Goal: Task Accomplishment & Management: Manage account settings

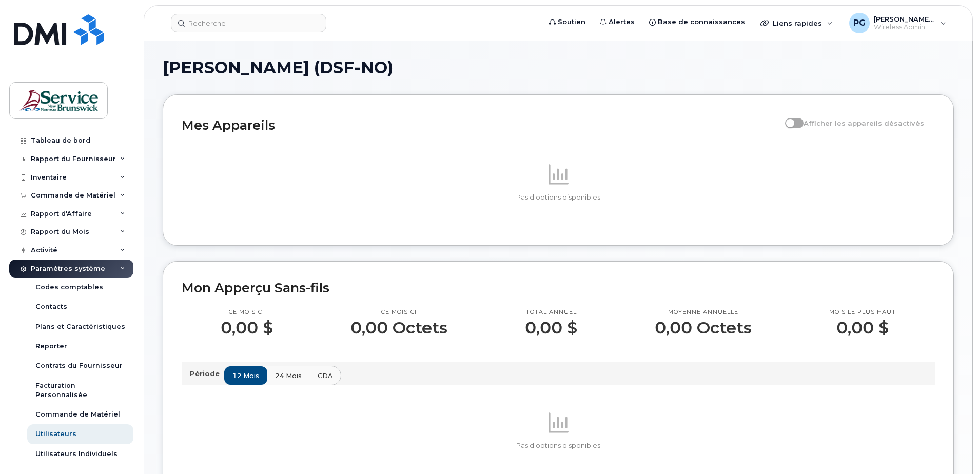
click at [122, 267] on icon at bounding box center [122, 268] width 5 height 5
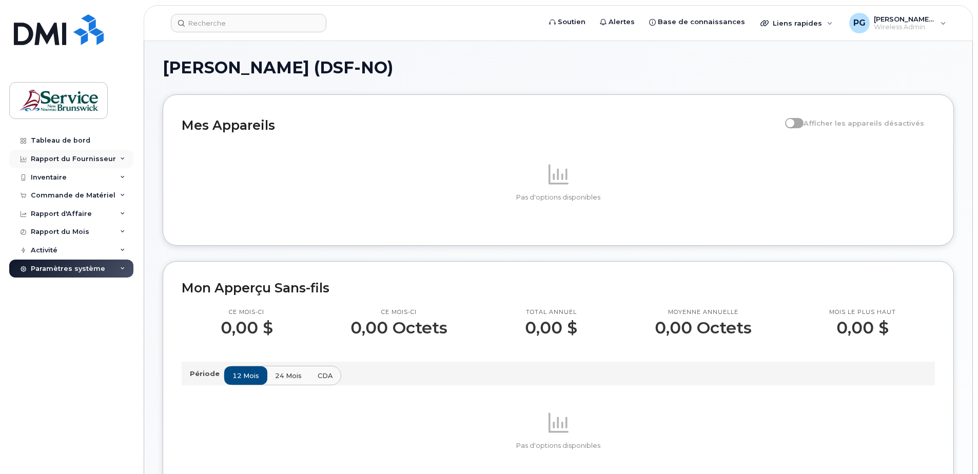
click at [66, 163] on div "Rapport du Fournisseur" at bounding box center [73, 159] width 85 height 8
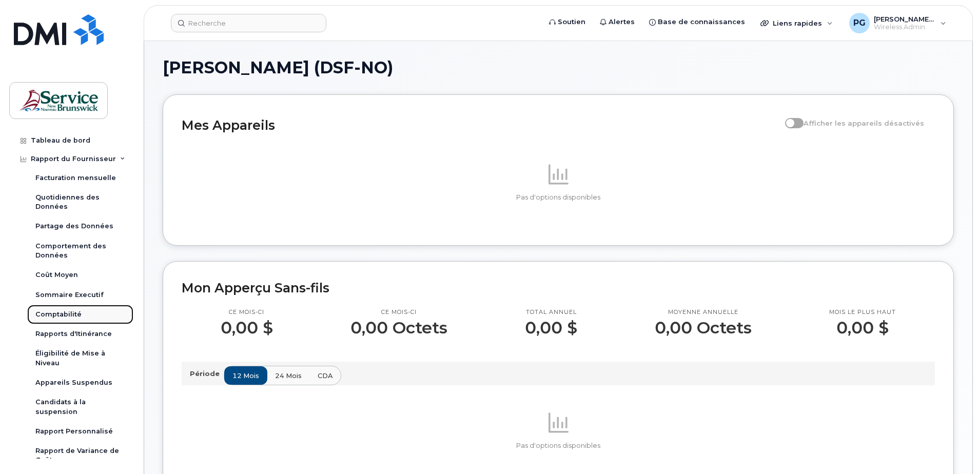
click at [71, 313] on div "Comptabilité" at bounding box center [58, 314] width 46 height 9
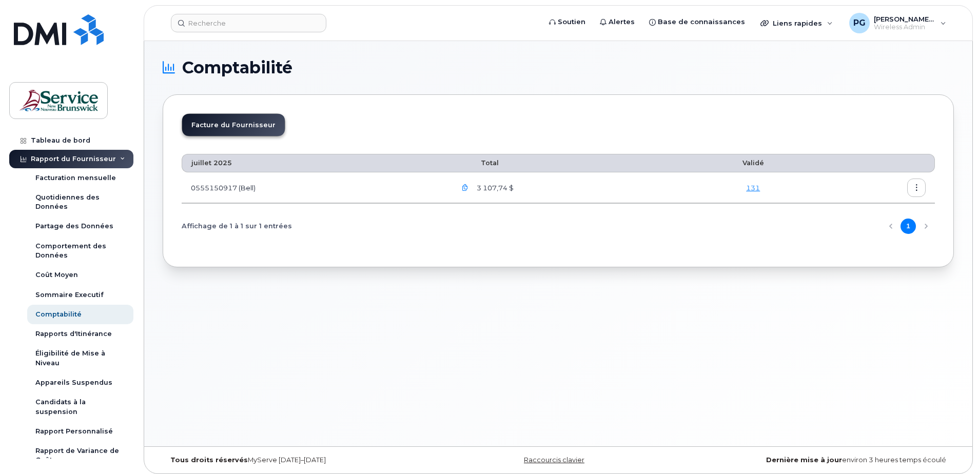
click at [469, 191] on icon "button" at bounding box center [465, 188] width 7 height 7
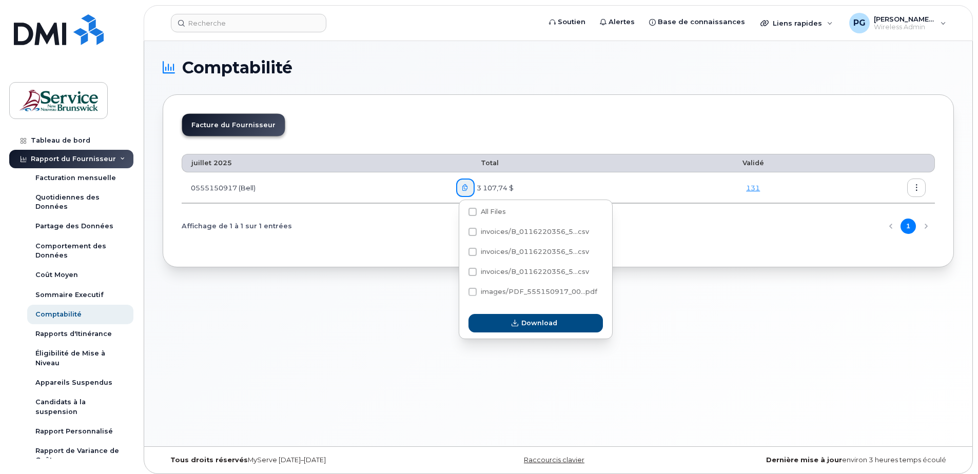
click at [311, 352] on div "Comptabilité Facture du Fournisseur juillet 2025 Total Validé 0555150917 (Bell)…" at bounding box center [558, 243] width 828 height 405
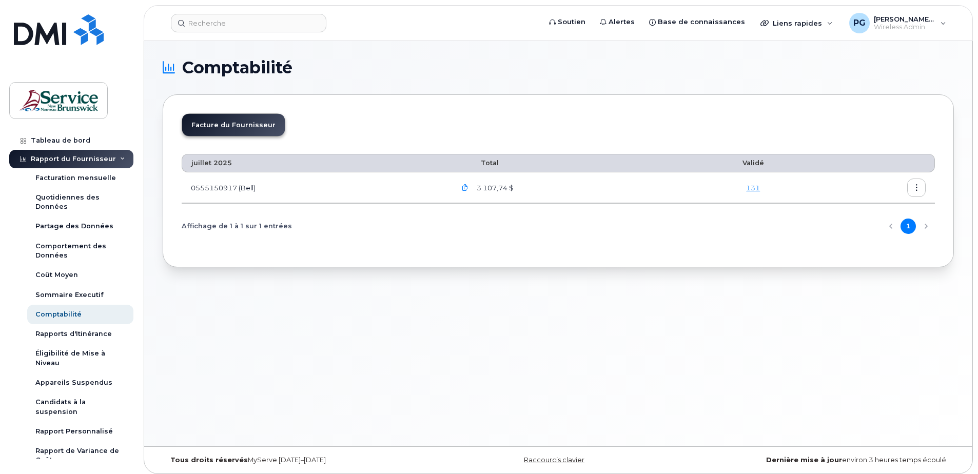
click at [467, 189] on icon "button" at bounding box center [465, 188] width 7 height 7
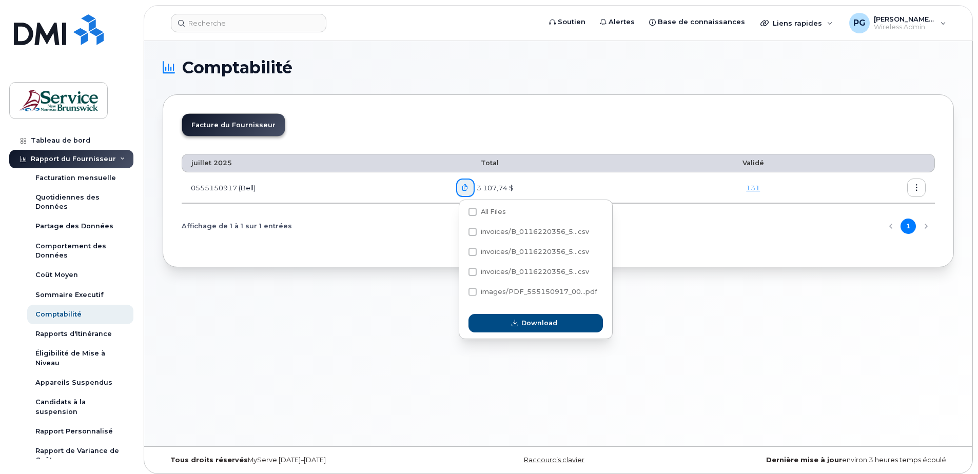
click at [914, 191] on icon "button" at bounding box center [917, 188] width 7 height 7
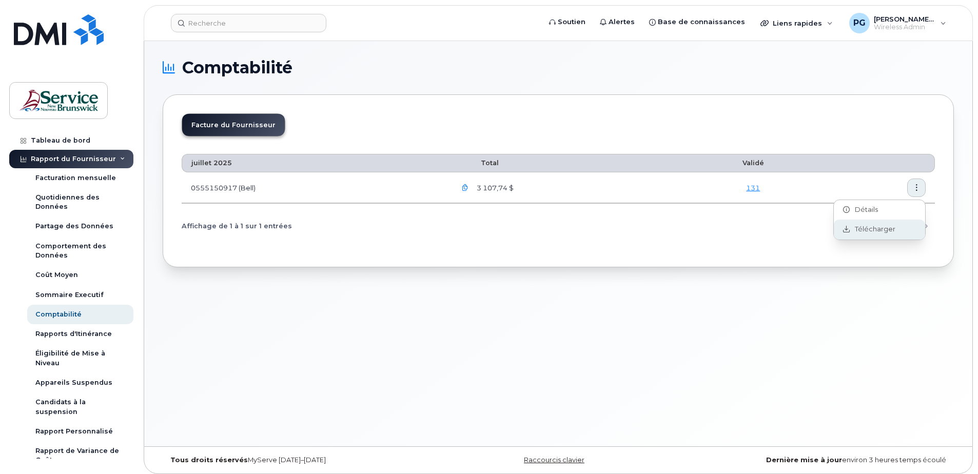
click at [886, 227] on span "Télécharger" at bounding box center [873, 229] width 46 height 9
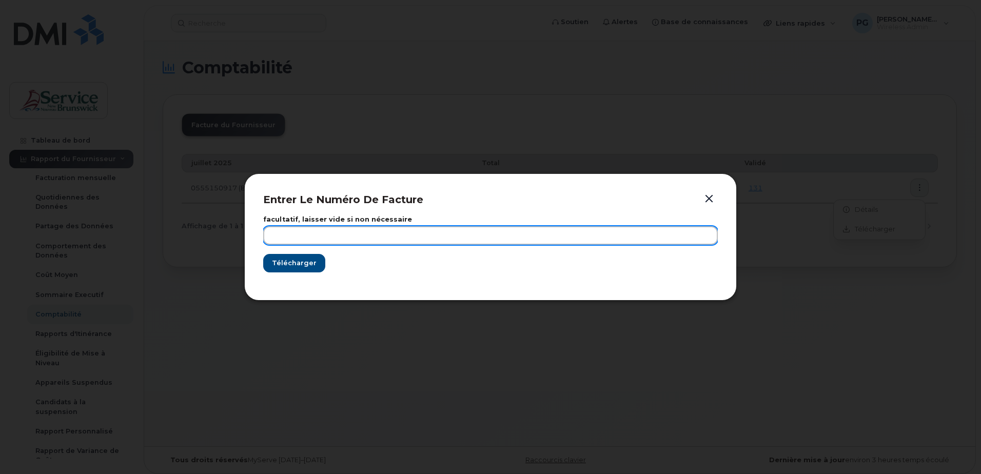
click at [351, 238] on input "text" at bounding box center [490, 235] width 455 height 18
type input "July 2025"
click at [263, 254] on button "Télécharger" at bounding box center [294, 263] width 62 height 18
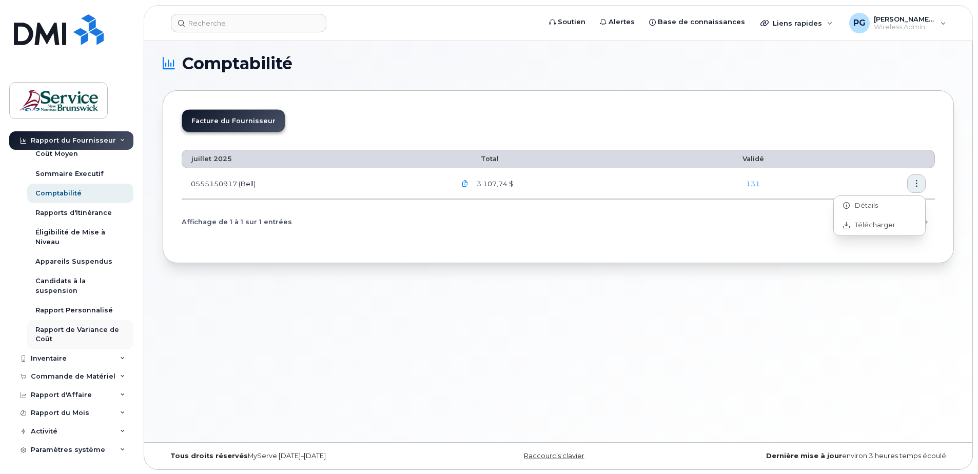
scroll to position [5, 0]
click at [104, 356] on div "Inventaire" at bounding box center [71, 359] width 124 height 18
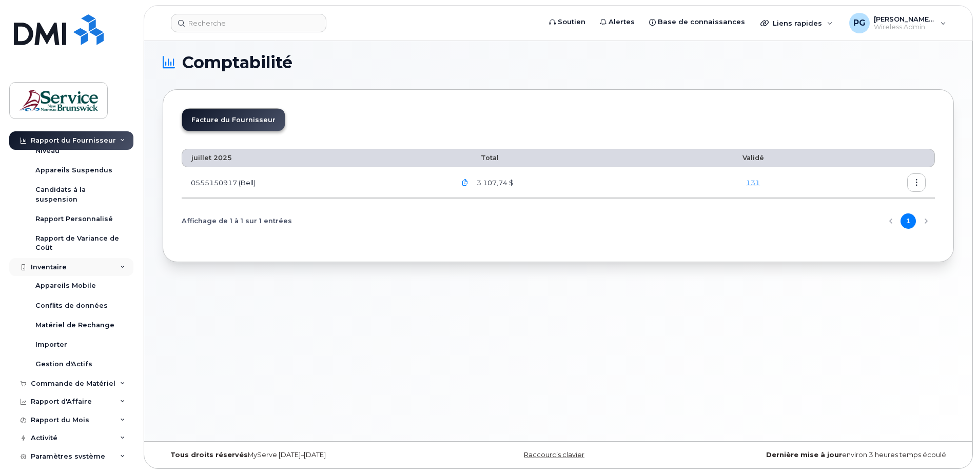
scroll to position [219, 0]
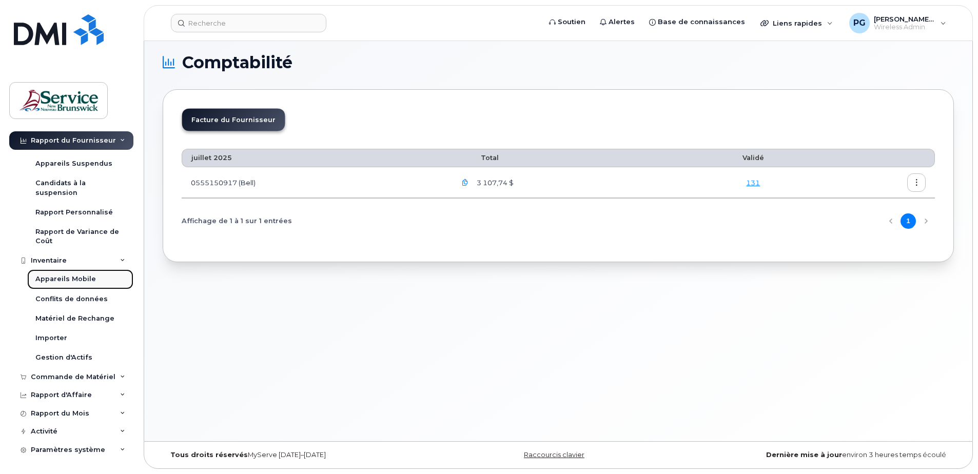
click at [72, 278] on div "Appareils Mobile" at bounding box center [65, 279] width 61 height 9
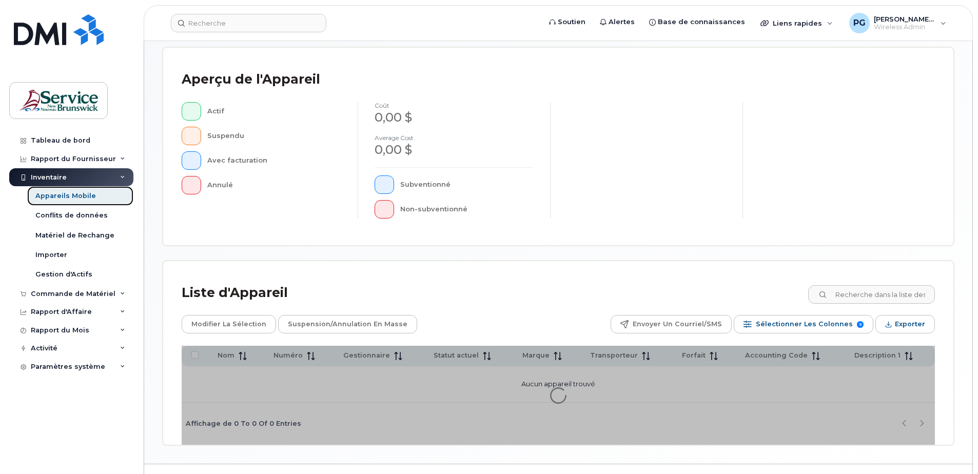
scroll to position [235, 0]
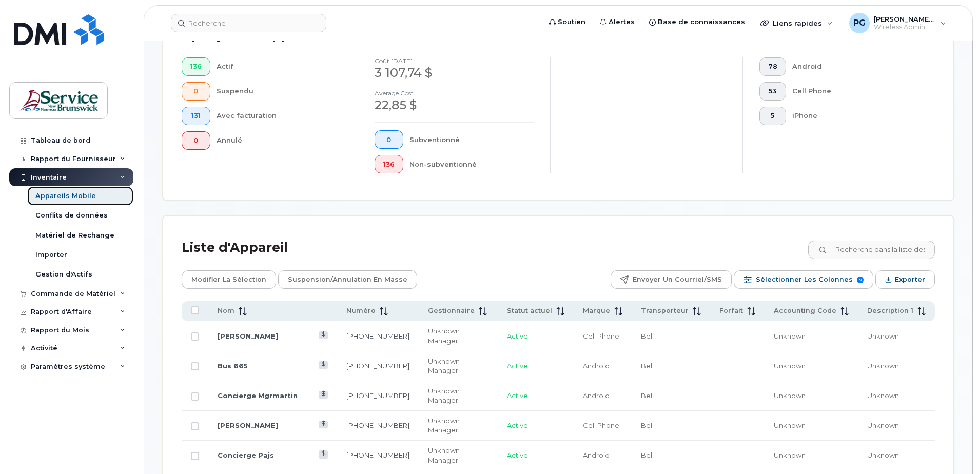
scroll to position [337, 0]
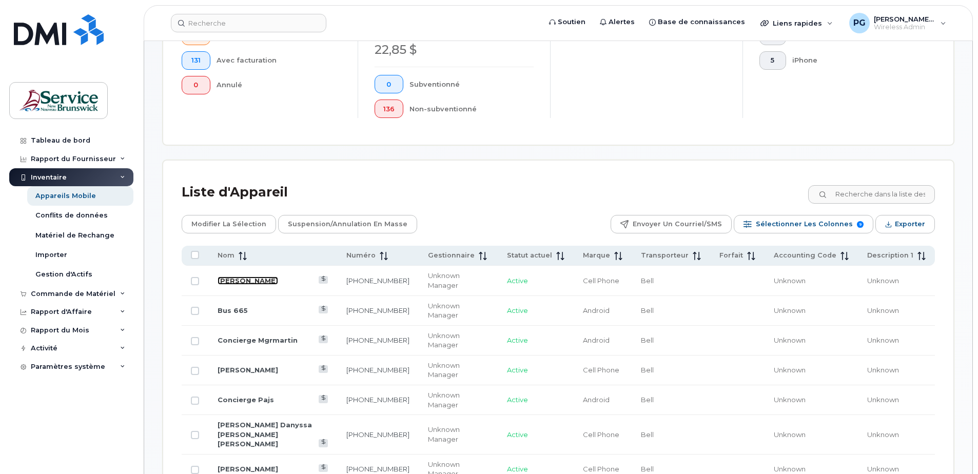
click at [257, 277] on link "Jenny Coulombe" at bounding box center [248, 281] width 61 height 8
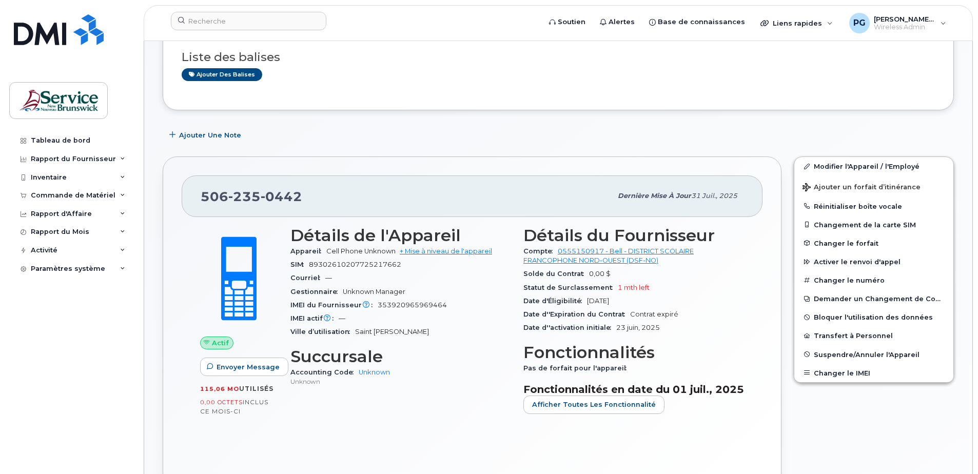
scroll to position [103, 0]
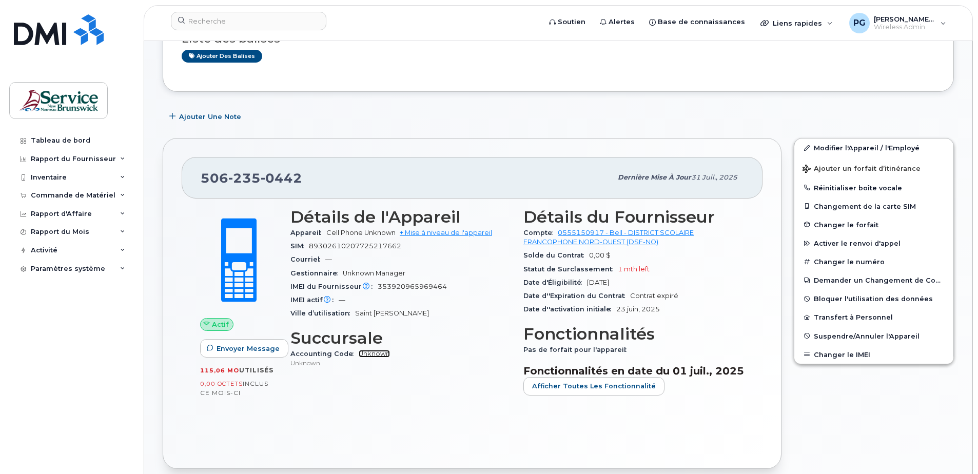
click at [377, 353] on link "Unknown" at bounding box center [374, 354] width 31 height 8
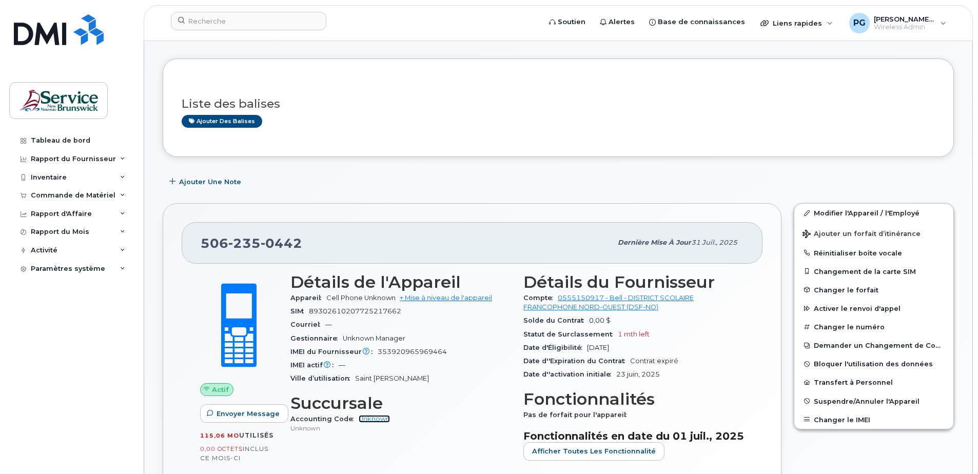
scroll to position [0, 0]
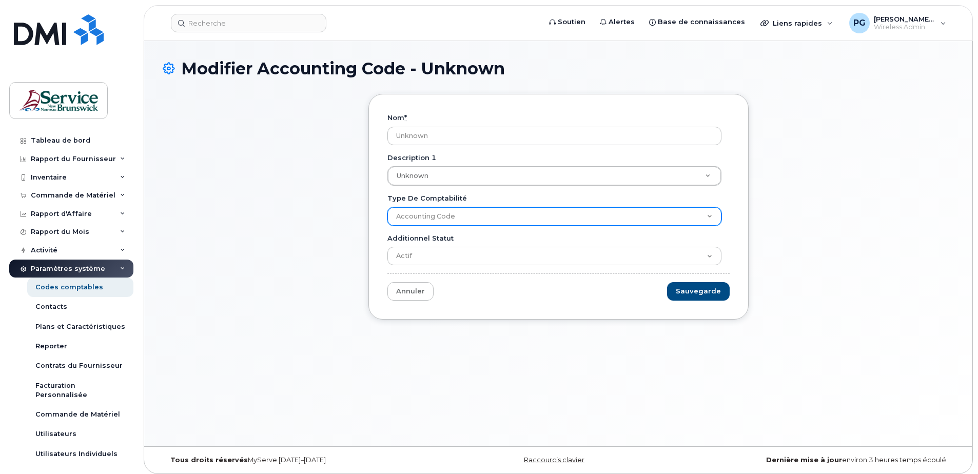
click at [485, 214] on select "Accounting Code" at bounding box center [555, 216] width 334 height 18
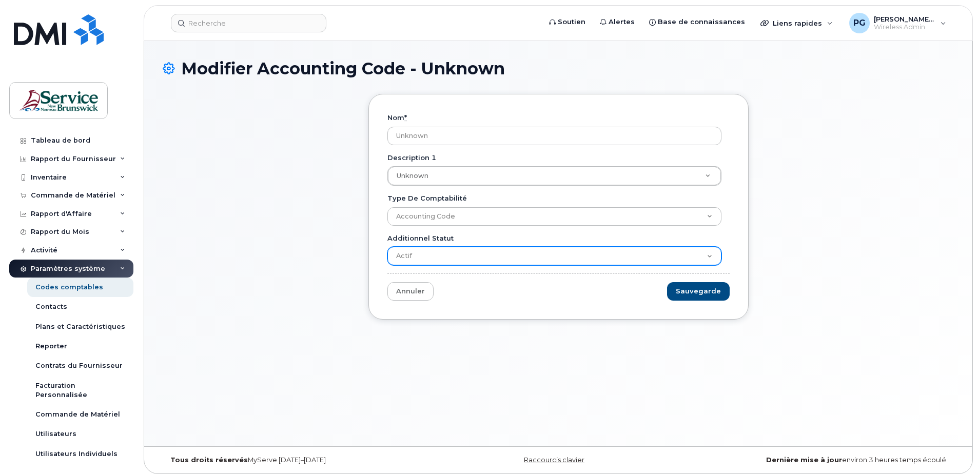
click at [487, 253] on select "Actif Suspendu Annulé Fermé" at bounding box center [555, 256] width 334 height 18
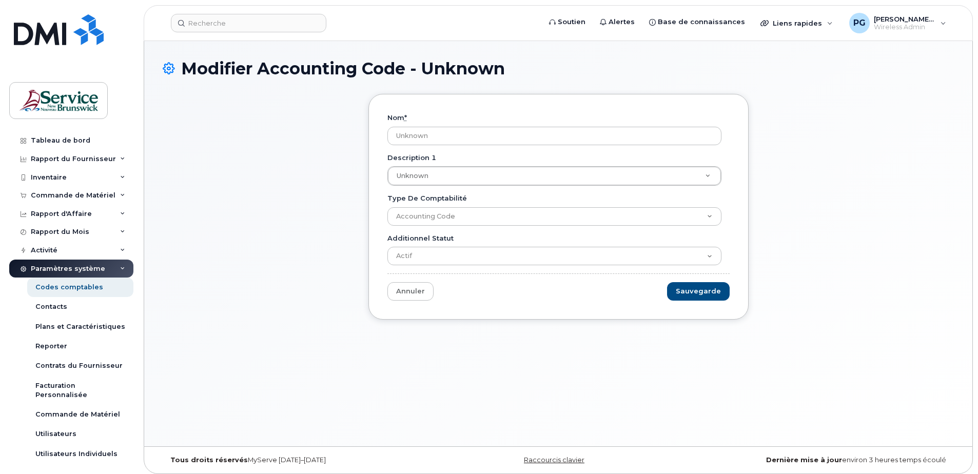
click at [264, 158] on div "Nom * Unknown Description 1 Unknown Description 1 Unknown Type de comptabilité …" at bounding box center [558, 214] width 791 height 241
click at [408, 293] on link "Annuler" at bounding box center [411, 291] width 46 height 19
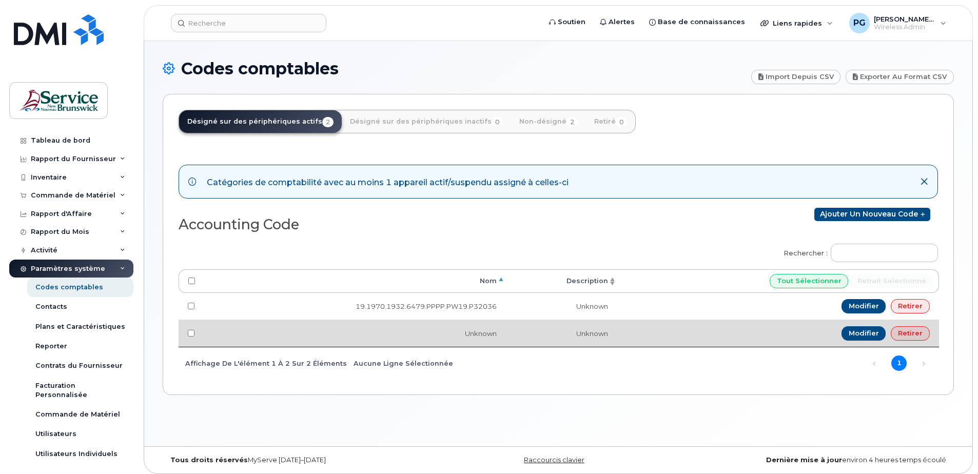
scroll to position [5, 0]
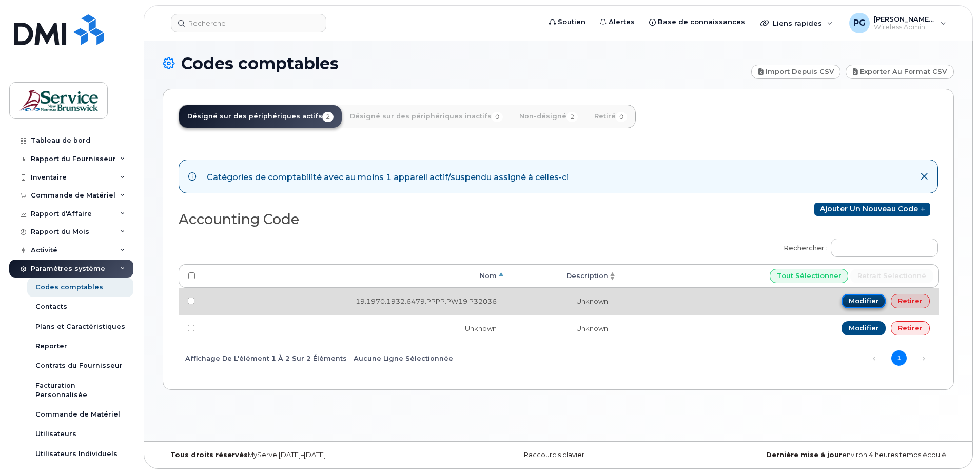
click at [868, 299] on link "Modifier" at bounding box center [864, 301] width 45 height 14
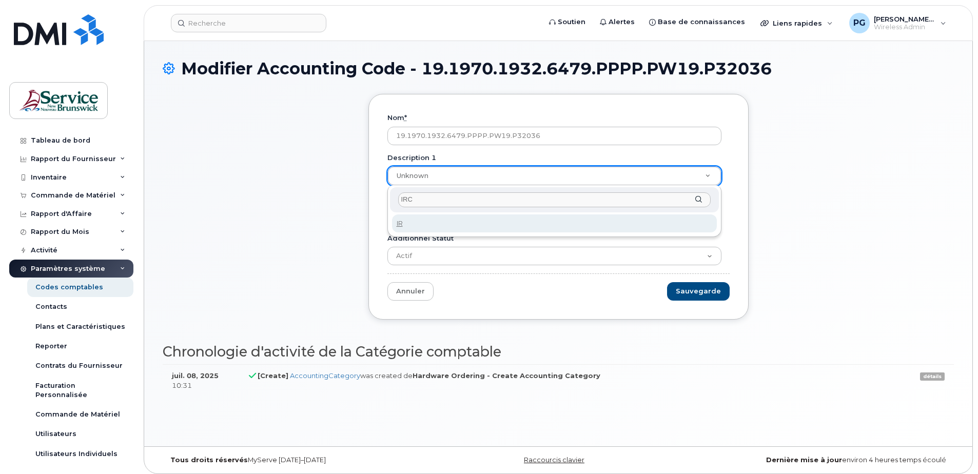
type input "IRCC"
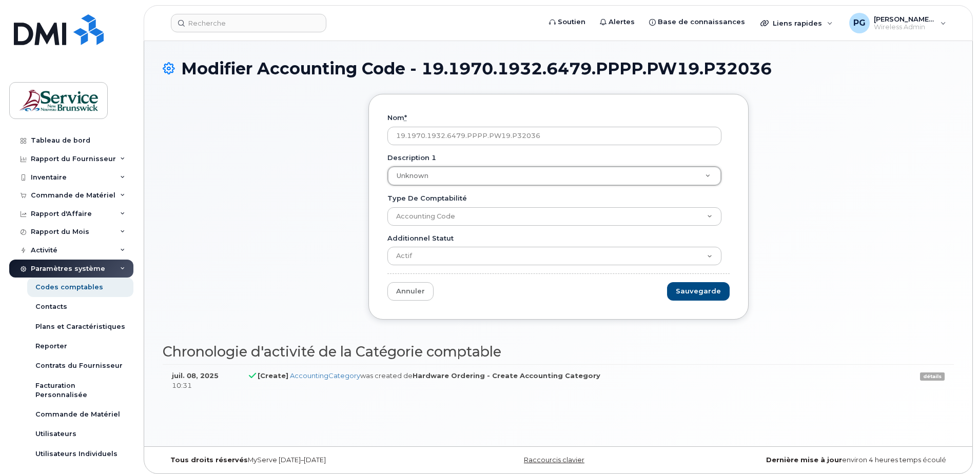
drag, startPoint x: 413, startPoint y: 174, endPoint x: 421, endPoint y: 175, distance: 8.2
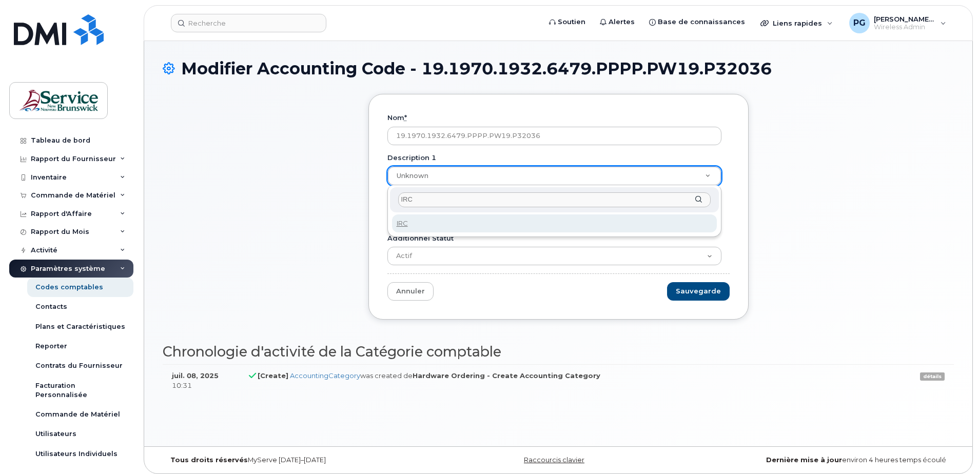
type input "IRCC"
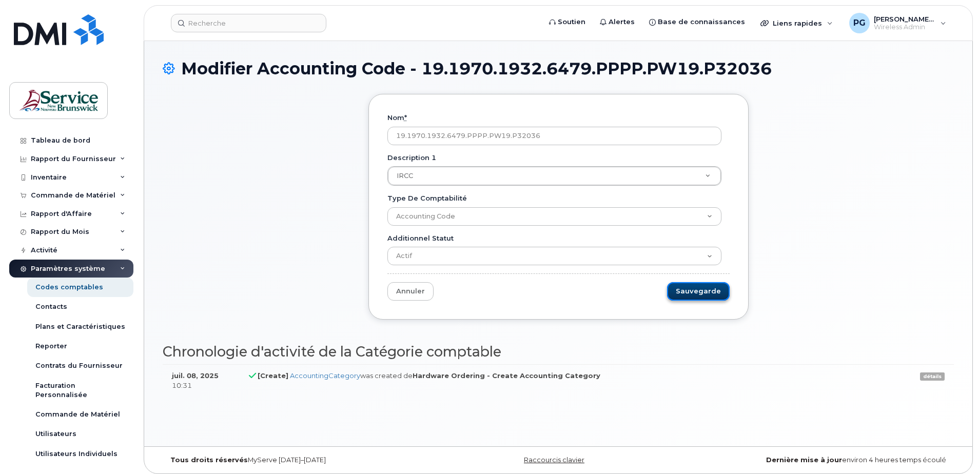
click at [691, 293] on input "Sauvegarde" at bounding box center [698, 291] width 63 height 19
type input "Sauvegarder..."
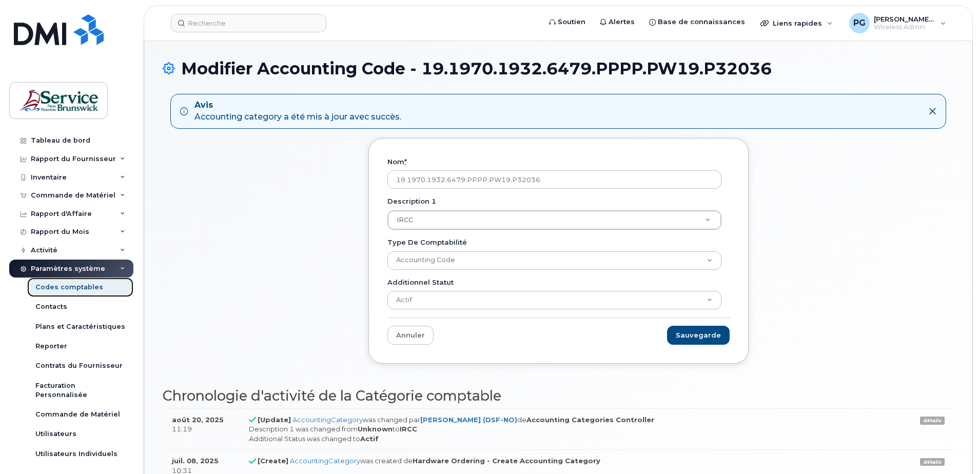
click at [86, 292] on div "Codes comptables" at bounding box center [69, 287] width 68 height 9
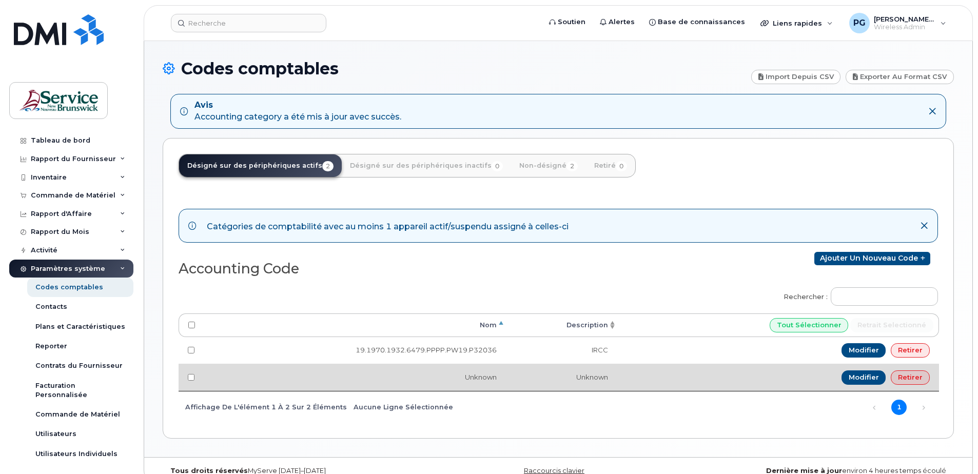
click at [588, 378] on td "Unknown" at bounding box center [561, 377] width 111 height 27
click at [874, 376] on link "Modifier" at bounding box center [864, 378] width 45 height 14
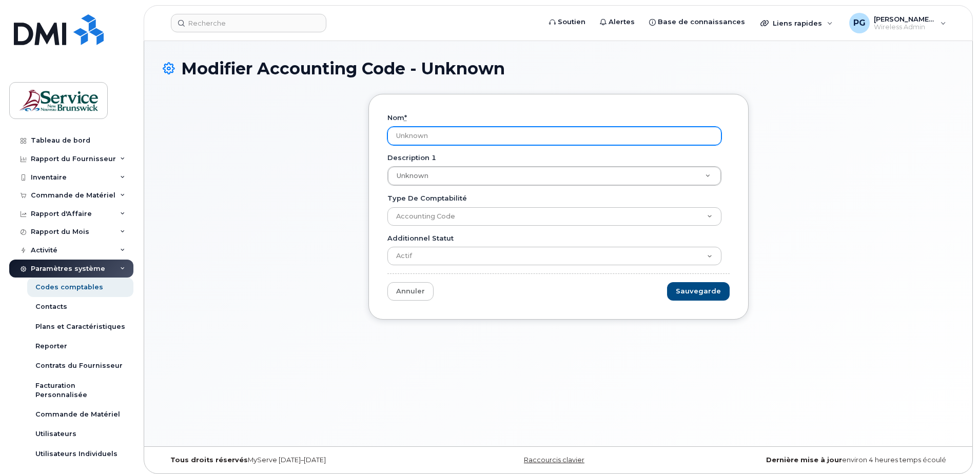
click at [426, 136] on input "Unknown" at bounding box center [555, 136] width 334 height 18
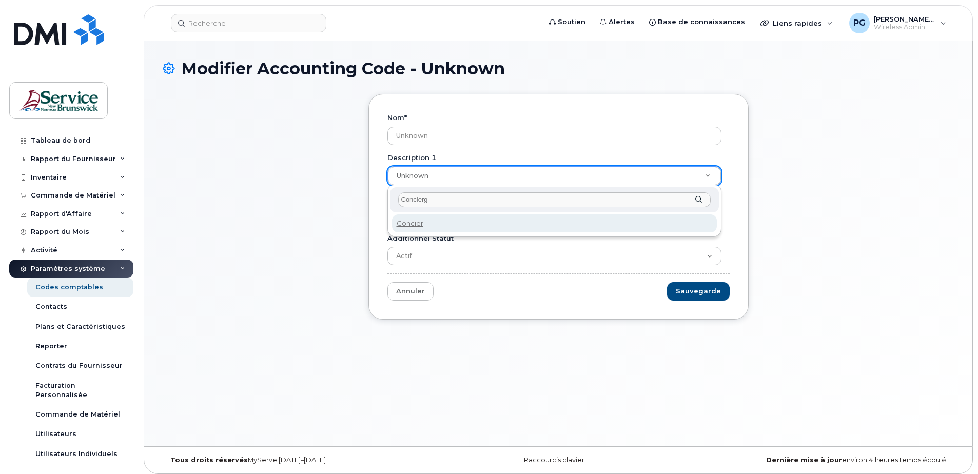
type input "Concierge"
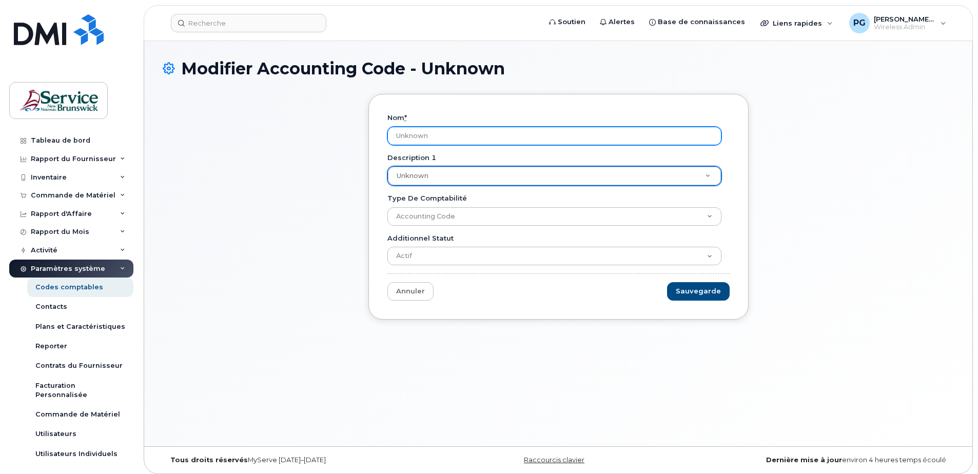
click at [415, 134] on input "Unknown" at bounding box center [555, 136] width 334 height 18
type input "n"
type input "20.2070.2003.4868.PPPP.0000.P74100"
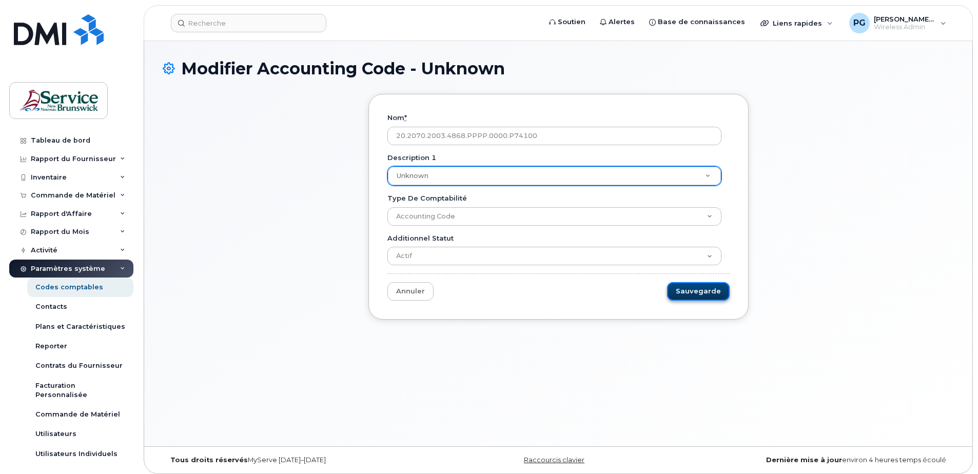
click at [703, 295] on input "Sauvegarde" at bounding box center [698, 291] width 63 height 19
type input "Sauvegarder..."
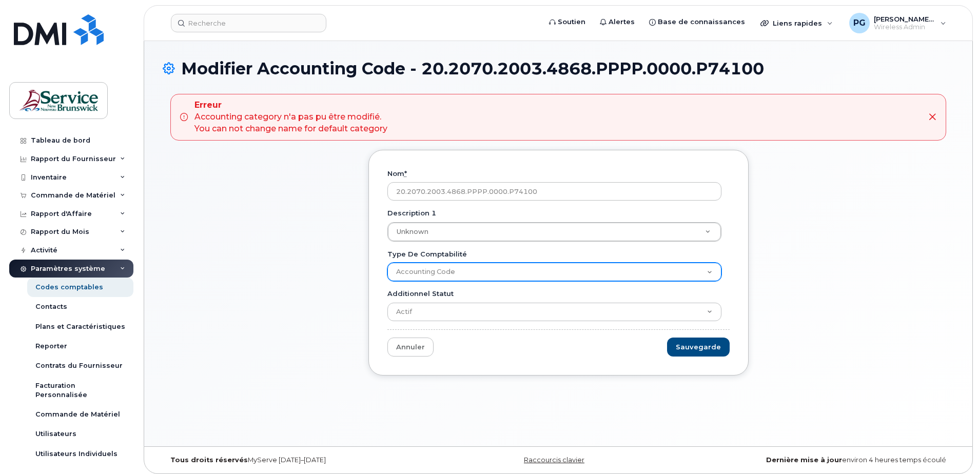
click at [486, 268] on select "Accounting Code" at bounding box center [555, 272] width 334 height 18
click at [388, 263] on select "Accounting Code" at bounding box center [555, 272] width 334 height 18
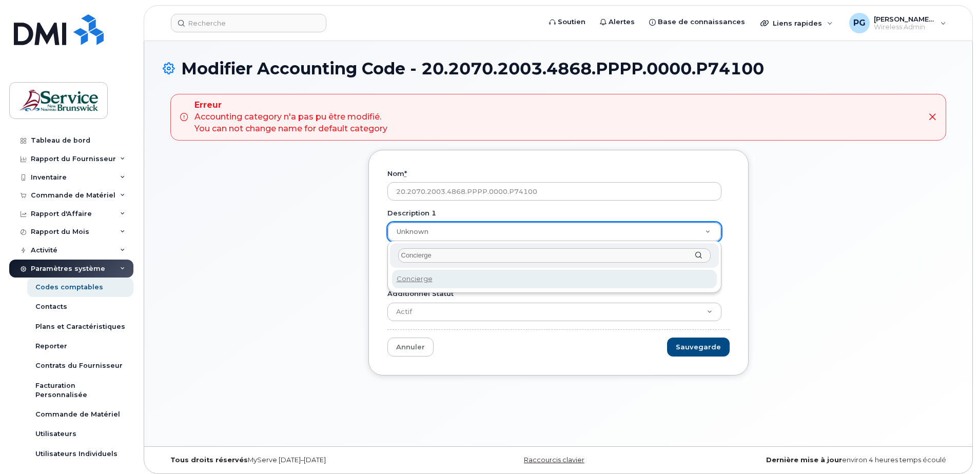
type input "Concierge"
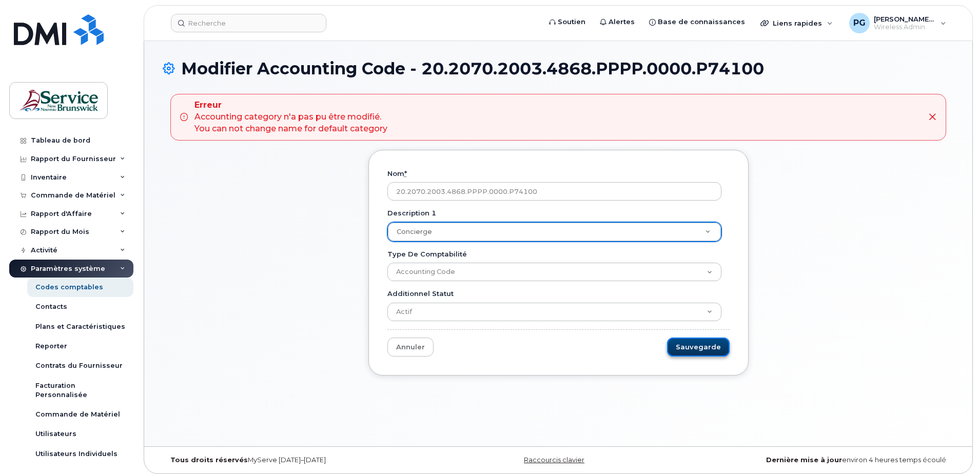
click at [690, 345] on input "Sauvegarde" at bounding box center [698, 347] width 63 height 19
type input "Sauvegarder..."
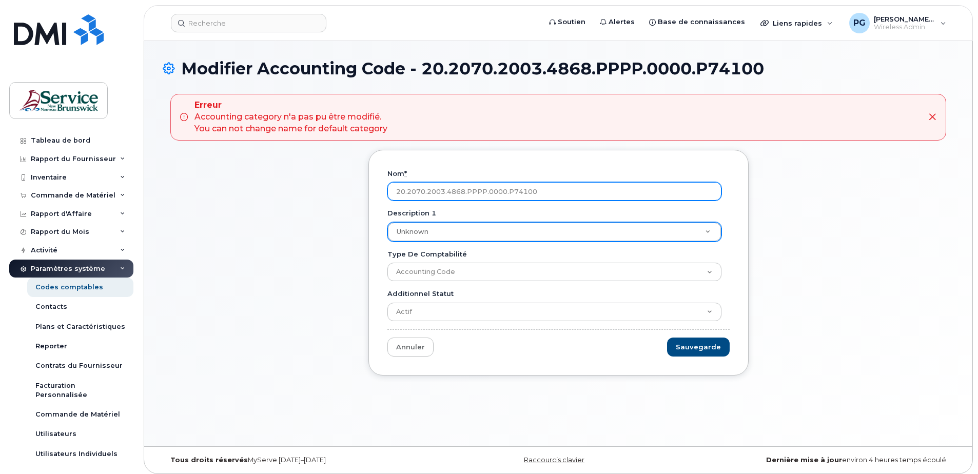
drag, startPoint x: 542, startPoint y: 192, endPoint x: 508, endPoint y: 195, distance: 34.0
click at [508, 195] on input "20.2070.2003.4868.PPPP.0000.P74100" at bounding box center [555, 191] width 334 height 18
type input "20.2070.2003.4868.PPPP.0000.000000"
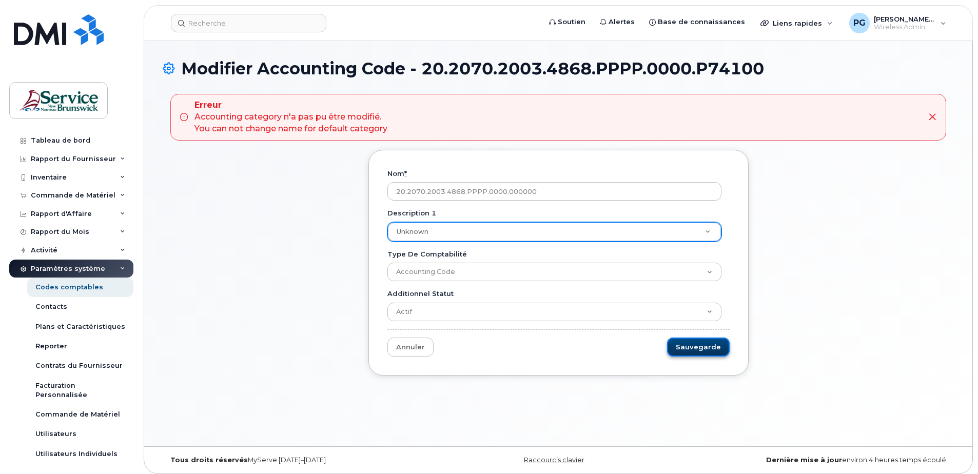
click at [706, 353] on input "Sauvegarde" at bounding box center [698, 347] width 63 height 19
type input "Sauvegarder..."
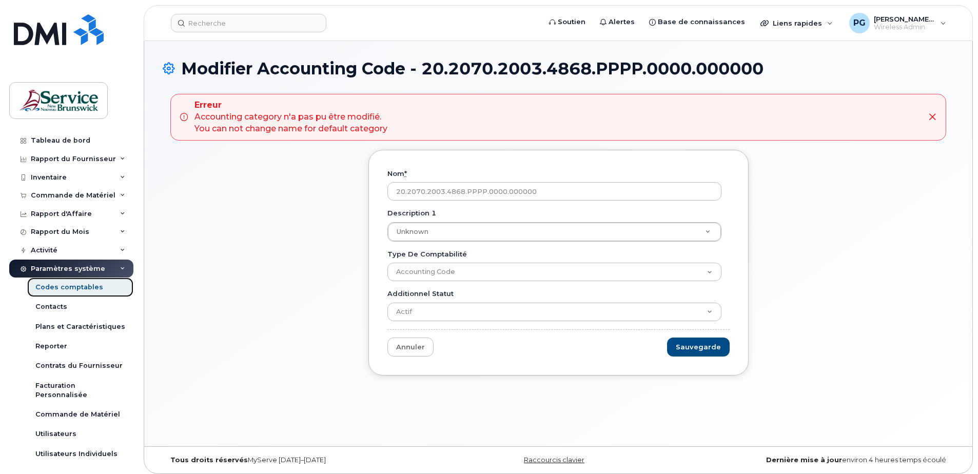
click at [78, 292] on div "Codes comptables" at bounding box center [69, 287] width 68 height 9
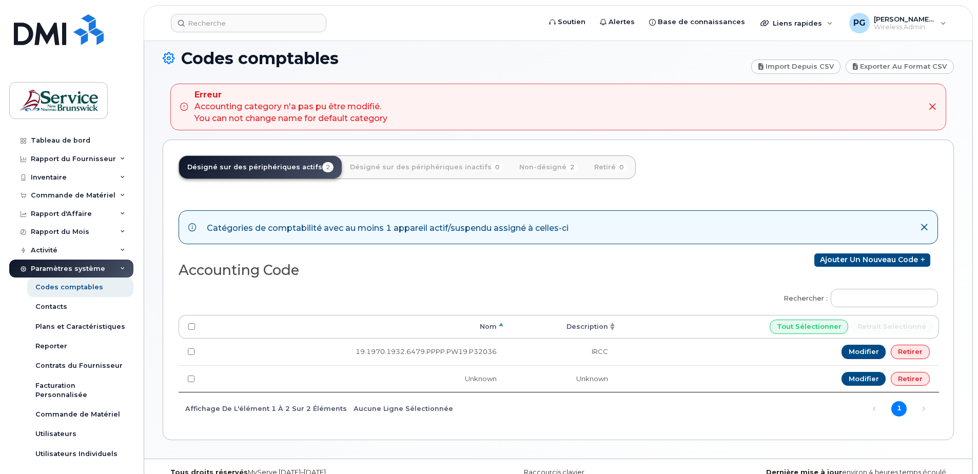
scroll to position [28, 0]
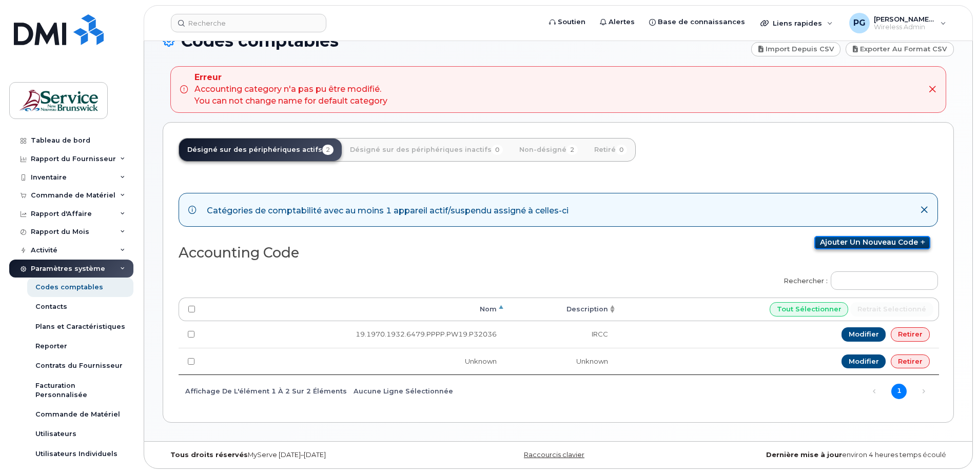
click at [854, 245] on link "Ajouter un nouveau code" at bounding box center [873, 242] width 116 height 13
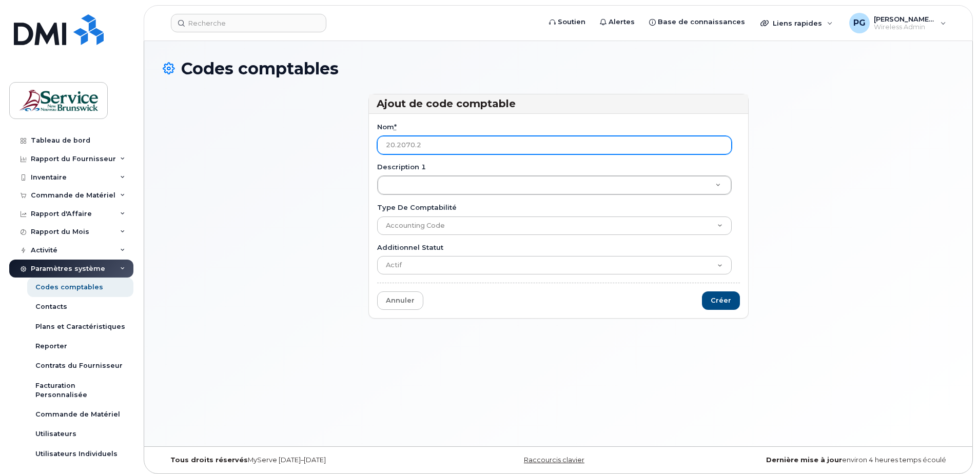
type input "20.2070.2003.4868.PPPP.0000.P74100"
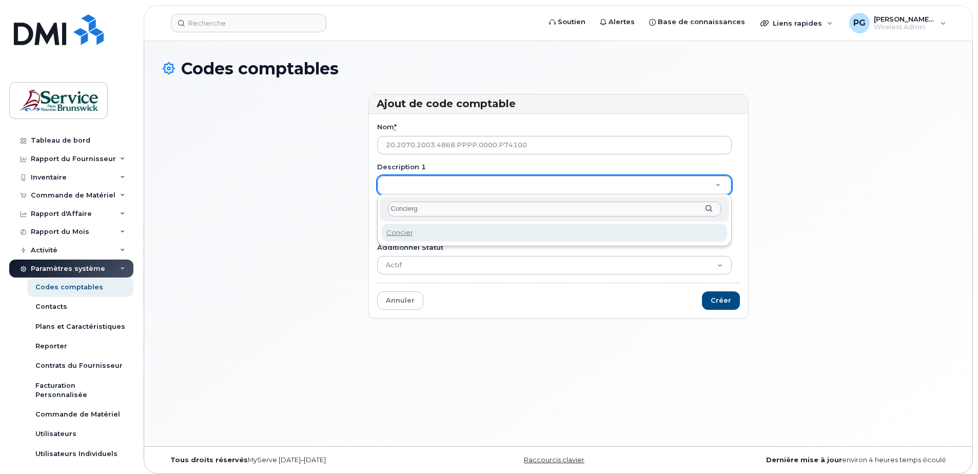
type input "Concierge"
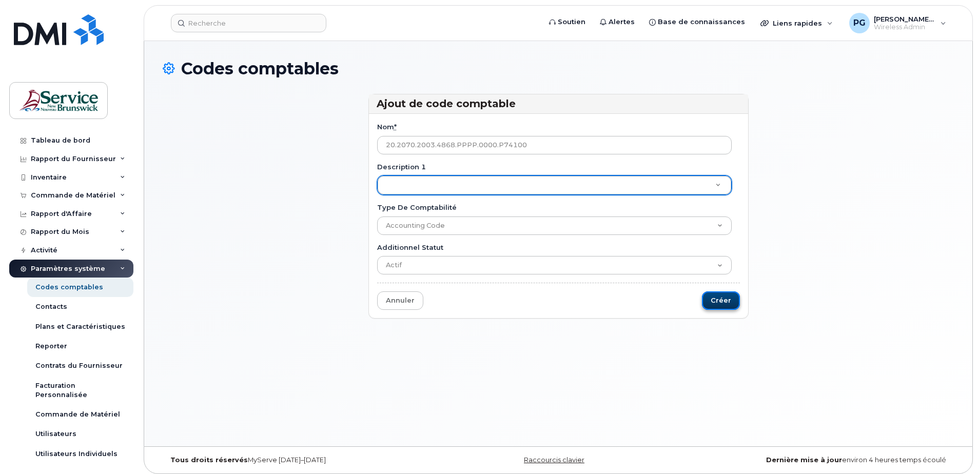
click at [724, 303] on input "Créer" at bounding box center [721, 301] width 38 height 19
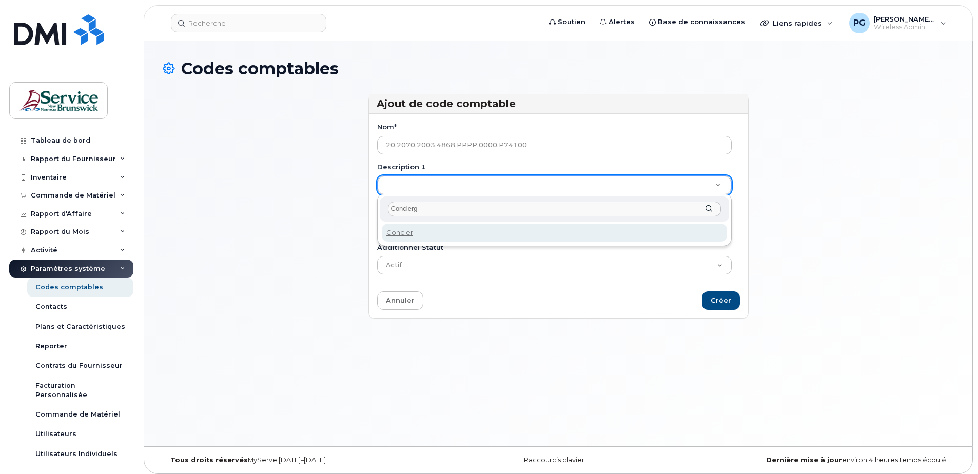
type input "Concierge"
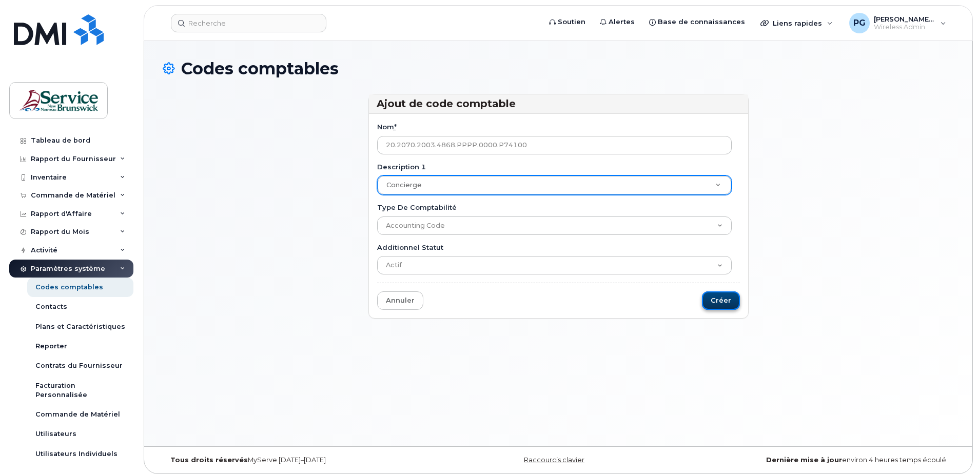
click at [726, 302] on input "Créer" at bounding box center [721, 301] width 38 height 19
type input "Sauvegarder..."
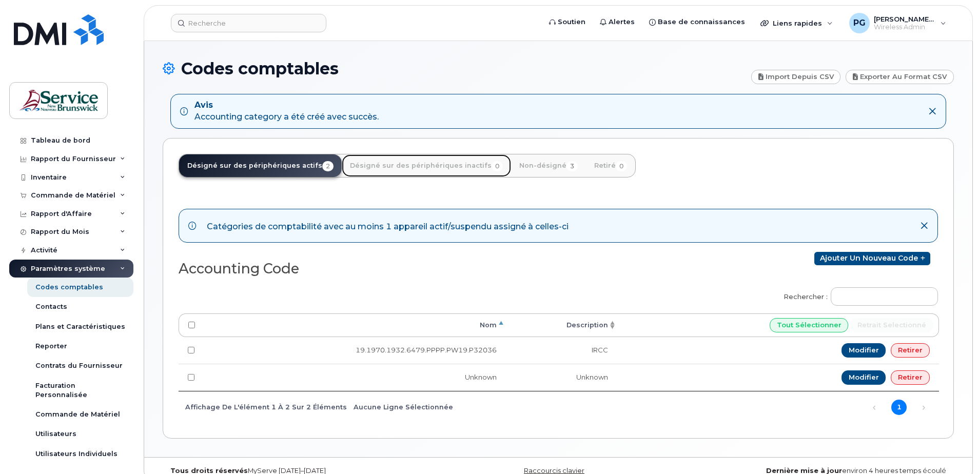
click at [405, 163] on link "Désigné sur des périphériques inactifs 0" at bounding box center [426, 165] width 169 height 23
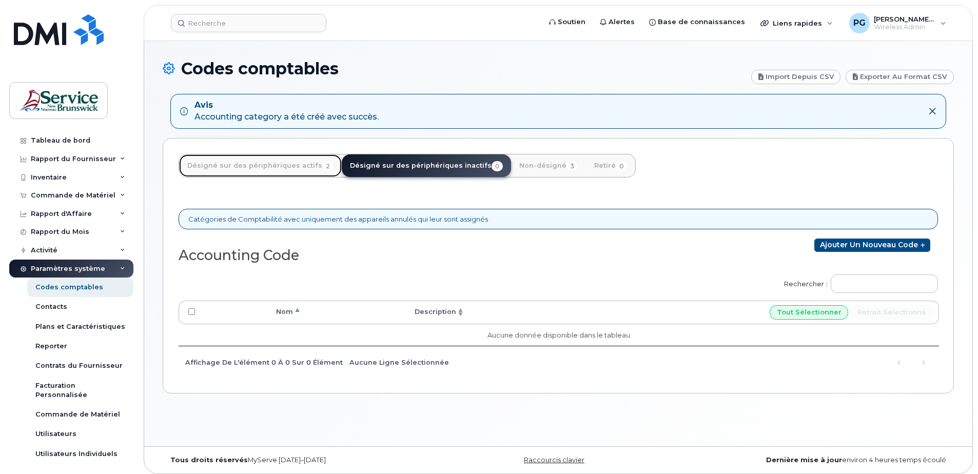
click at [262, 161] on link "Désigné sur des périphériques actifs 2" at bounding box center [260, 165] width 163 height 23
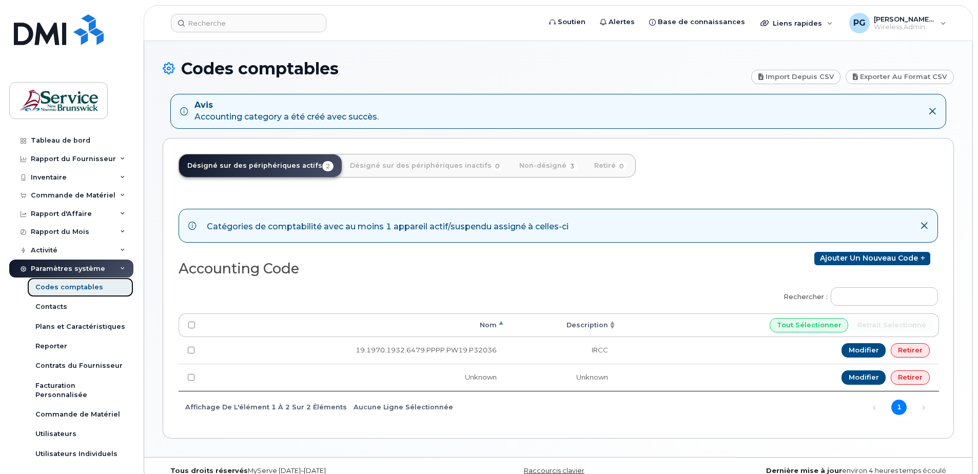
click at [59, 287] on div "Codes comptables" at bounding box center [69, 287] width 68 height 9
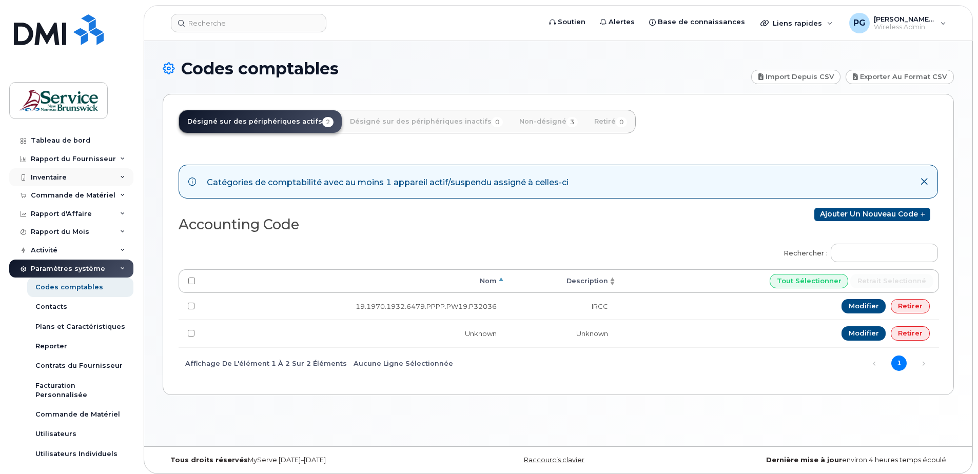
click at [80, 179] on div "Inventaire" at bounding box center [71, 177] width 124 height 18
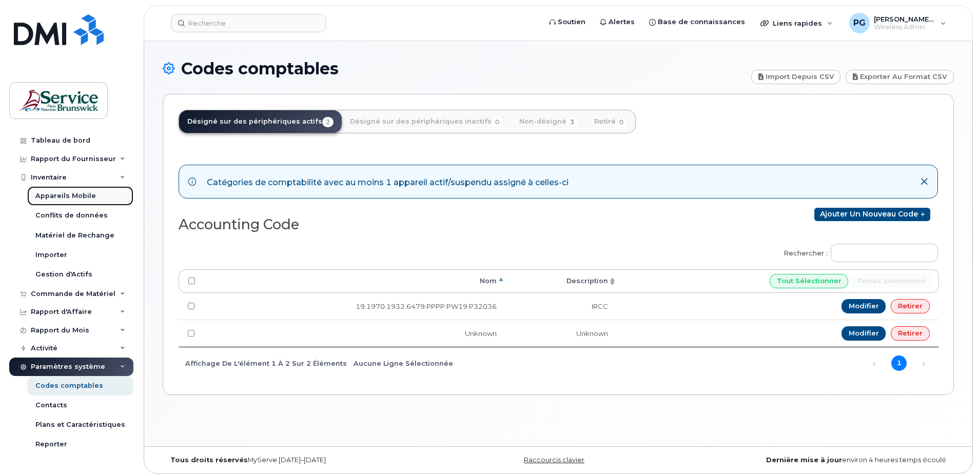
click at [86, 196] on div "Appareils Mobile" at bounding box center [65, 195] width 61 height 9
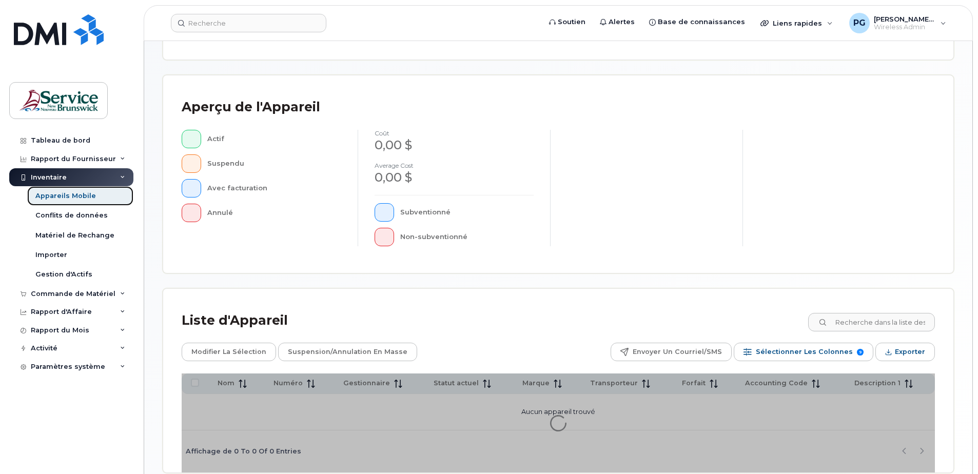
scroll to position [235, 0]
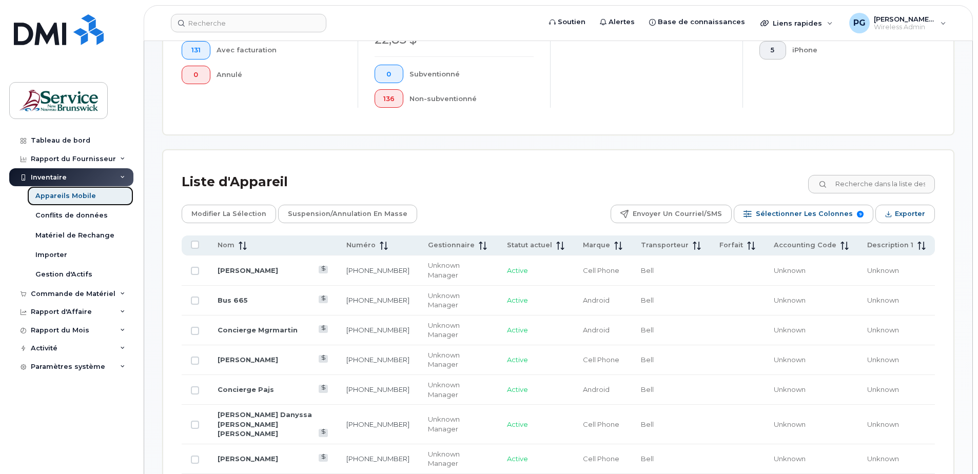
scroll to position [389, 0]
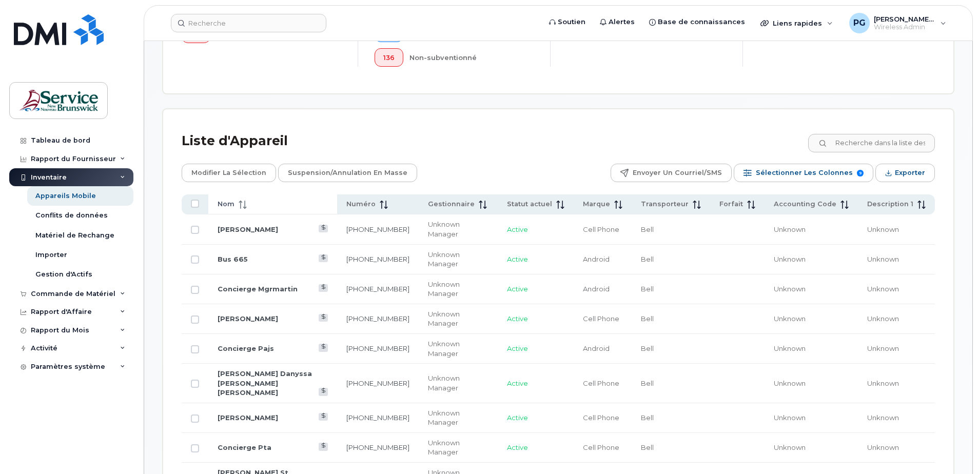
click at [244, 206] on icon at bounding box center [243, 205] width 8 height 8
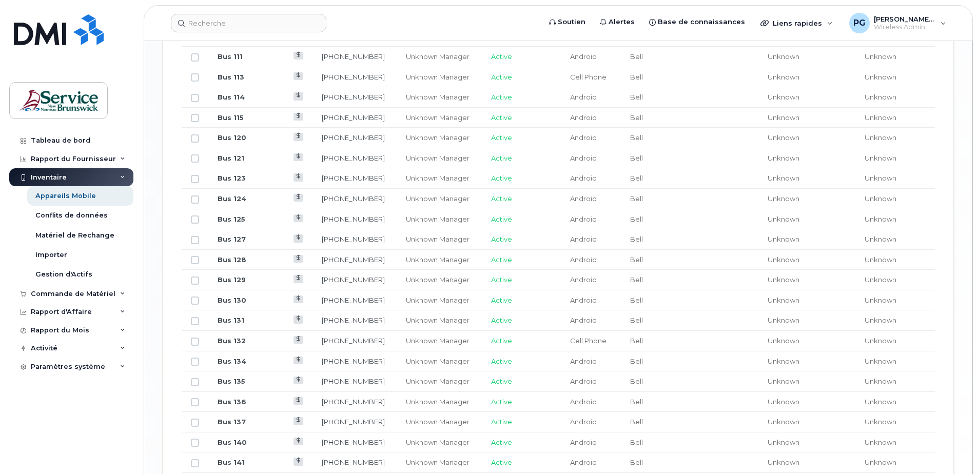
scroll to position [1239, 0]
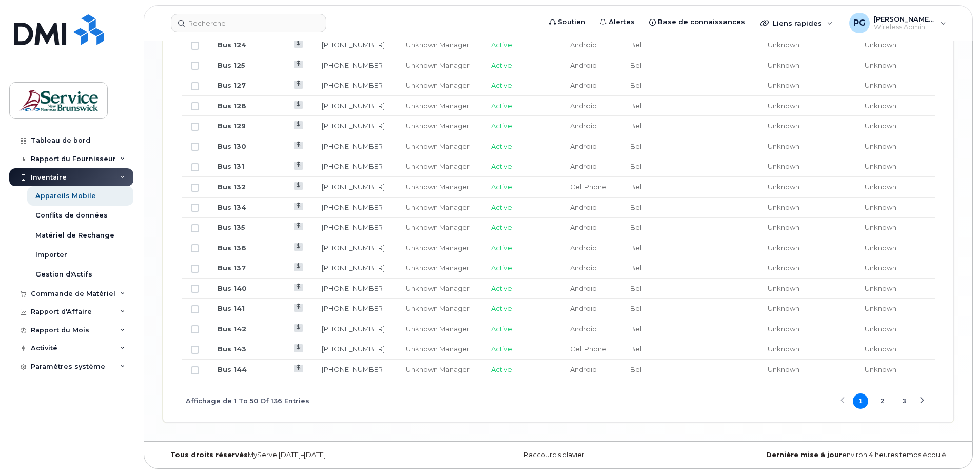
click at [882, 399] on button "2" at bounding box center [882, 401] width 15 height 15
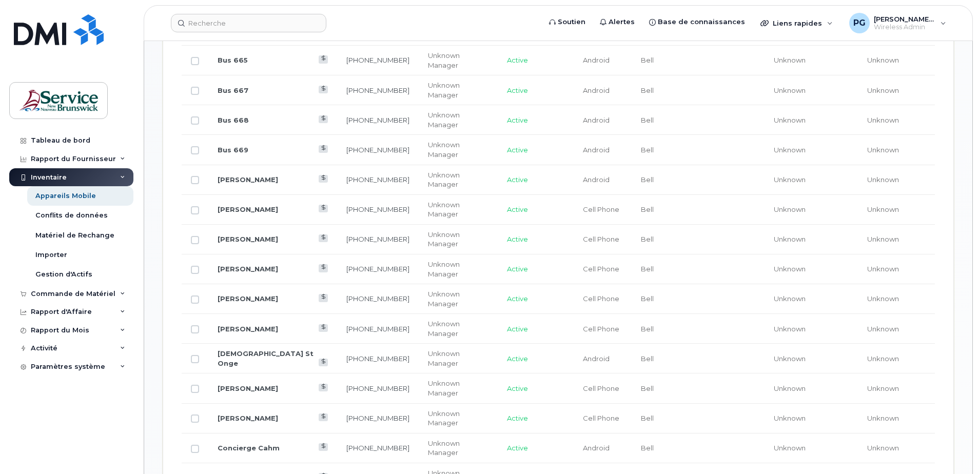
scroll to position [725, 0]
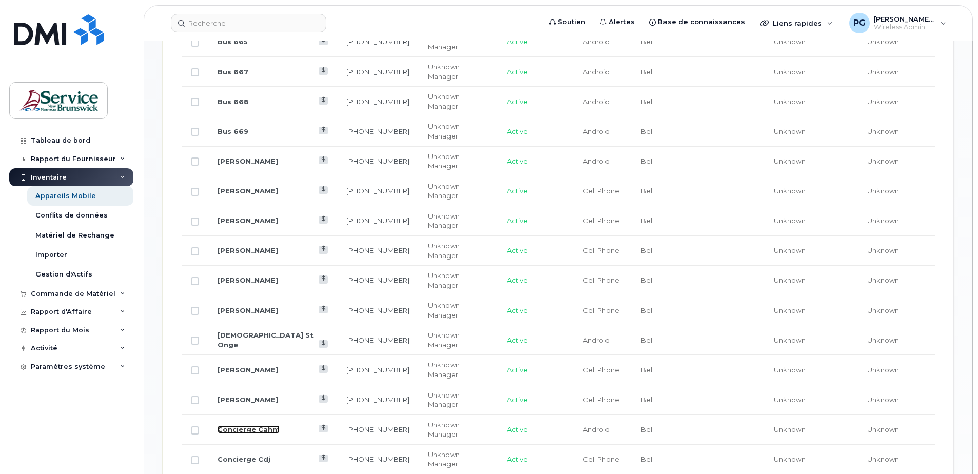
click at [228, 426] on link "Concierge Cahm" at bounding box center [249, 430] width 62 height 8
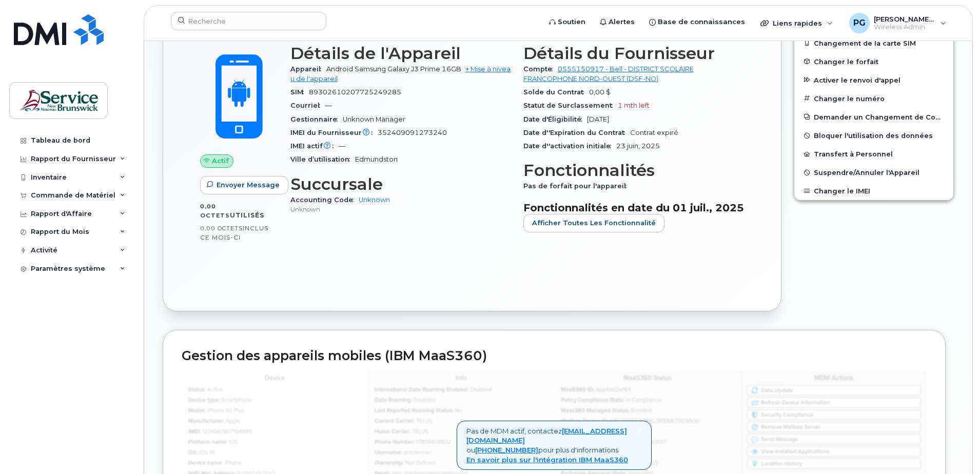
scroll to position [308, 0]
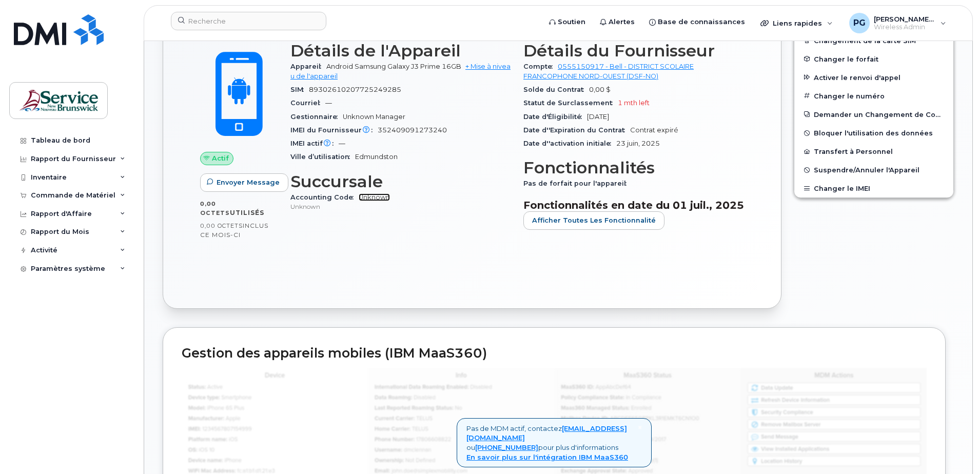
click at [376, 195] on link "Unknown" at bounding box center [374, 198] width 31 height 8
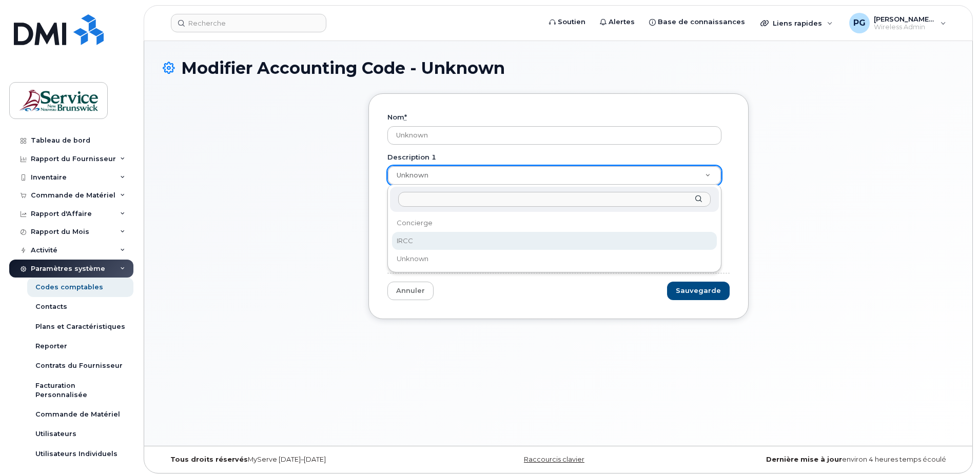
scroll to position [5, 0]
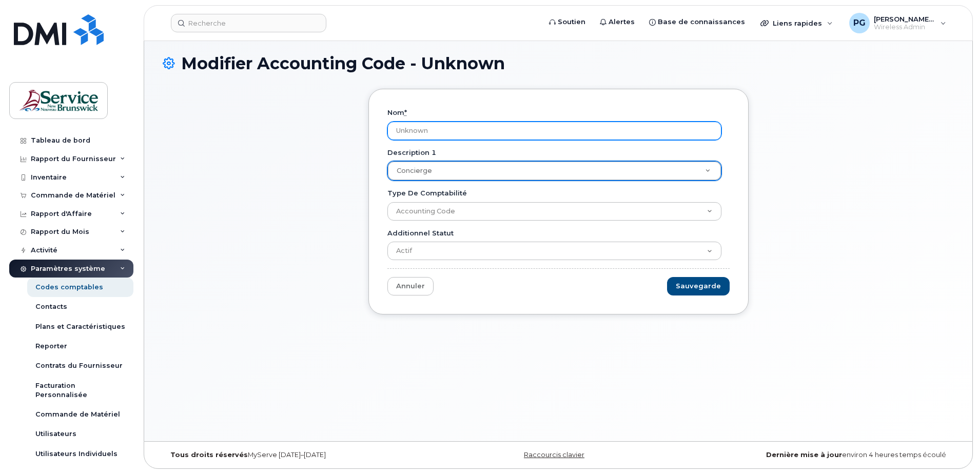
click at [460, 128] on input "Unknown" at bounding box center [555, 131] width 334 height 18
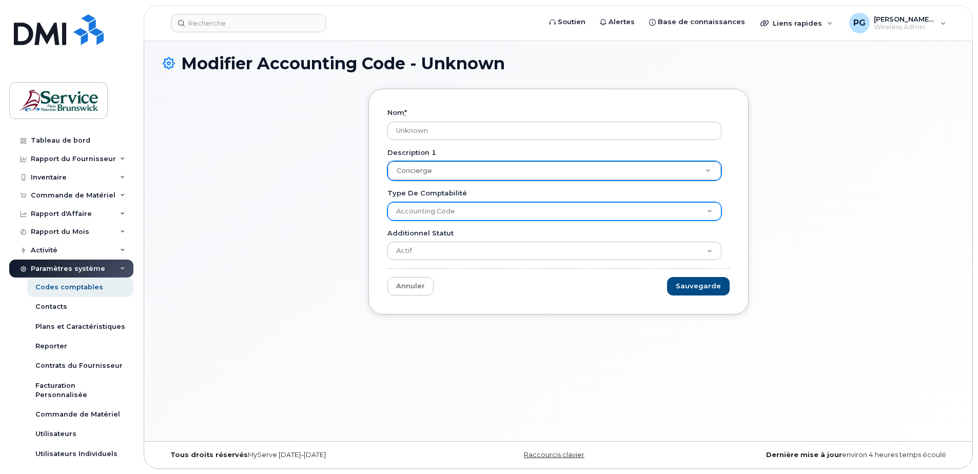
click at [563, 211] on select "Accounting Code" at bounding box center [555, 211] width 334 height 18
click at [388, 202] on select "Accounting Code" at bounding box center [555, 211] width 334 height 18
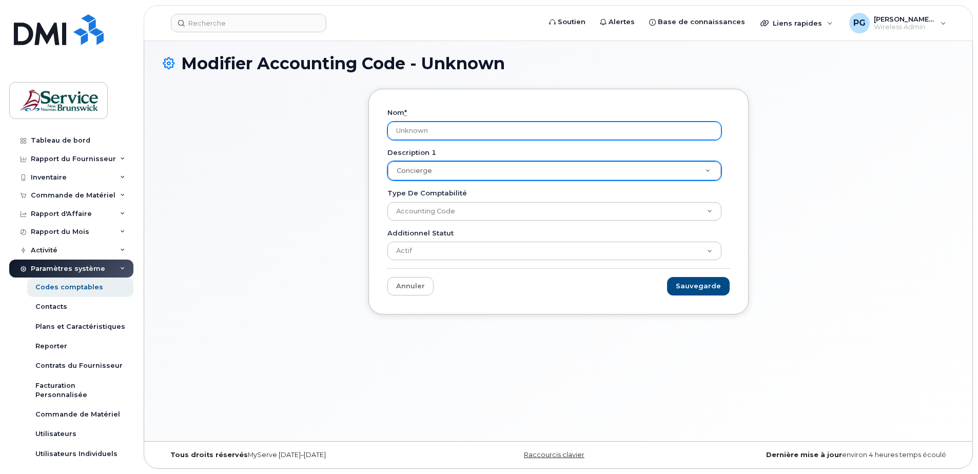
click at [440, 137] on input "Unknown" at bounding box center [555, 131] width 334 height 18
click at [436, 129] on input "Unknown" at bounding box center [555, 131] width 334 height 18
drag, startPoint x: 449, startPoint y: 130, endPoint x: 380, endPoint y: 124, distance: 69.6
click at [380, 124] on div "Nom * Unknown Description 1 Concierge Description 1 Concierge Type de comptabil…" at bounding box center [559, 202] width 380 height 226
type input "20.2070.2003.4868.PPPP.0000.P74100"
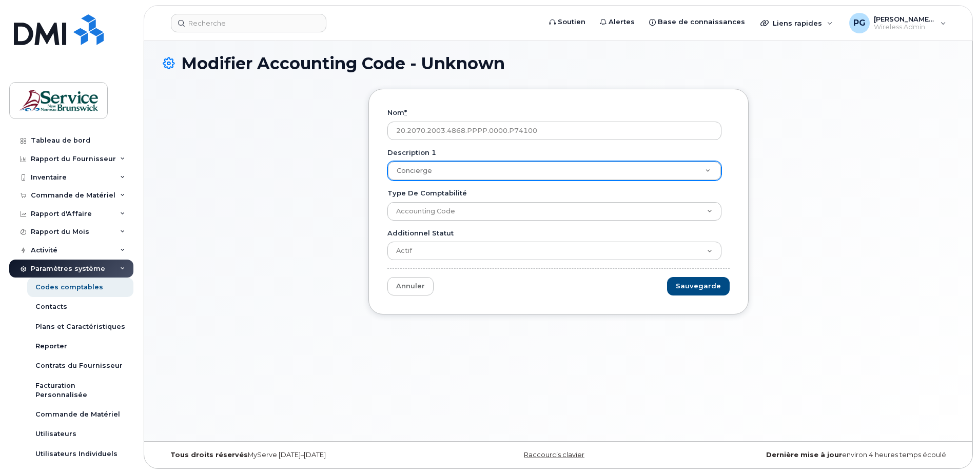
click at [516, 355] on div "Modifier Accounting Code - Unknown Nom * 20.2070.2003.4868.PPPP.0000.P74100 Des…" at bounding box center [558, 238] width 828 height 405
click at [715, 285] on input "Sauvegarde" at bounding box center [698, 286] width 63 height 19
type input "Sauvegarder..."
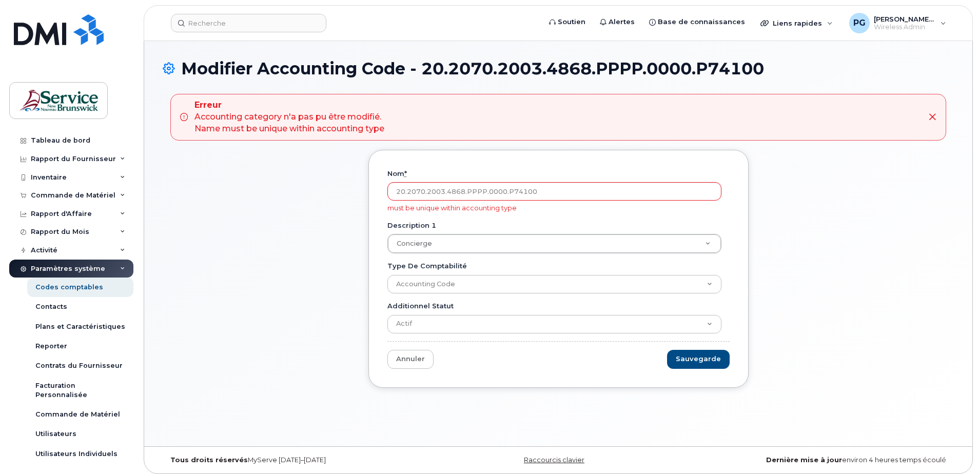
drag, startPoint x: 563, startPoint y: 191, endPoint x: 355, endPoint y: 197, distance: 207.4
click at [355, 197] on div "Nom * 20.2070.2003.4868.PPPP.0000.P74100 must be unique within accounting type …" at bounding box center [558, 277] width 791 height 254
click at [338, 234] on div "Nom * must be unique within accounting type Description 1 Concierge Description…" at bounding box center [558, 277] width 791 height 254
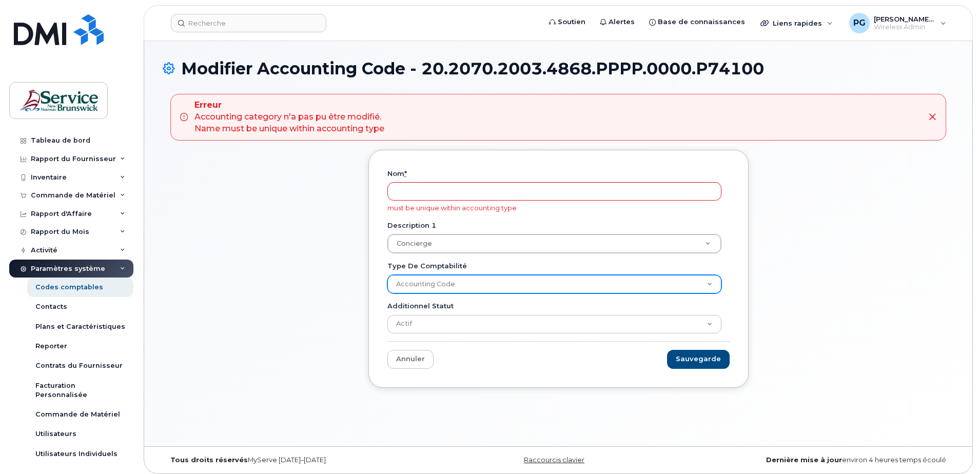
click at [458, 293] on select "Accounting Code" at bounding box center [555, 284] width 334 height 18
click at [458, 290] on select "Accounting Code" at bounding box center [555, 284] width 334 height 18
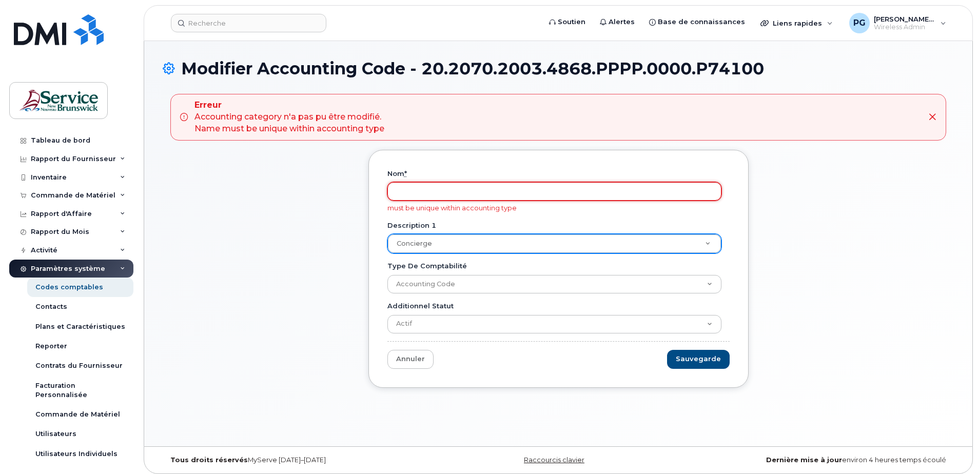
click at [443, 196] on input "Nom *" at bounding box center [555, 191] width 334 height 18
click at [351, 196] on div "Nom * must be unique within accounting type Description 1 Concierge Description…" at bounding box center [558, 277] width 791 height 254
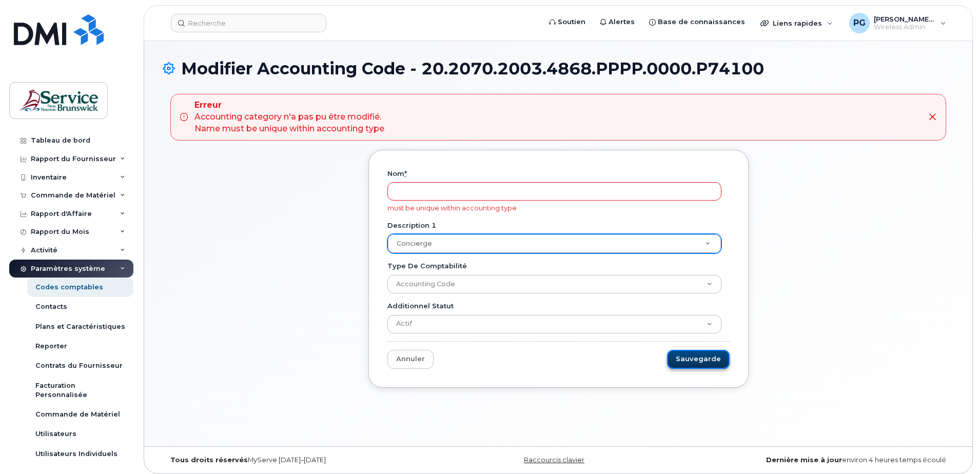
click at [706, 365] on input "Sauvegarde" at bounding box center [698, 359] width 63 height 19
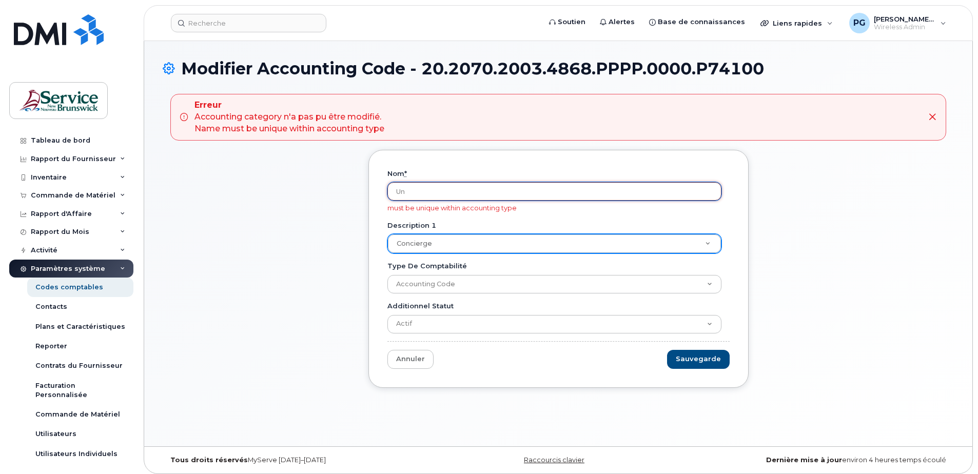
type input "U"
type input "-"
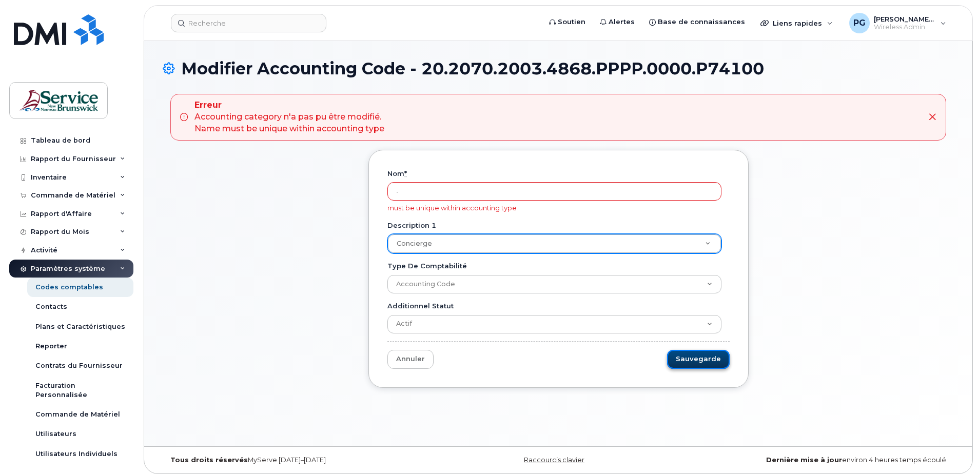
click at [720, 353] on input "Sauvegarde" at bounding box center [698, 359] width 63 height 19
type input "Sauvegarder..."
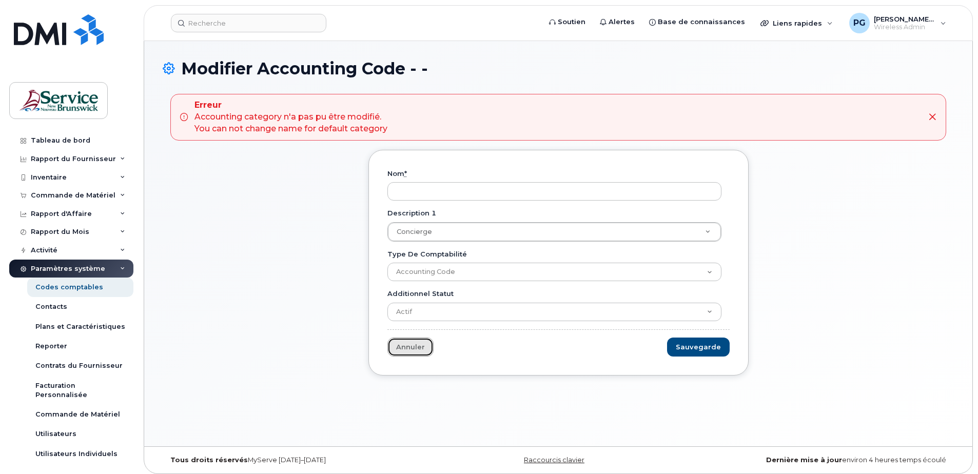
click at [403, 350] on link "Annuler" at bounding box center [411, 347] width 46 height 19
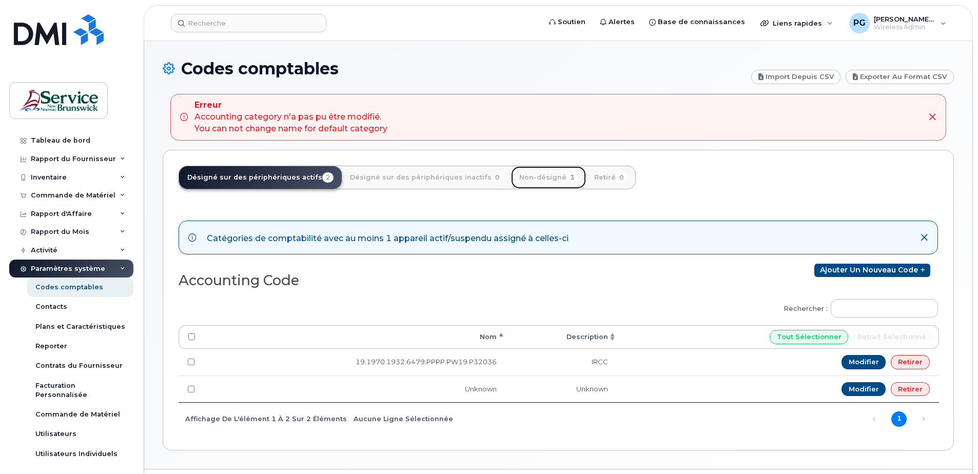
click at [531, 183] on link "Non-désigné 3" at bounding box center [548, 177] width 75 height 23
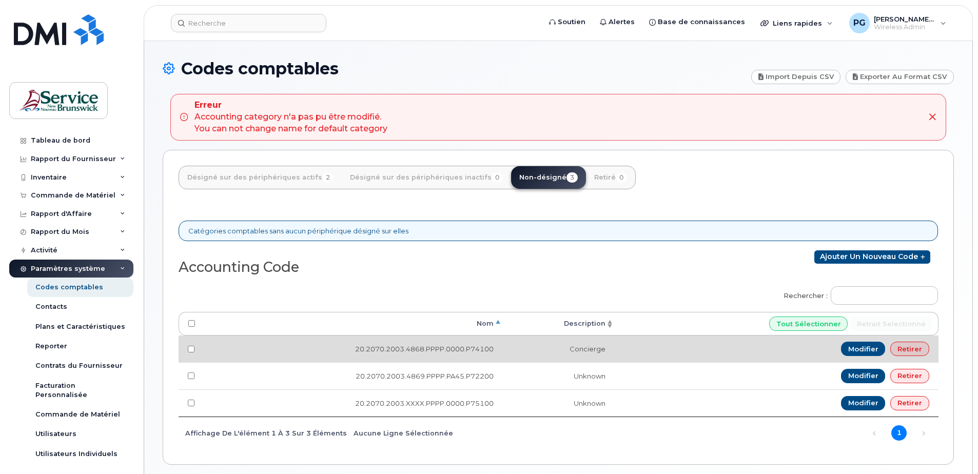
click at [523, 349] on td "Concierge" at bounding box center [559, 349] width 112 height 27
click at [472, 350] on td "20.2070.2003.4868.PPPP.0000.P74100" at bounding box center [353, 349] width 299 height 27
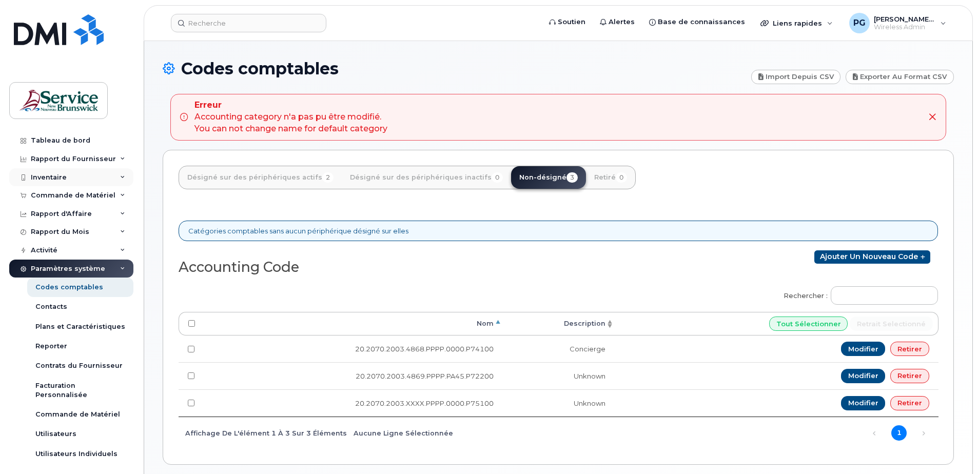
click at [67, 179] on div "Inventaire" at bounding box center [71, 177] width 124 height 18
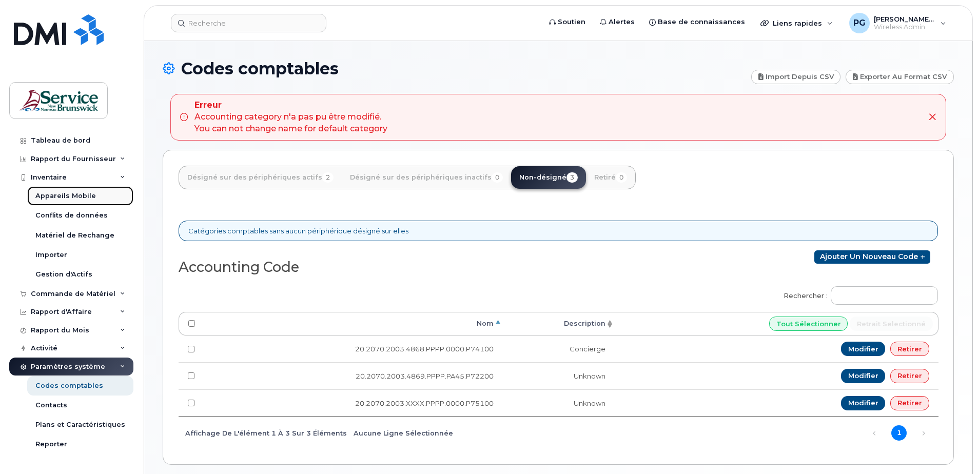
click at [66, 197] on div "Appareils Mobile" at bounding box center [65, 195] width 61 height 9
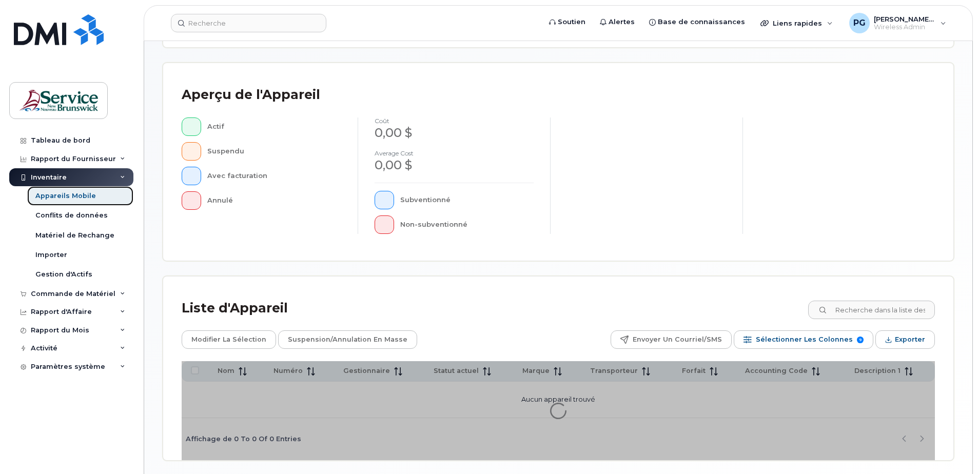
scroll to position [235, 0]
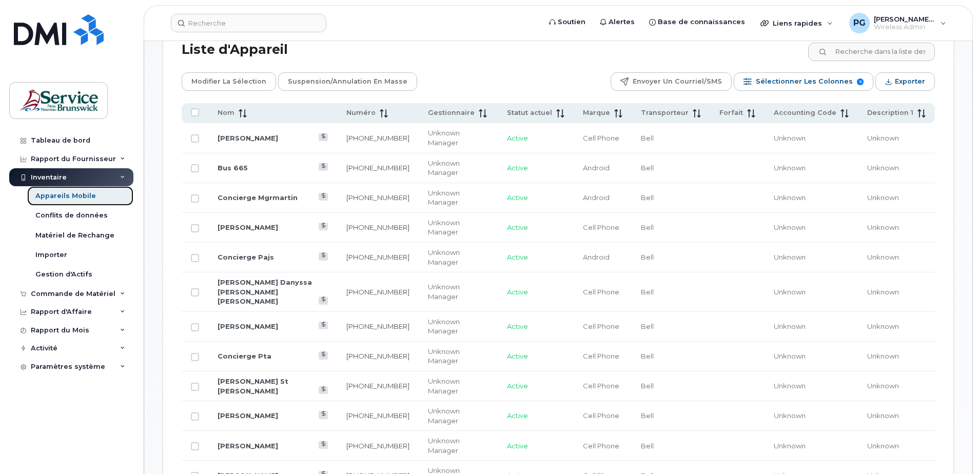
scroll to position [491, 0]
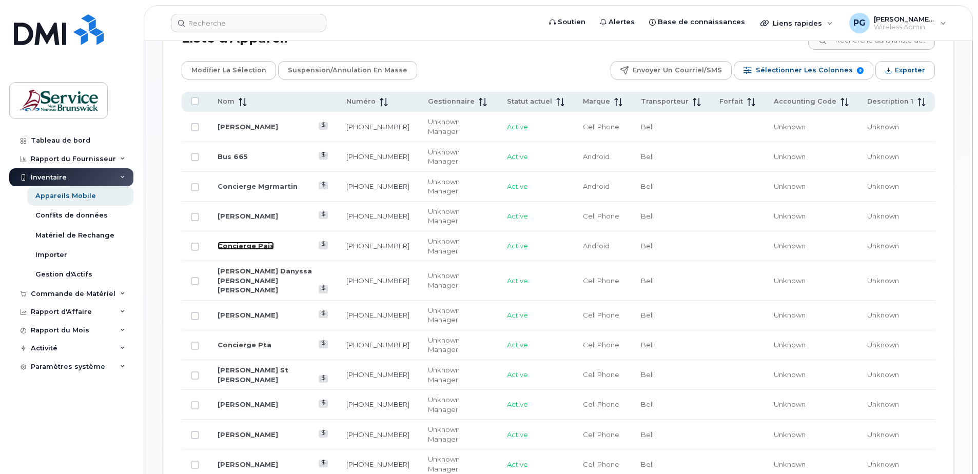
click at [235, 242] on link "Concierge Pajs" at bounding box center [246, 246] width 56 height 8
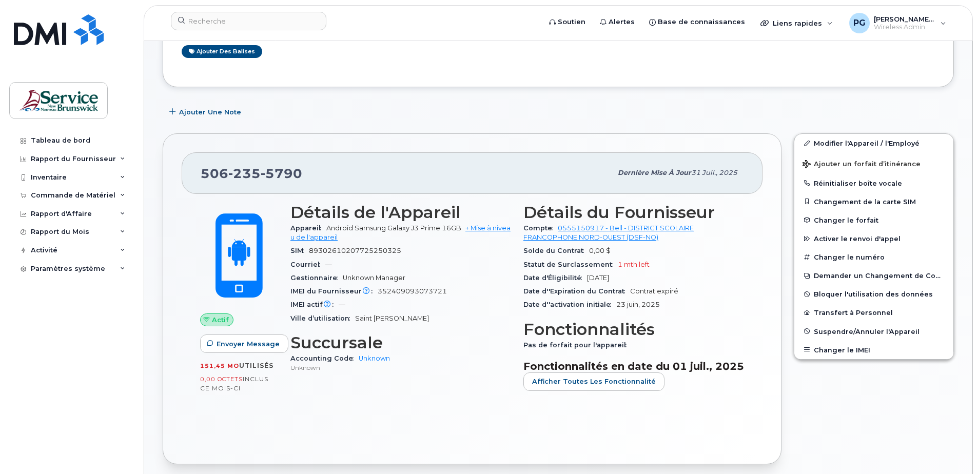
scroll to position [154, 0]
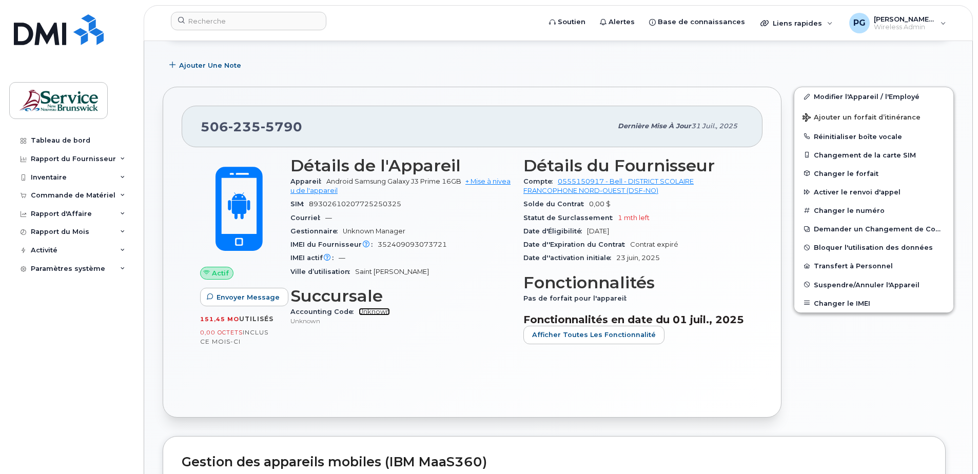
click at [365, 311] on link "Unknown" at bounding box center [374, 312] width 31 height 8
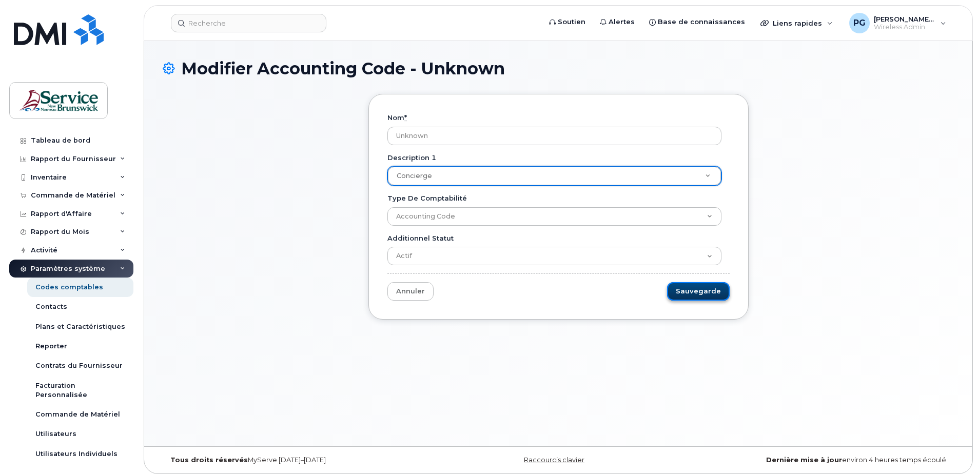
click at [701, 292] on input "Sauvegarde" at bounding box center [698, 291] width 63 height 19
type input "Sauvegarder..."
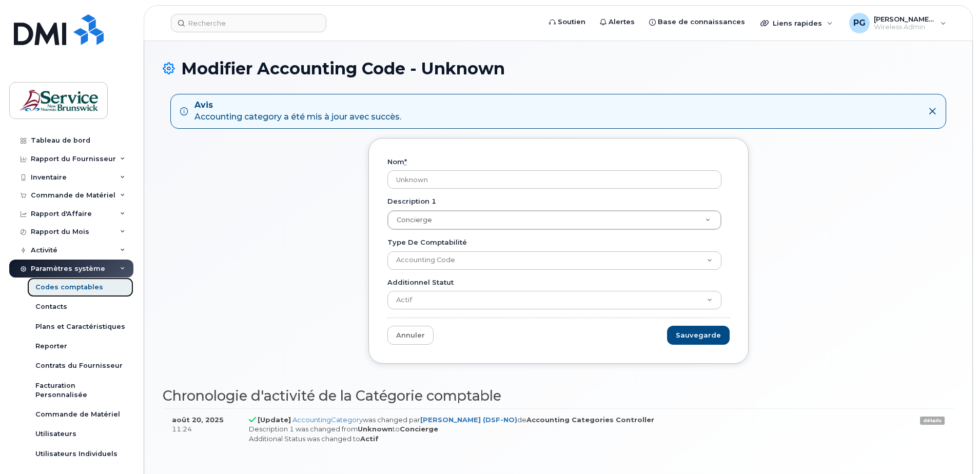
click at [79, 289] on div "Codes comptables" at bounding box center [69, 287] width 68 height 9
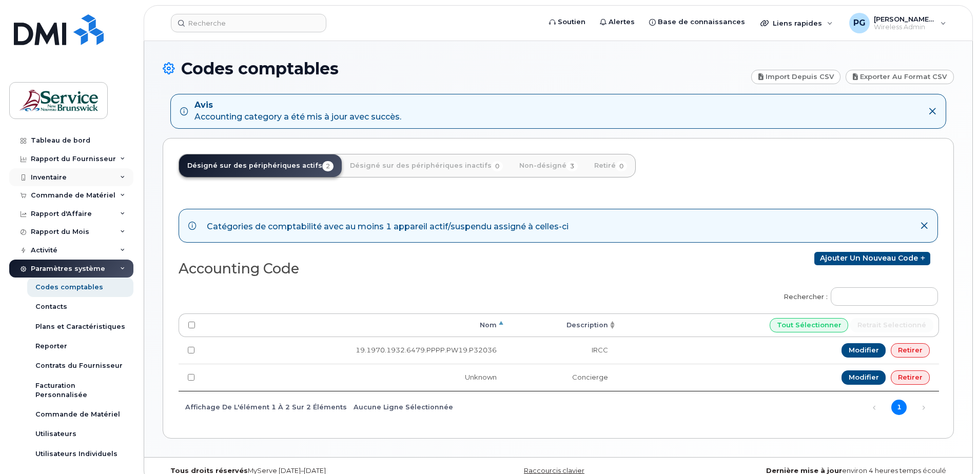
click at [58, 181] on div "Inventaire" at bounding box center [49, 177] width 36 height 8
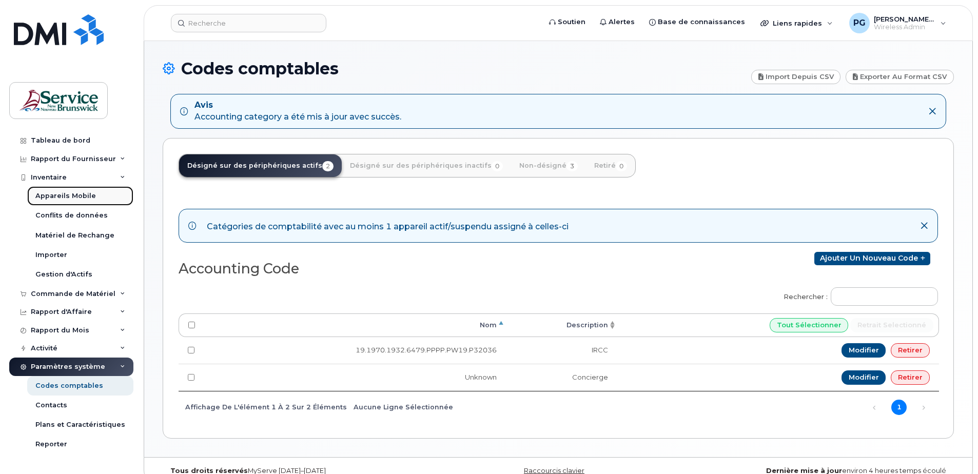
click at [65, 197] on div "Appareils Mobile" at bounding box center [65, 195] width 61 height 9
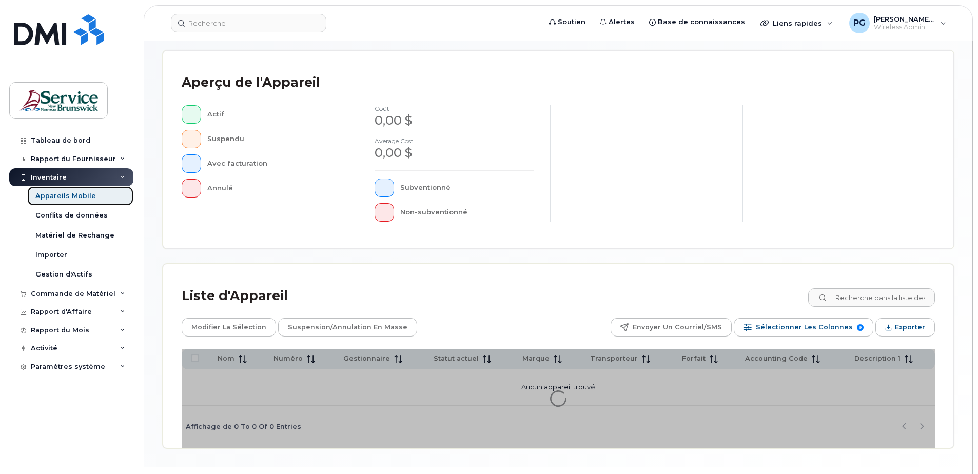
scroll to position [235, 0]
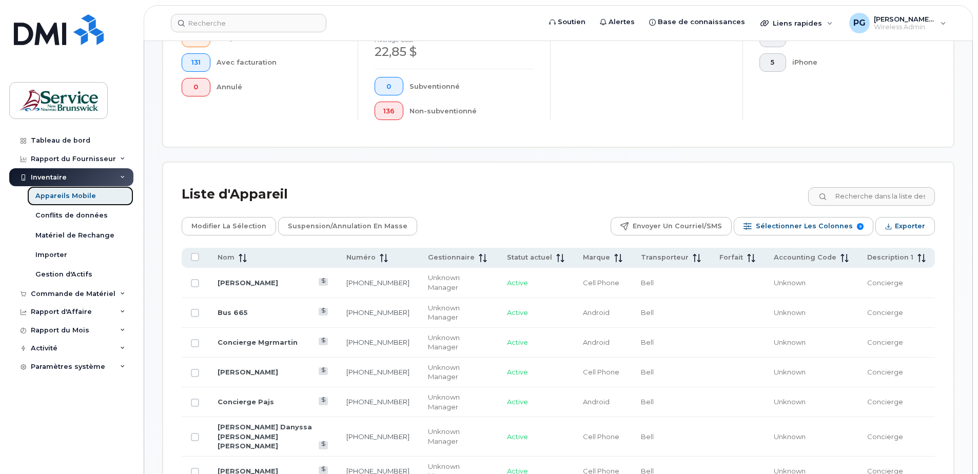
scroll to position [337, 0]
click at [789, 396] on span "Unknown" at bounding box center [790, 400] width 32 height 8
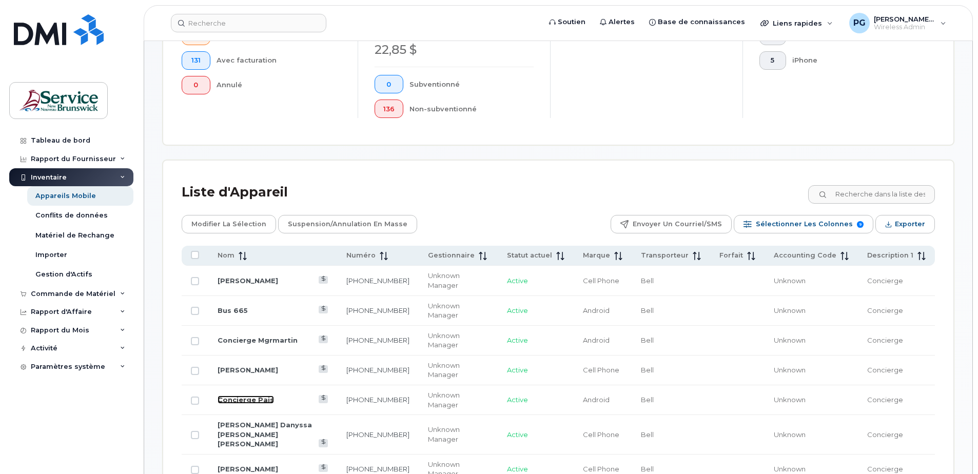
click at [246, 396] on link "Concierge Pajs" at bounding box center [246, 400] width 56 height 8
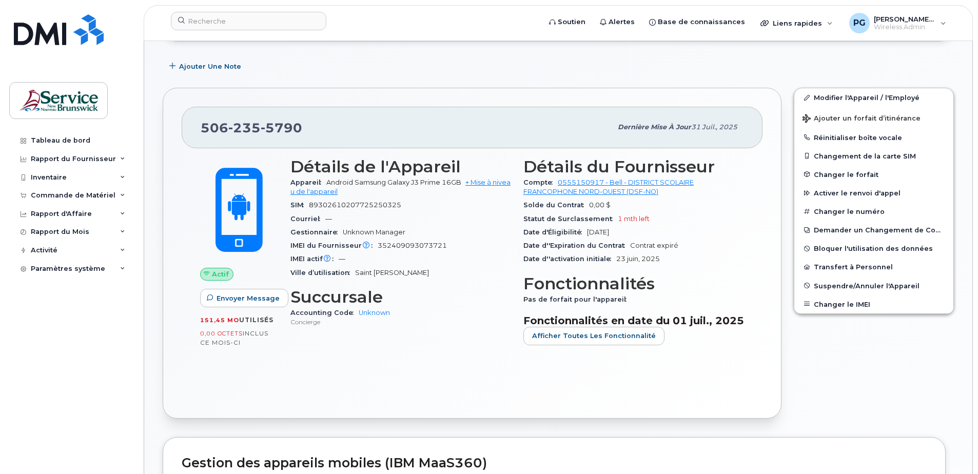
scroll to position [154, 0]
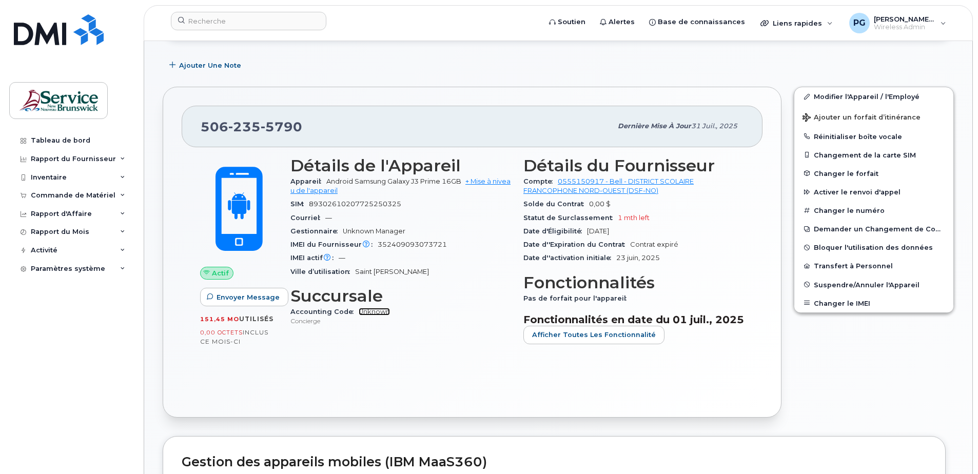
click at [369, 312] on link "Unknown" at bounding box center [374, 312] width 31 height 8
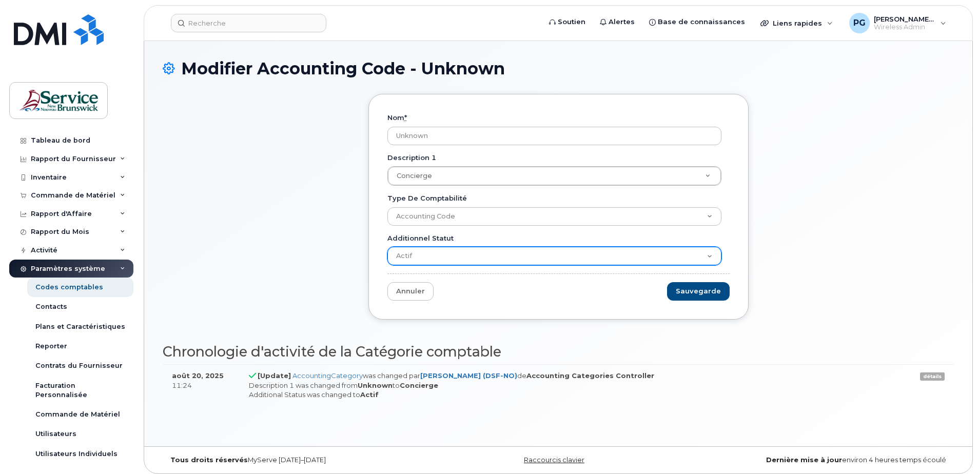
click at [433, 256] on select "Actif Suspendu Annulé Fermé" at bounding box center [555, 256] width 334 height 18
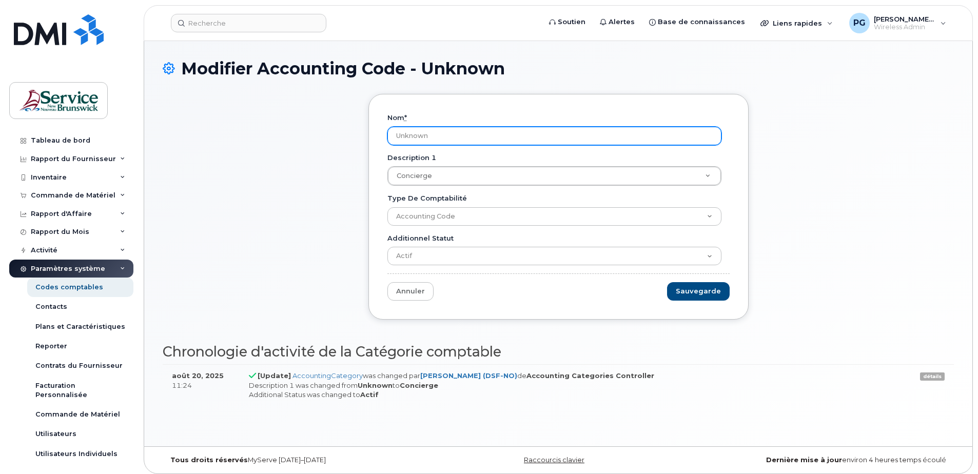
click at [425, 136] on input "Unknown" at bounding box center [555, 136] width 334 height 18
drag, startPoint x: 433, startPoint y: 136, endPoint x: 350, endPoint y: 140, distance: 83.2
click at [350, 140] on div "Nom * Unknown Description 1 Concierge Description 1 Description 1 Concierge Typ…" at bounding box center [558, 214] width 791 height 241
type input "20.2070.2003.4868.PPPP.0000.P74100"
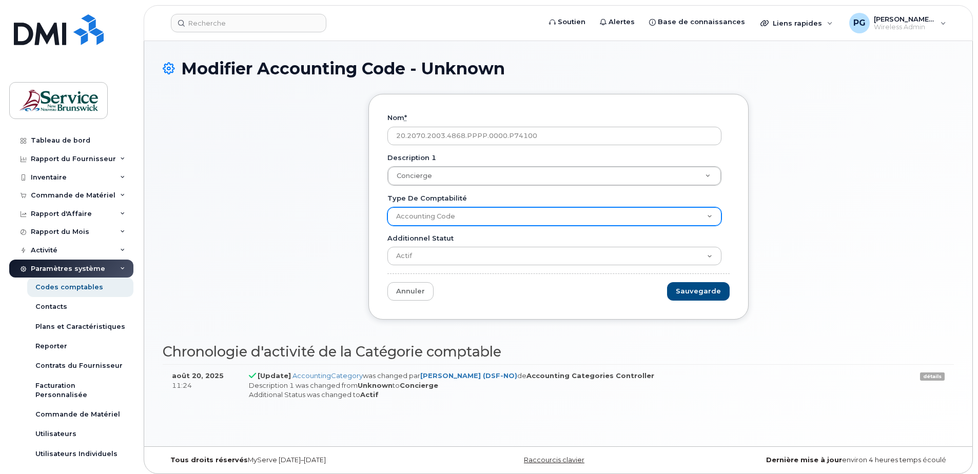
click at [570, 215] on select "Accounting Code" at bounding box center [555, 216] width 334 height 18
click at [388, 207] on select "Accounting Code" at bounding box center [555, 216] width 334 height 18
click at [457, 217] on select "Accounting Code" at bounding box center [555, 216] width 334 height 18
select select "2039"
click at [388, 207] on select "Accounting Code" at bounding box center [555, 216] width 334 height 18
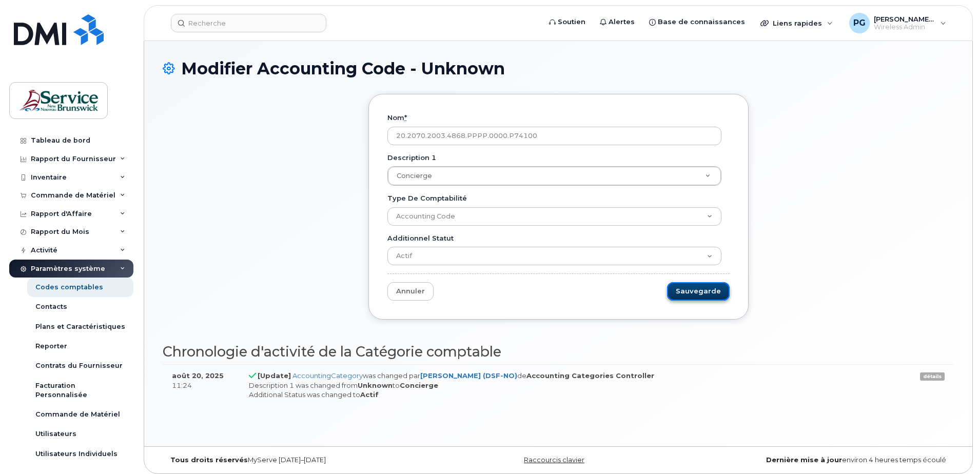
click at [696, 293] on input "Sauvegarde" at bounding box center [698, 291] width 63 height 19
type input "Sauvegarder..."
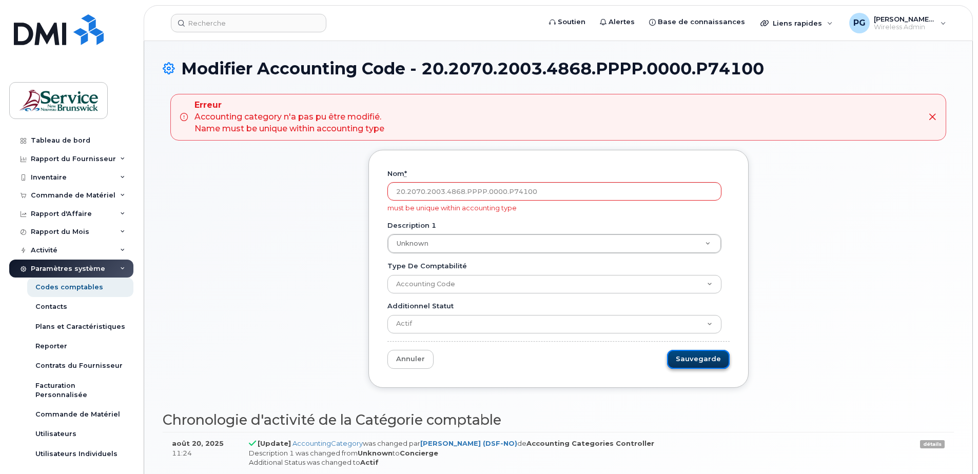
click at [692, 356] on input "Sauvegarde" at bounding box center [698, 359] width 63 height 19
type input "Sauvegarder..."
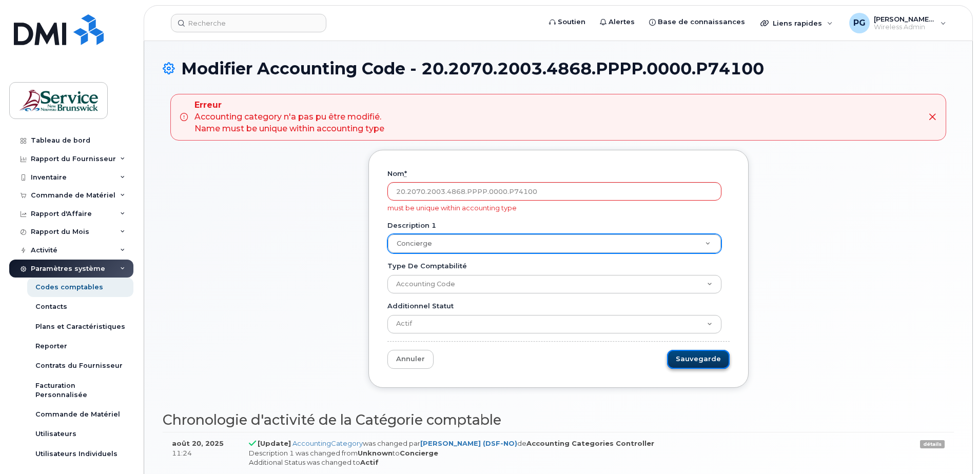
click at [684, 361] on input "Sauvegarde" at bounding box center [698, 359] width 63 height 19
type input "Sauvegarder..."
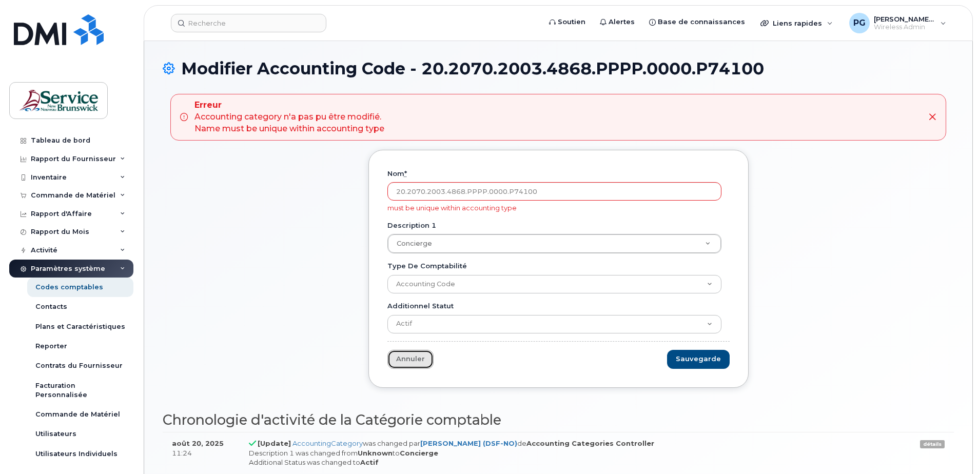
click at [404, 363] on link "Annuler" at bounding box center [411, 359] width 46 height 19
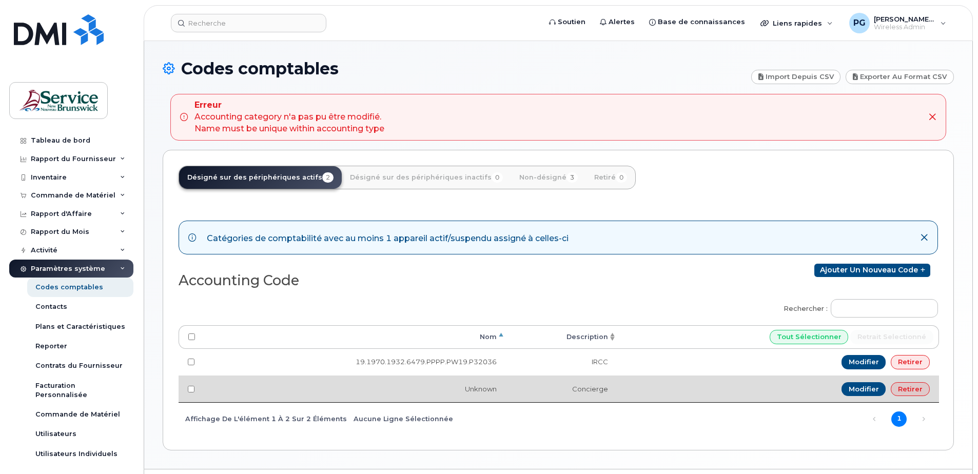
click at [585, 394] on td "Concierge" at bounding box center [561, 389] width 111 height 27
click at [878, 391] on link "Modifier" at bounding box center [864, 389] width 45 height 14
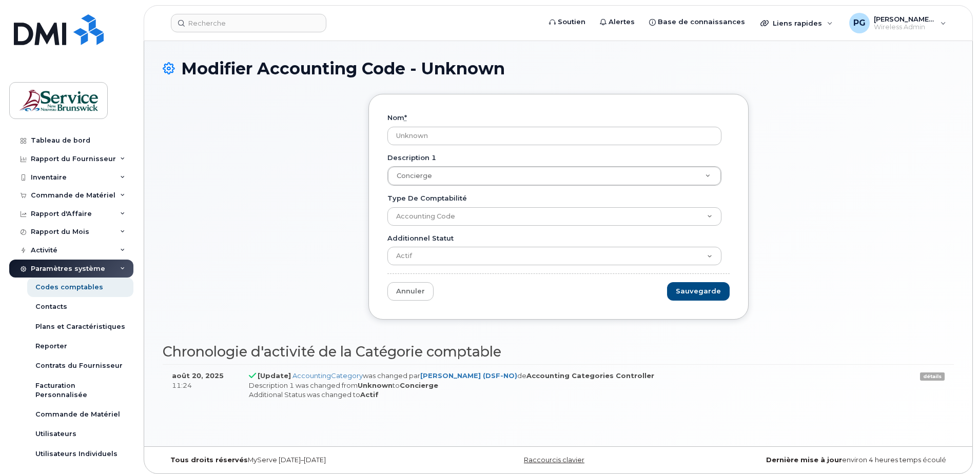
drag, startPoint x: 452, startPoint y: 131, endPoint x: 377, endPoint y: 131, distance: 74.4
click at [377, 131] on div "Nom * Unknown Description 1 Concierge Description 1 Description 1 Concierge Typ…" at bounding box center [559, 207] width 380 height 226
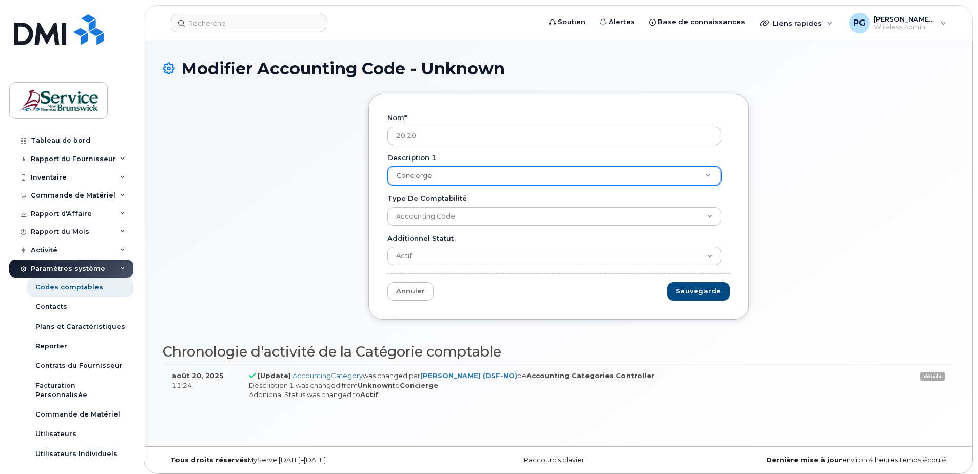
type input "20.2070.2003.4868.PPPP.0000.P74100"
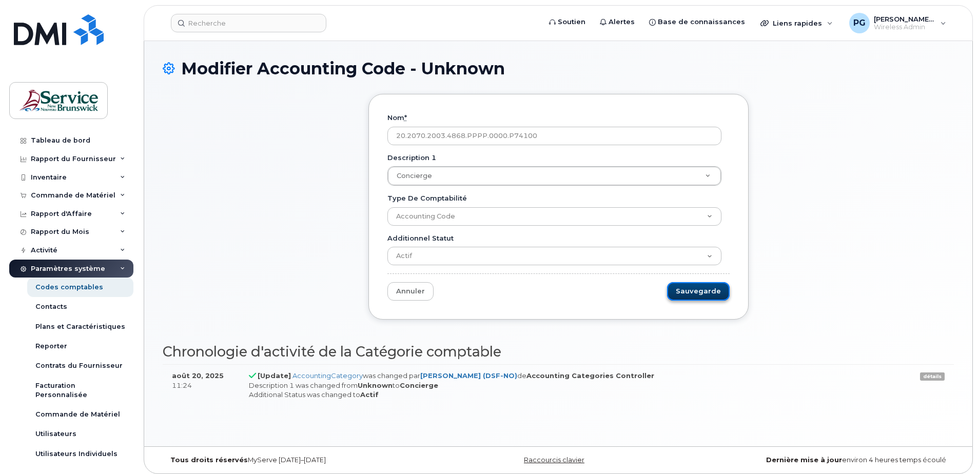
click at [703, 289] on input "Sauvegarde" at bounding box center [698, 291] width 63 height 19
type input "Sauvegarder..."
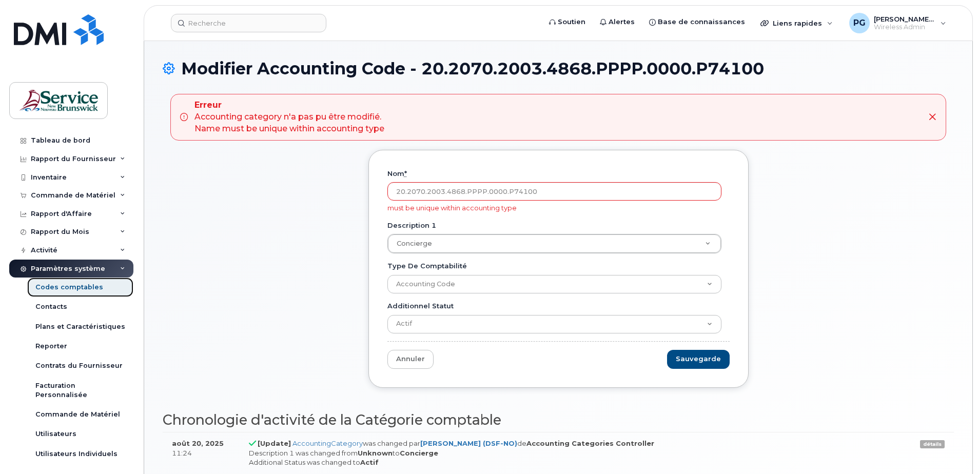
click at [59, 291] on div "Codes comptables" at bounding box center [69, 287] width 68 height 9
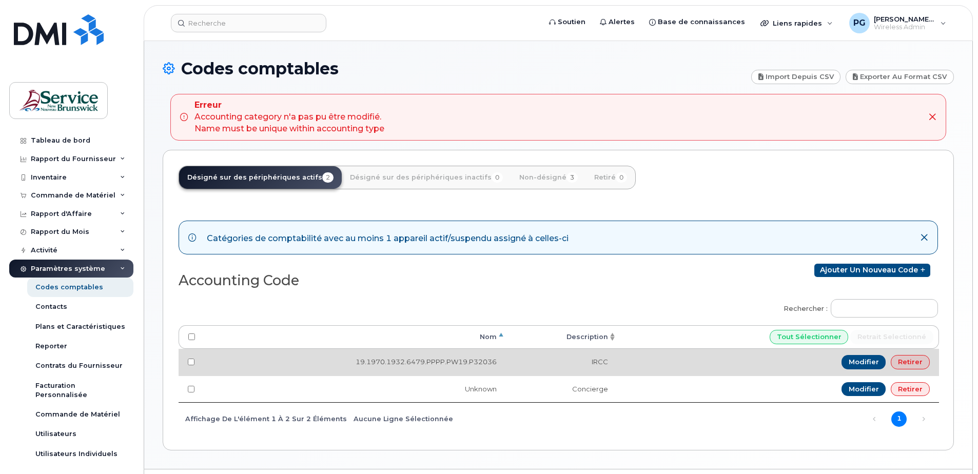
click at [482, 365] on td "19.1970.1932.6479.PPPP.PW19.P32036" at bounding box center [355, 362] width 302 height 27
click at [868, 355] on link "Modifier" at bounding box center [864, 362] width 45 height 14
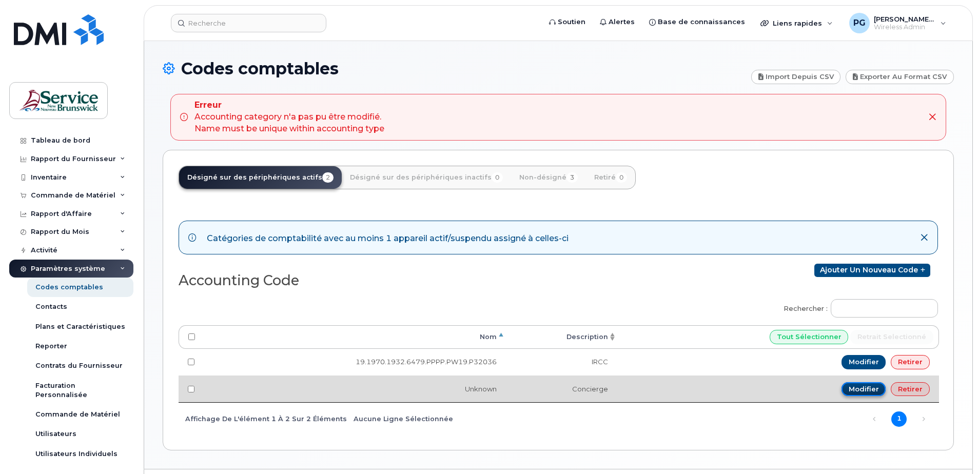
click at [851, 386] on link "Modifier" at bounding box center [864, 389] width 45 height 14
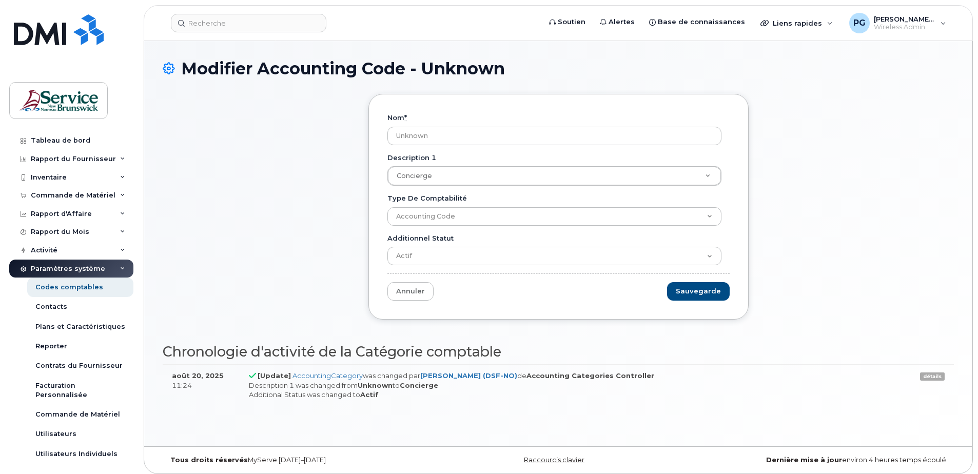
drag, startPoint x: 444, startPoint y: 131, endPoint x: 349, endPoint y: 131, distance: 95.5
click at [349, 131] on div "Nom * Unknown Description 1 Concierge Description 1 Description 1 Concierge Typ…" at bounding box center [558, 214] width 791 height 241
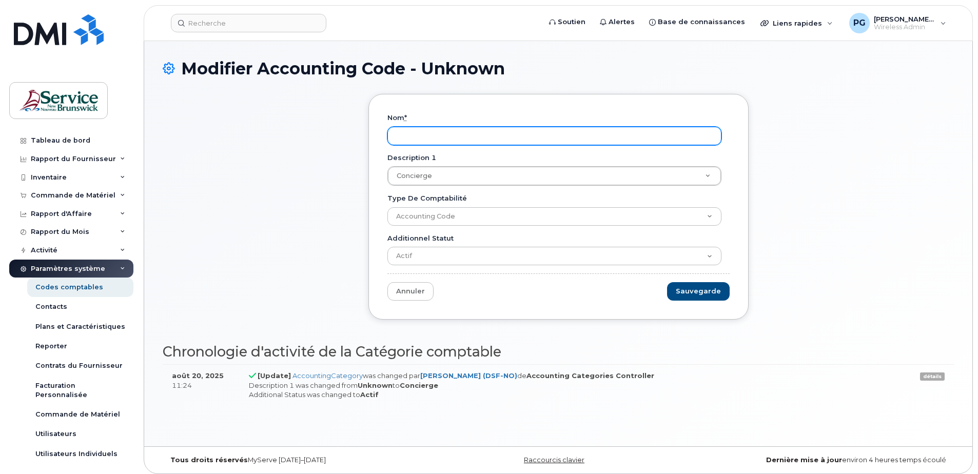
click at [417, 140] on input "Nom *" at bounding box center [555, 136] width 334 height 18
type input "20.2070.2003.4868.PPPP.0000.P74100"
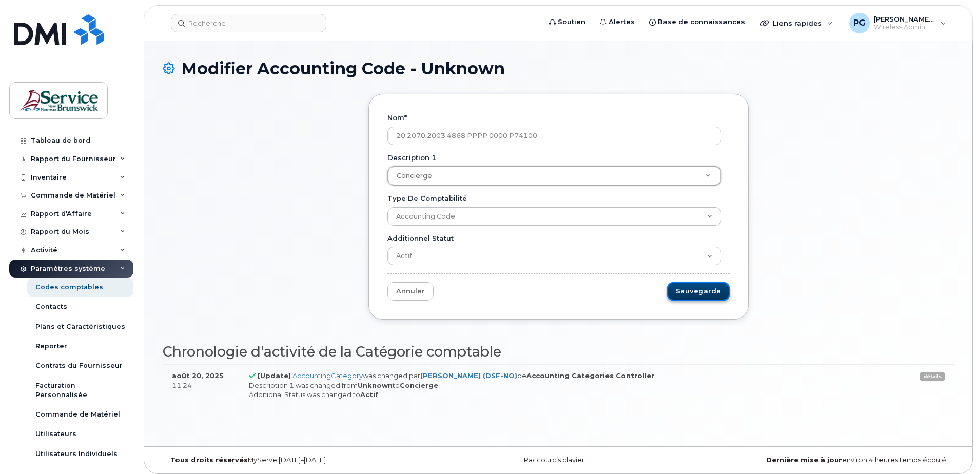
click at [700, 288] on input "Sauvegarde" at bounding box center [698, 291] width 63 height 19
type input "Sauvegarder..."
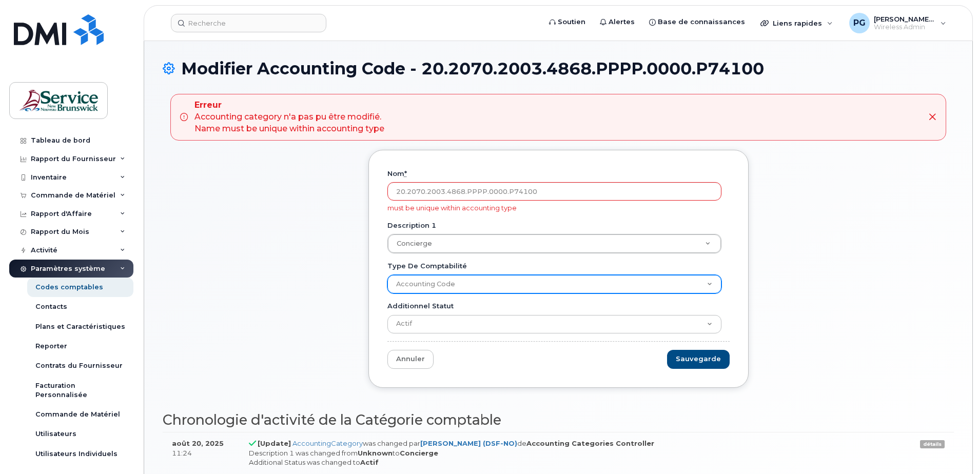
click at [597, 289] on select "Accounting Code" at bounding box center [555, 284] width 334 height 18
click at [388, 275] on select "Accounting Code" at bounding box center [555, 284] width 334 height 18
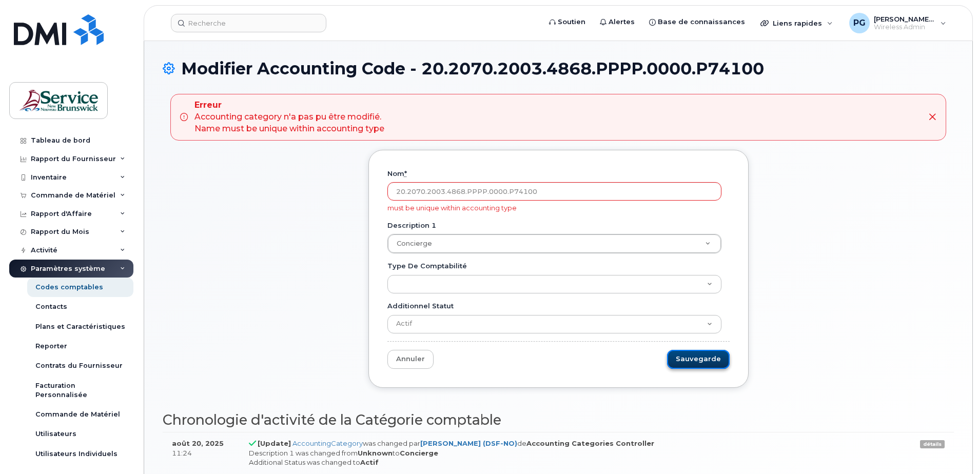
click at [705, 361] on input "Sauvegarde" at bounding box center [698, 359] width 63 height 19
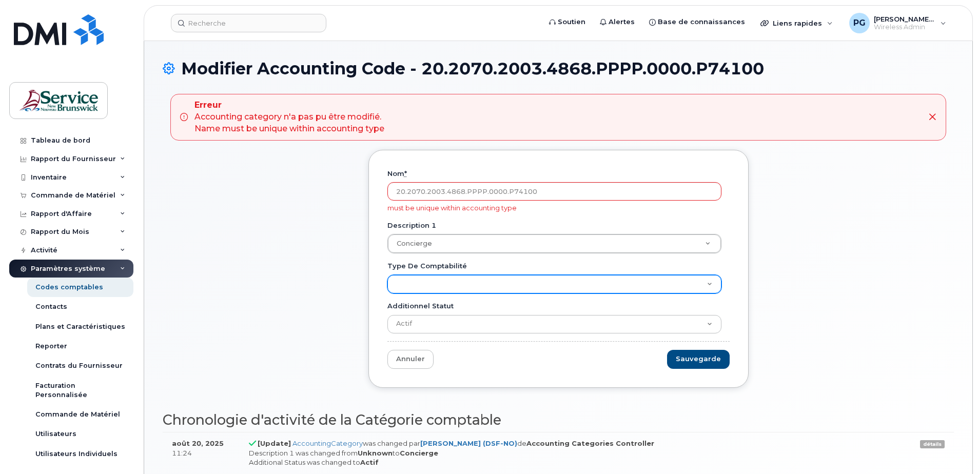
click at [589, 291] on select "Accounting Code" at bounding box center [555, 284] width 334 height 18
select select "2039"
click at [388, 275] on select "Accounting Code" at bounding box center [555, 284] width 334 height 18
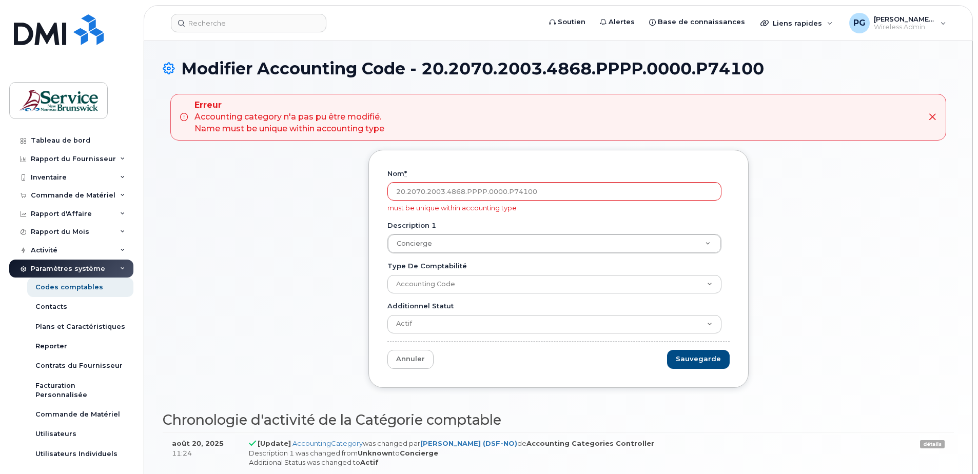
click at [551, 364] on form "Nom * 20.2070.2003.4868.PPPP.0000.P74100 must be unique within accounting type …" at bounding box center [559, 269] width 342 height 200
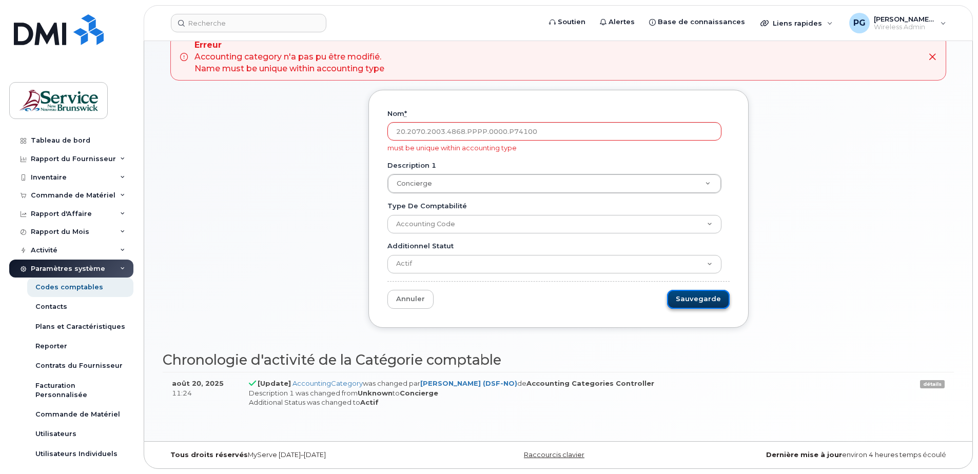
click at [693, 298] on input "Sauvegarde" at bounding box center [698, 299] width 63 height 19
type input "Sauvegarder..."
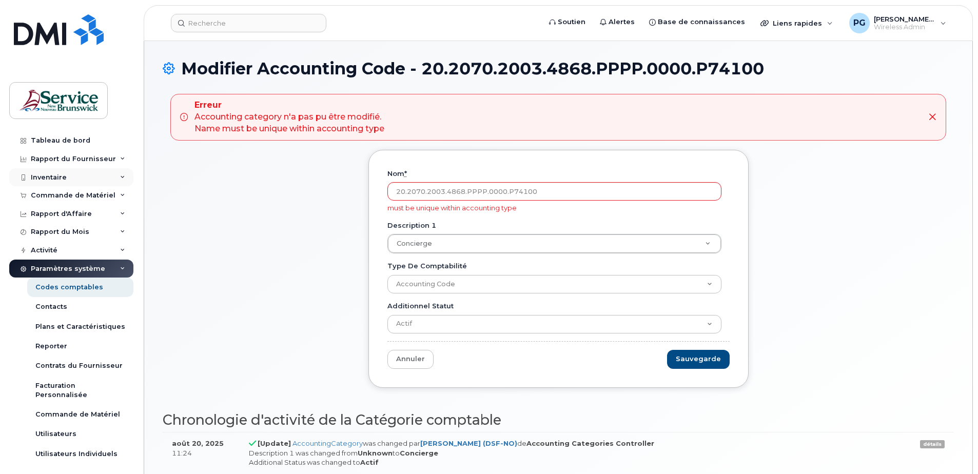
click at [76, 175] on div "Inventaire" at bounding box center [71, 177] width 124 height 18
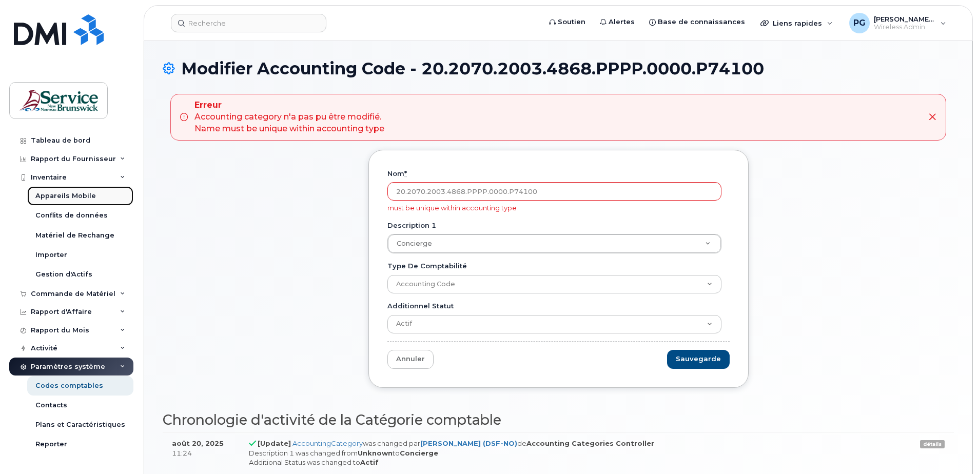
click at [70, 199] on div "Appareils Mobile" at bounding box center [65, 195] width 61 height 9
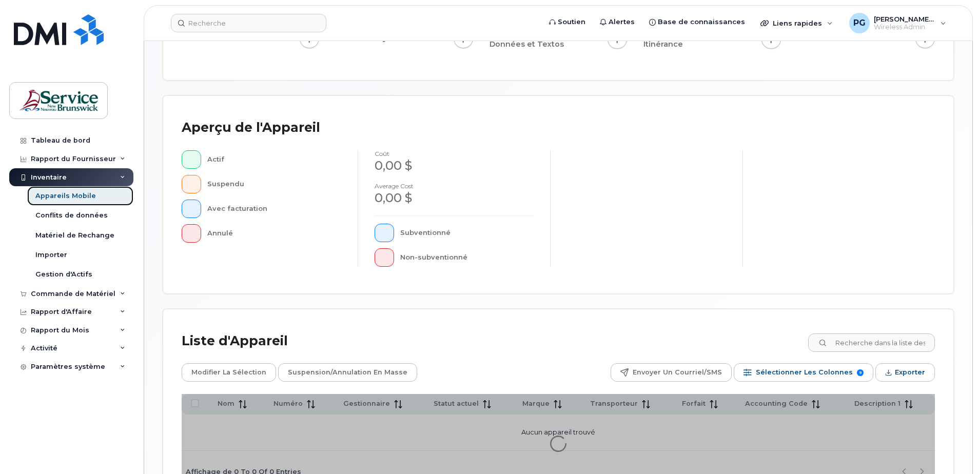
scroll to position [235, 0]
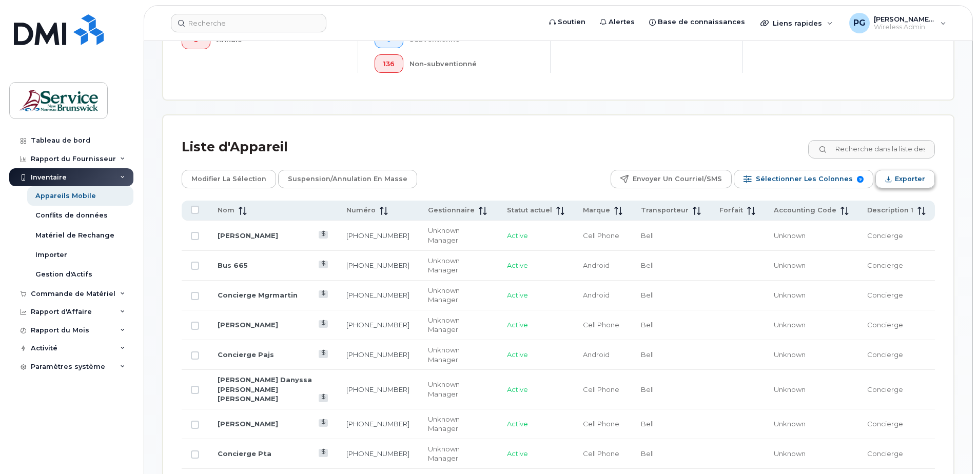
scroll to position [366, 0]
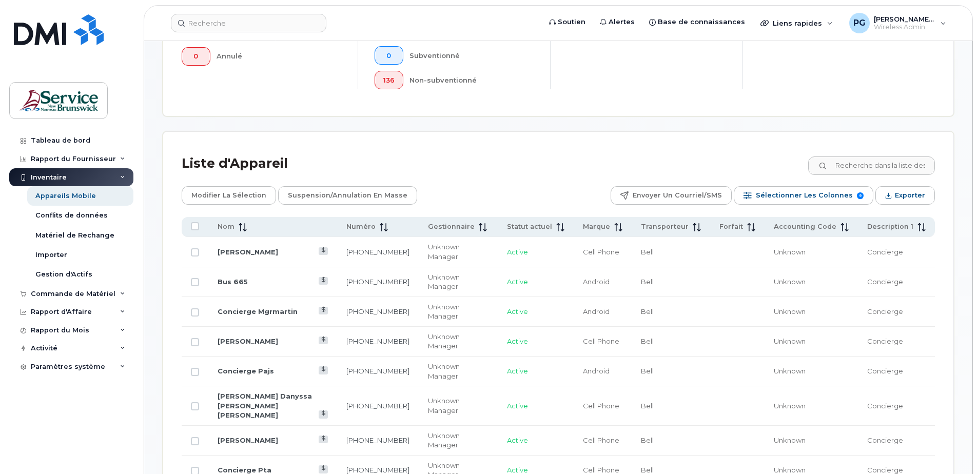
click at [121, 177] on icon at bounding box center [122, 177] width 5 height 5
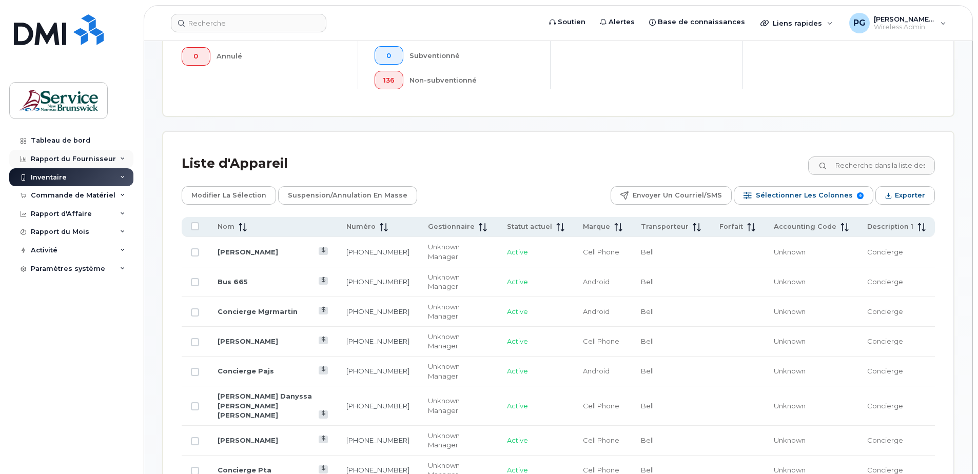
click at [121, 160] on icon at bounding box center [122, 159] width 5 height 5
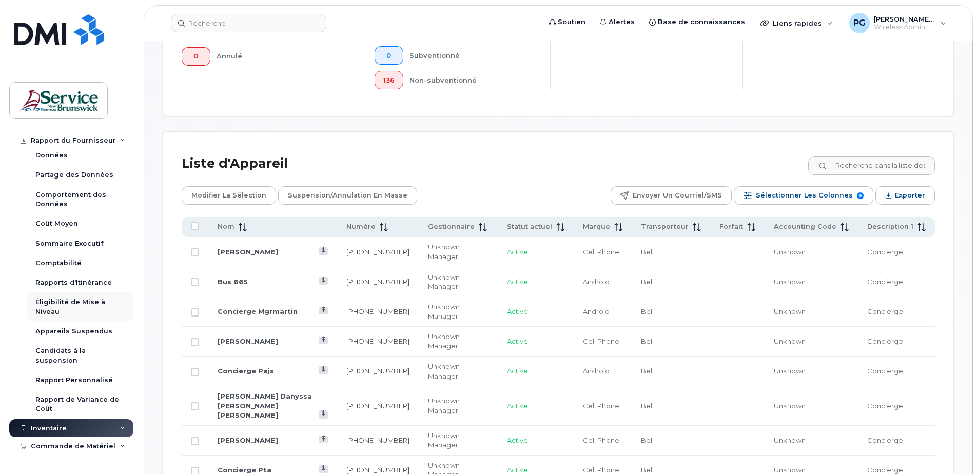
scroll to position [103, 0]
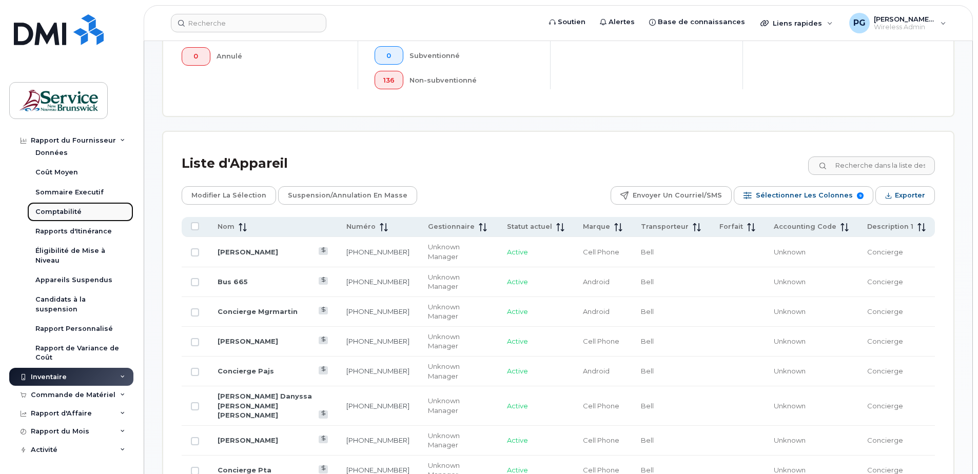
click at [62, 213] on div "Comptabilité" at bounding box center [58, 211] width 46 height 9
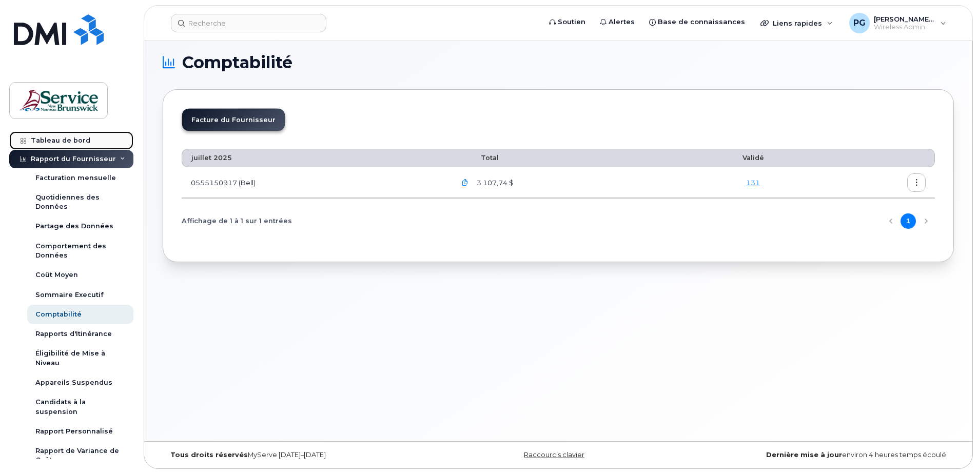
click at [62, 146] on link "Tableau de bord" at bounding box center [71, 140] width 124 height 18
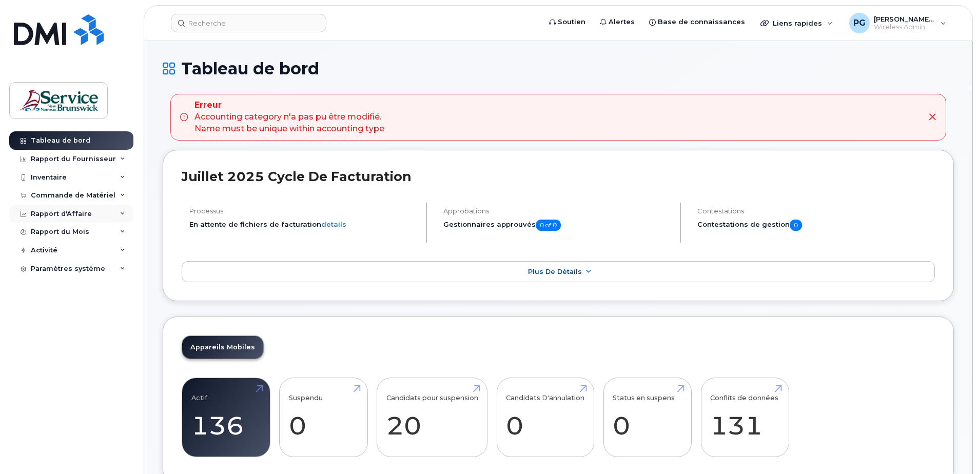
click at [93, 221] on div "Rapport d'Affaire" at bounding box center [71, 214] width 124 height 18
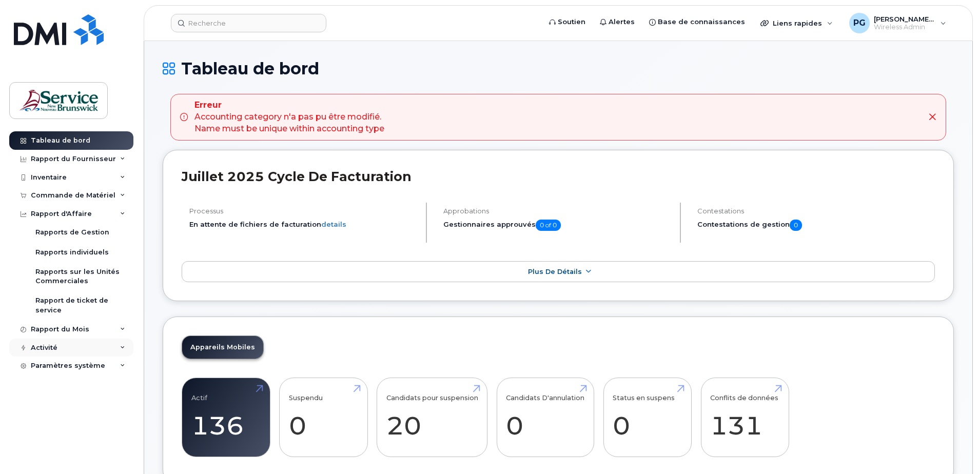
click at [93, 354] on div "Activité" at bounding box center [71, 348] width 124 height 18
click at [86, 187] on div "Commande de Matériel" at bounding box center [71, 195] width 124 height 18
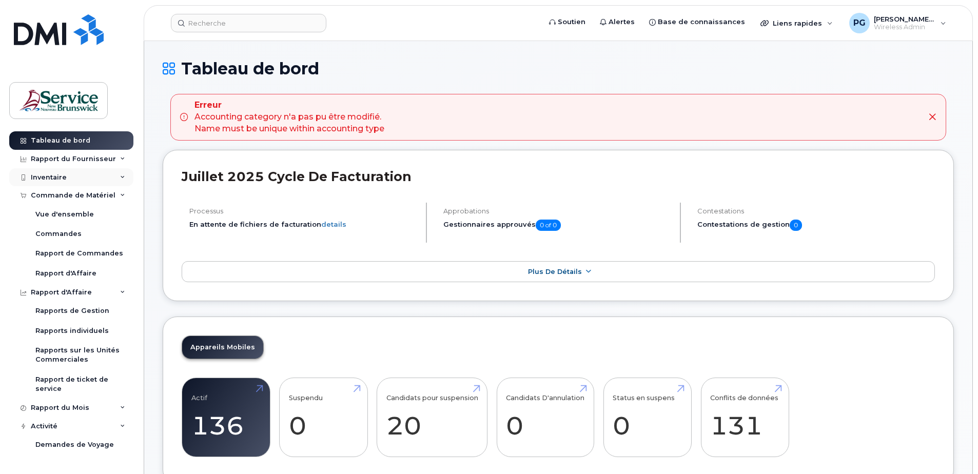
click at [86, 181] on div "Inventaire" at bounding box center [71, 177] width 124 height 18
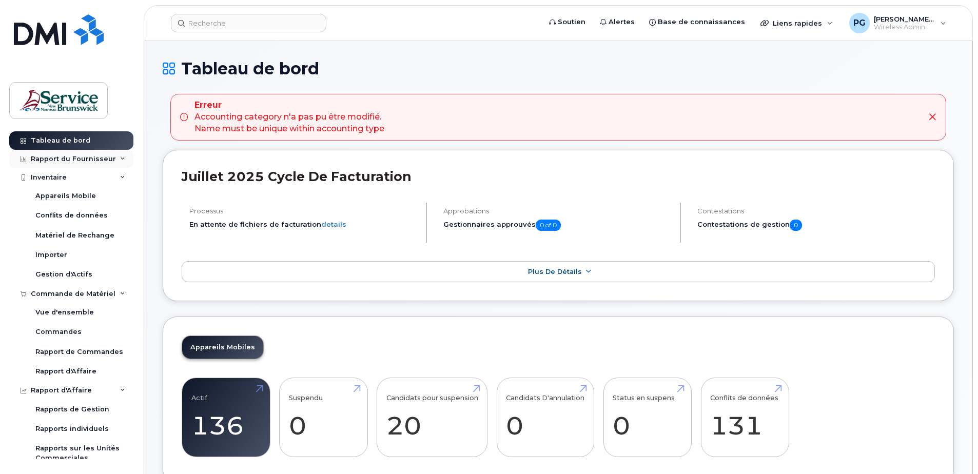
click at [78, 164] on div "Rapport du Fournisseur" at bounding box center [71, 159] width 124 height 18
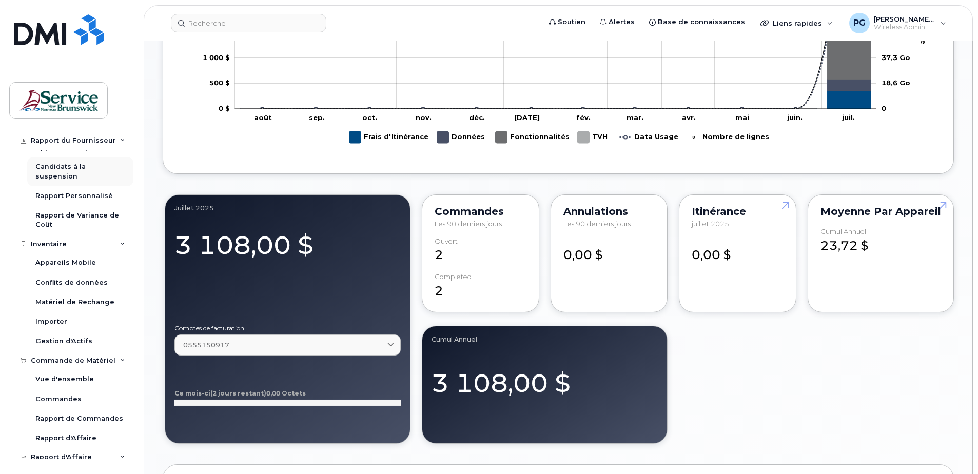
scroll to position [234, 0]
click at [80, 266] on div "Appareils Mobile" at bounding box center [65, 264] width 61 height 9
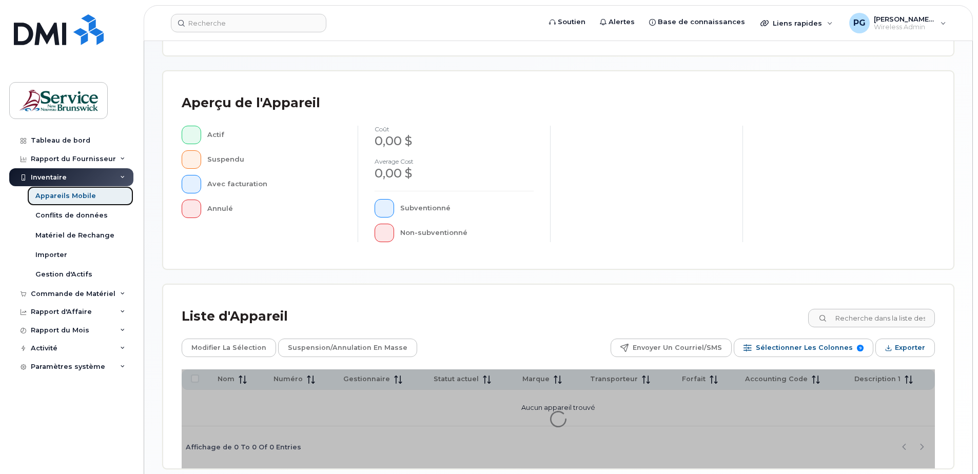
scroll to position [235, 0]
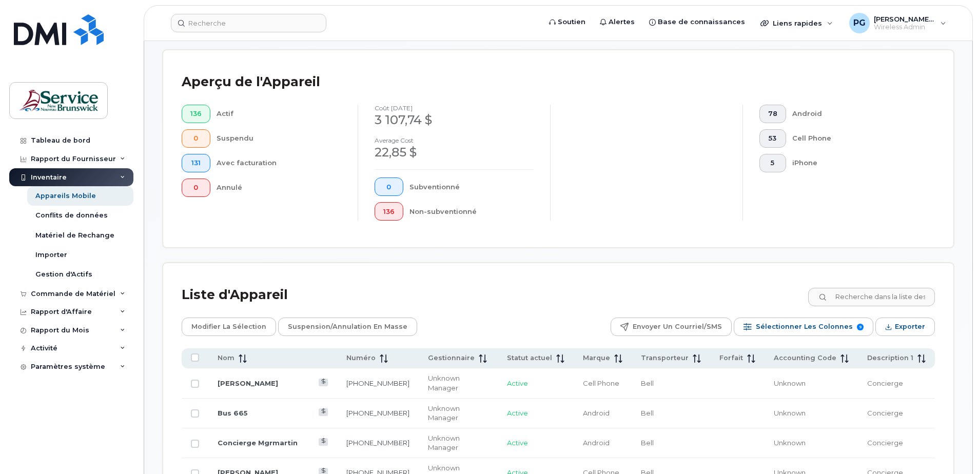
click at [245, 386] on td "Jenny Coulombe" at bounding box center [272, 384] width 129 height 30
click at [253, 380] on link "Jenny Coulombe" at bounding box center [248, 383] width 61 height 8
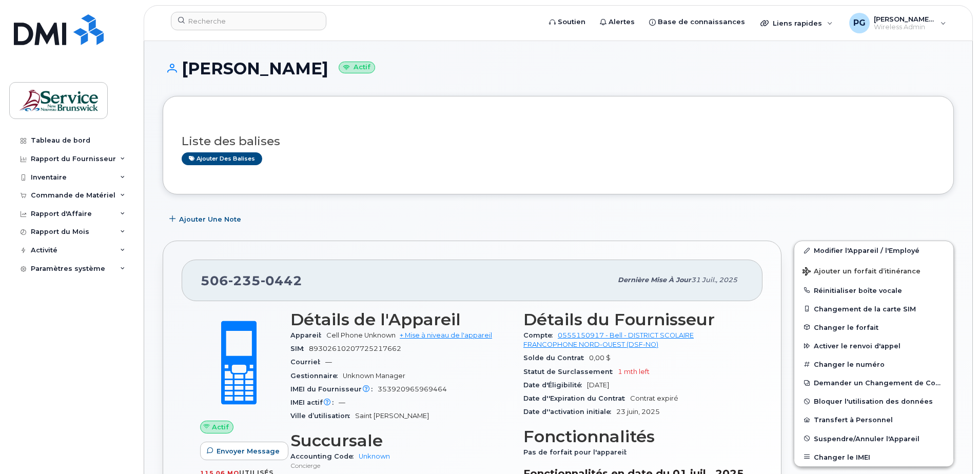
scroll to position [103, 0]
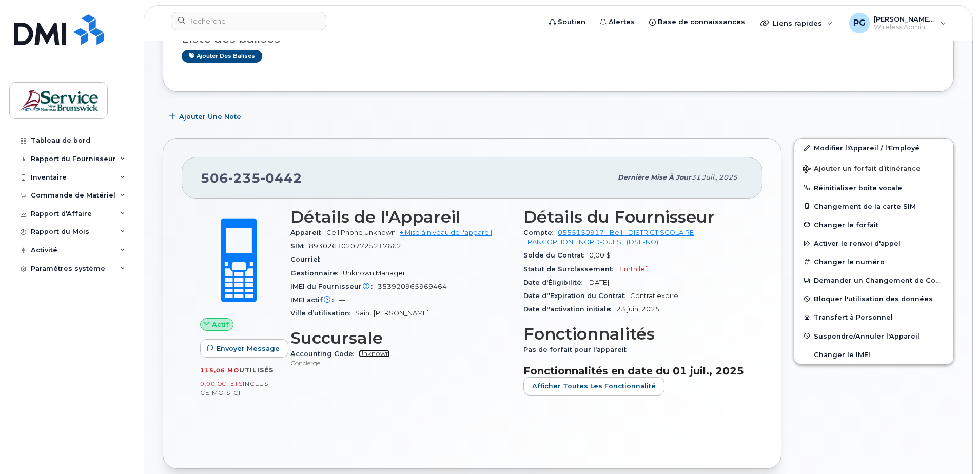
click at [378, 355] on link "Unknown" at bounding box center [374, 354] width 31 height 8
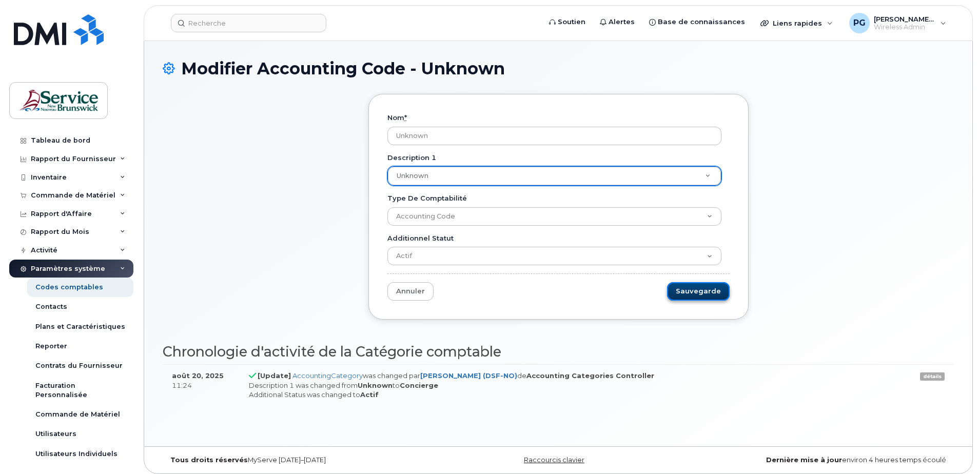
click at [701, 295] on input "Sauvegarde" at bounding box center [698, 291] width 63 height 19
type input "Sauvegarder..."
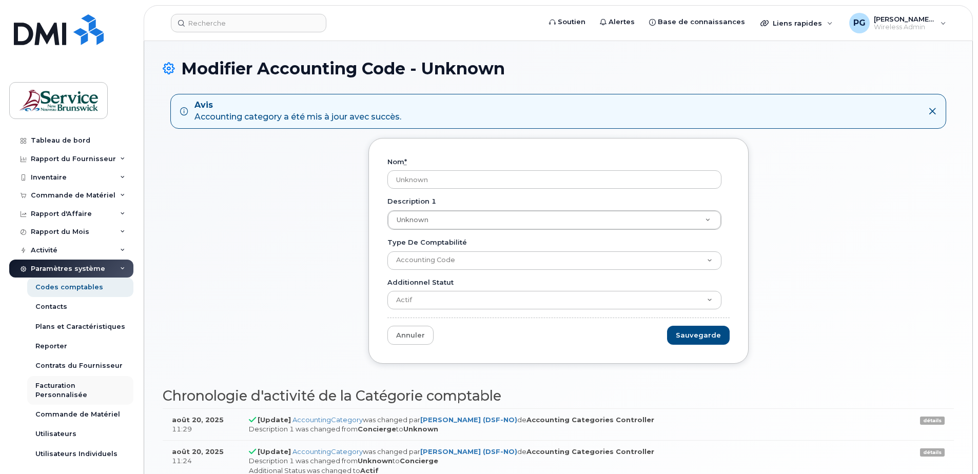
scroll to position [51, 0]
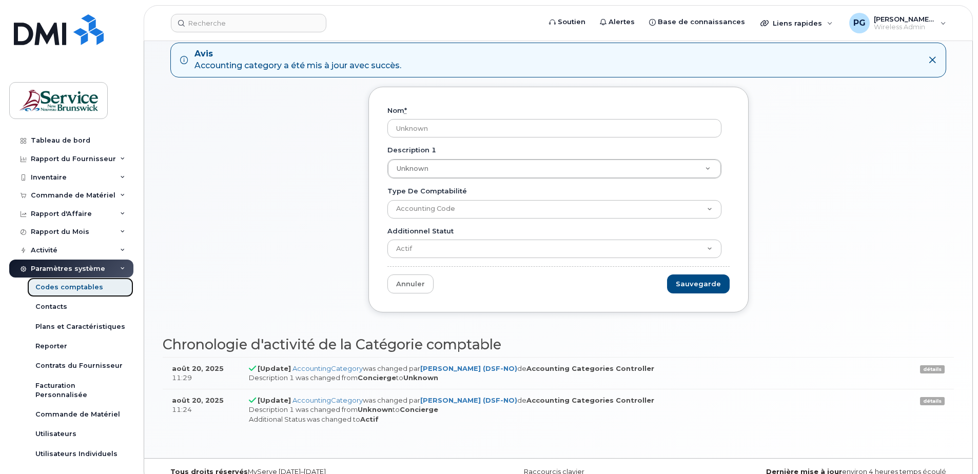
click at [84, 288] on div "Codes comptables" at bounding box center [69, 287] width 68 height 9
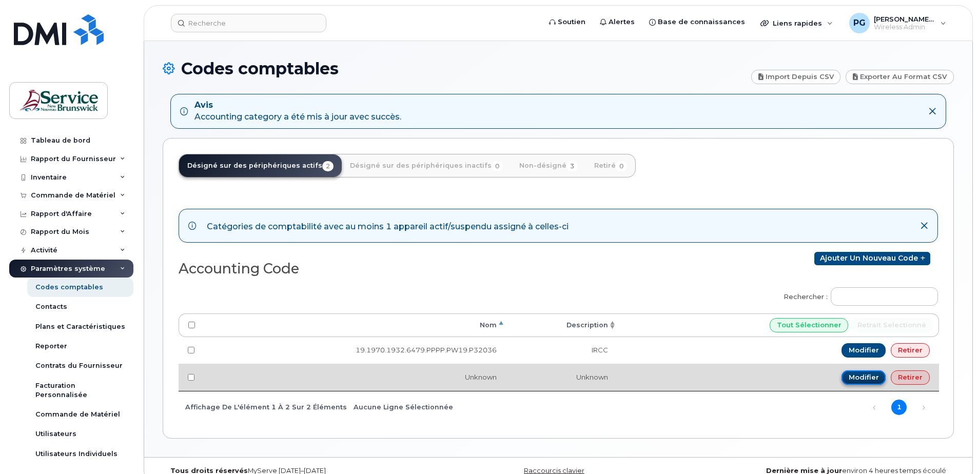
click at [868, 380] on link "Modifier" at bounding box center [864, 378] width 45 height 14
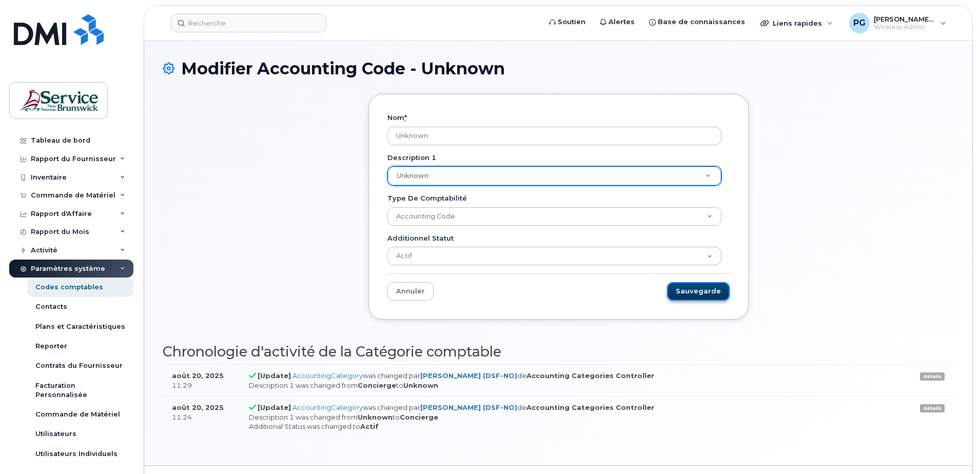
click at [708, 295] on input "Sauvegarde" at bounding box center [698, 291] width 63 height 19
type input "Sauvegarder..."
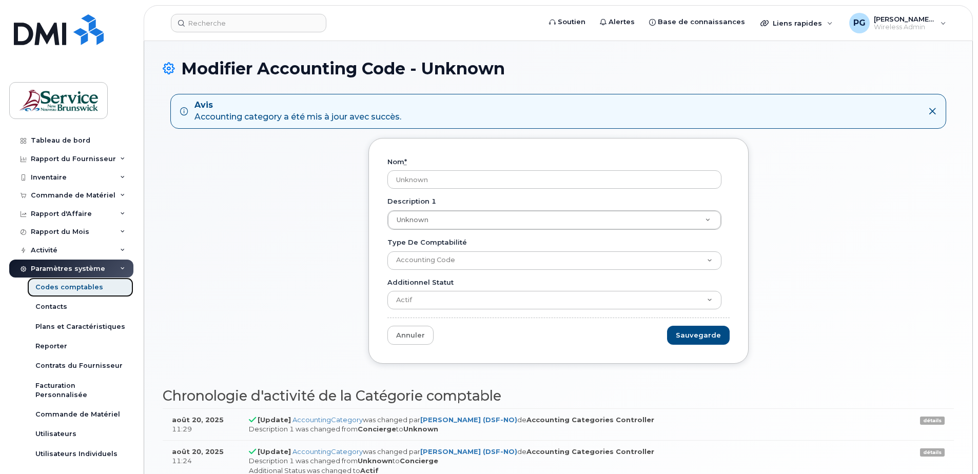
click at [73, 288] on div "Codes comptables" at bounding box center [69, 287] width 68 height 9
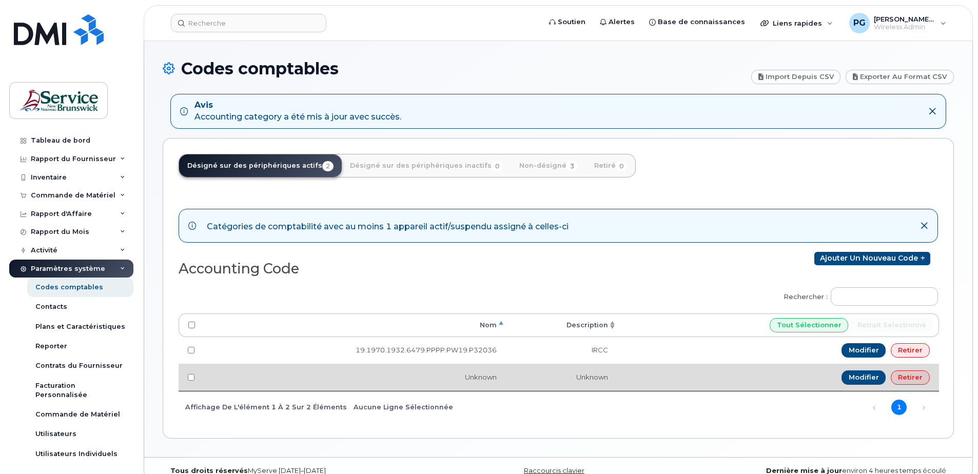
scroll to position [16, 0]
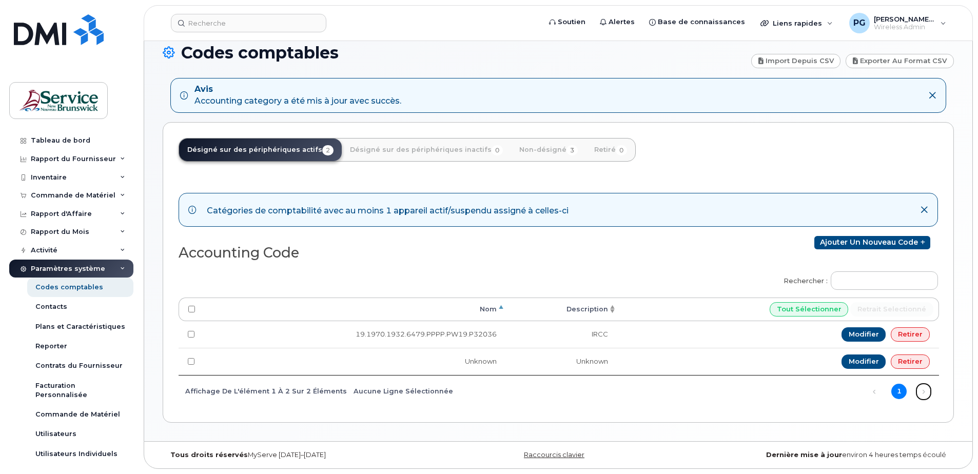
click at [923, 392] on link "Suivant" at bounding box center [923, 391] width 15 height 15
click at [874, 391] on link "Précédent" at bounding box center [874, 391] width 15 height 15
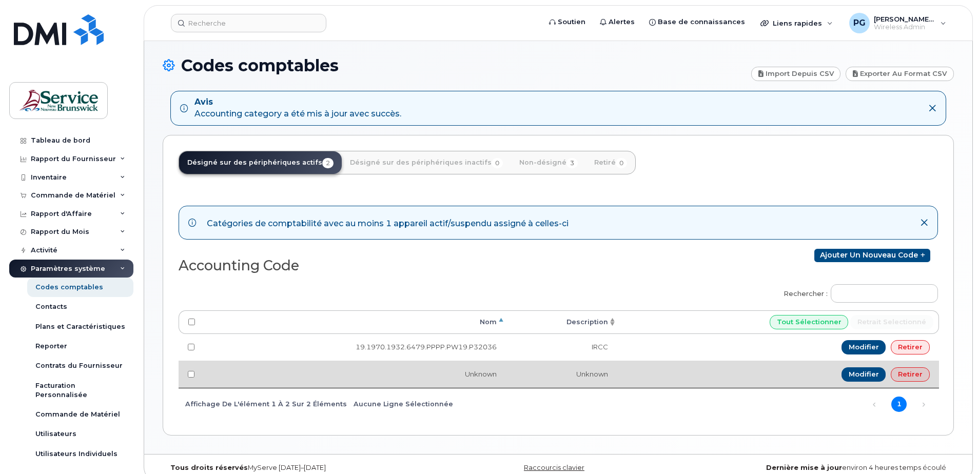
scroll to position [0, 0]
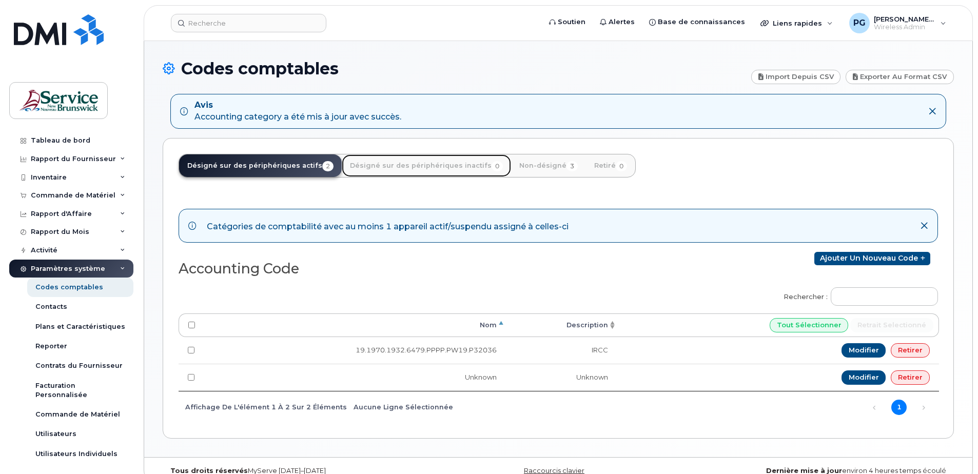
click at [396, 171] on link "Désigné sur des périphériques inactifs 0" at bounding box center [426, 165] width 169 height 23
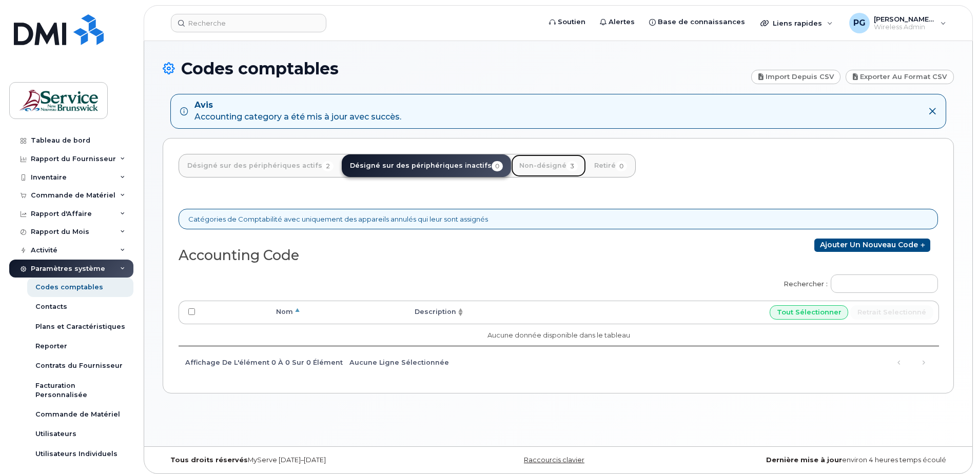
click at [525, 166] on link "Non-désigné 3" at bounding box center [548, 165] width 75 height 23
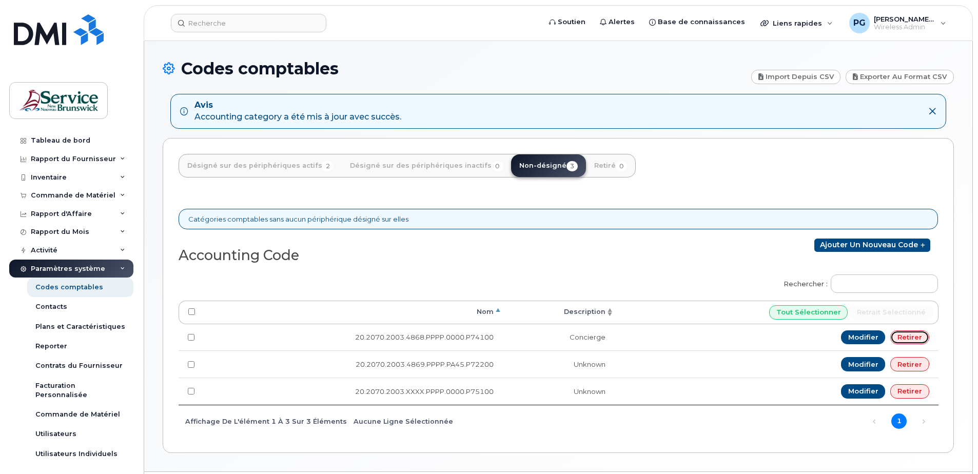
drag, startPoint x: 909, startPoint y: 339, endPoint x: 569, endPoint y: 34, distance: 456.2
click at [910, 339] on link "Retirer" at bounding box center [910, 338] width 39 height 14
click at [275, 161] on link "Désigné sur des périphériques actifs 2" at bounding box center [260, 165] width 163 height 23
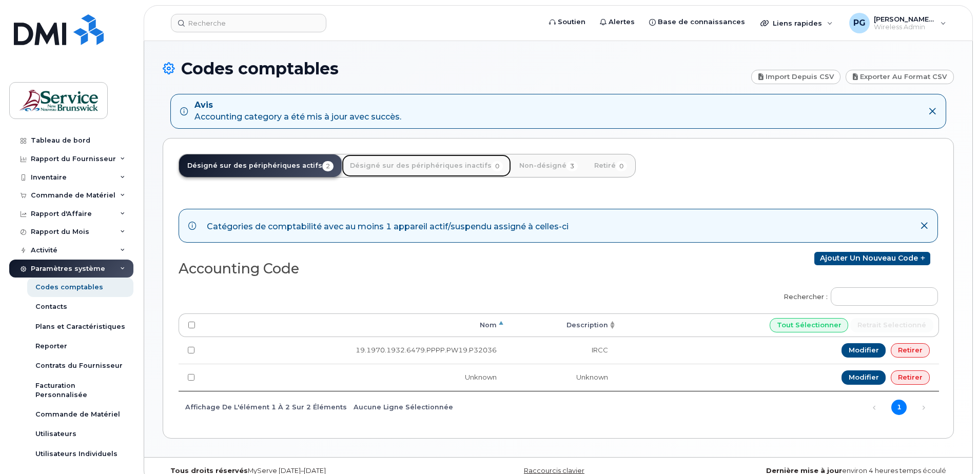
click at [380, 163] on link "Désigné sur des périphériques inactifs 0" at bounding box center [426, 165] width 169 height 23
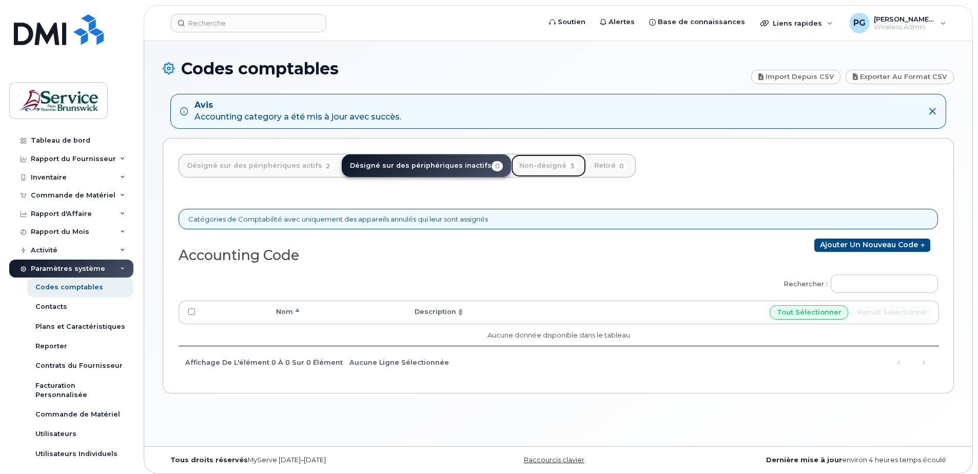
click at [519, 167] on link "Non-désigné 3" at bounding box center [548, 165] width 75 height 23
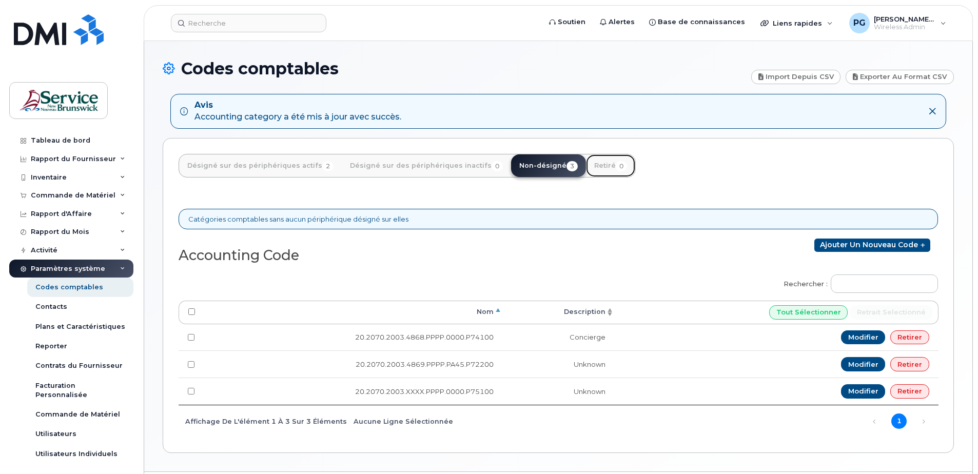
click at [586, 158] on link "Retiré 0" at bounding box center [610, 165] width 49 height 23
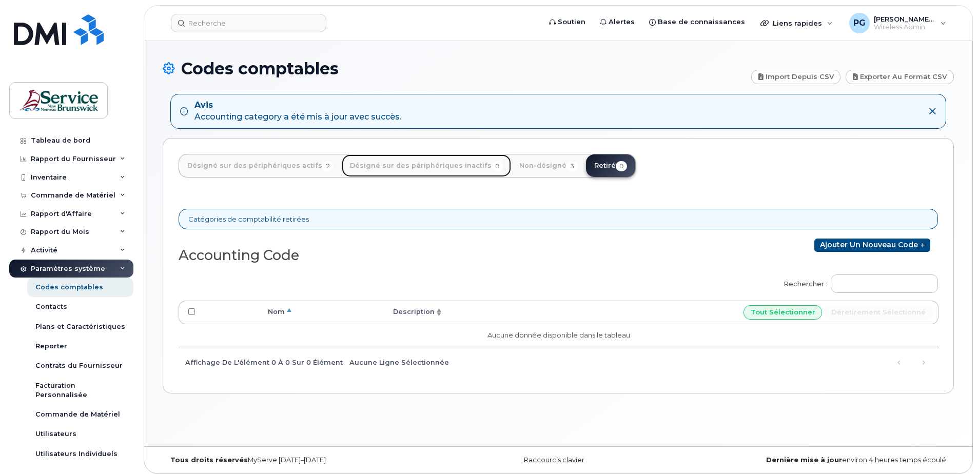
click at [404, 166] on link "Désigné sur des périphériques inactifs 0" at bounding box center [426, 165] width 169 height 23
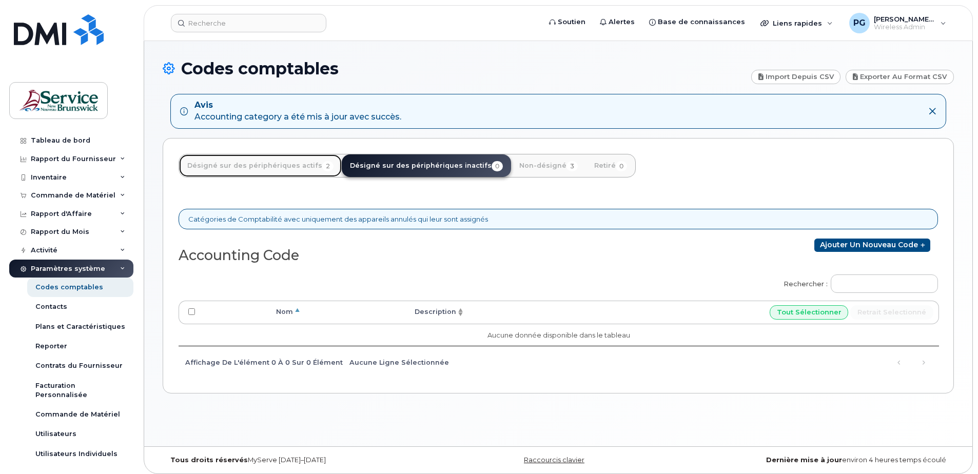
click at [273, 161] on link "Désigné sur des périphériques actifs 2" at bounding box center [260, 165] width 163 height 23
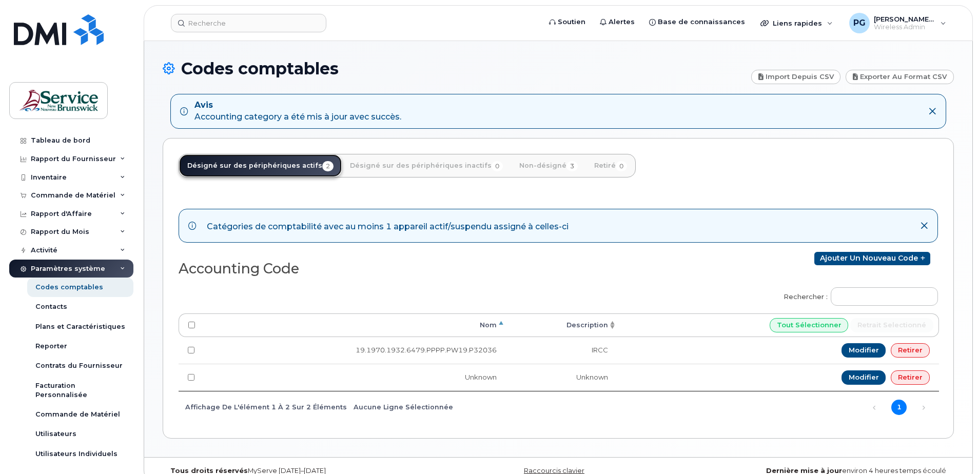
scroll to position [16, 0]
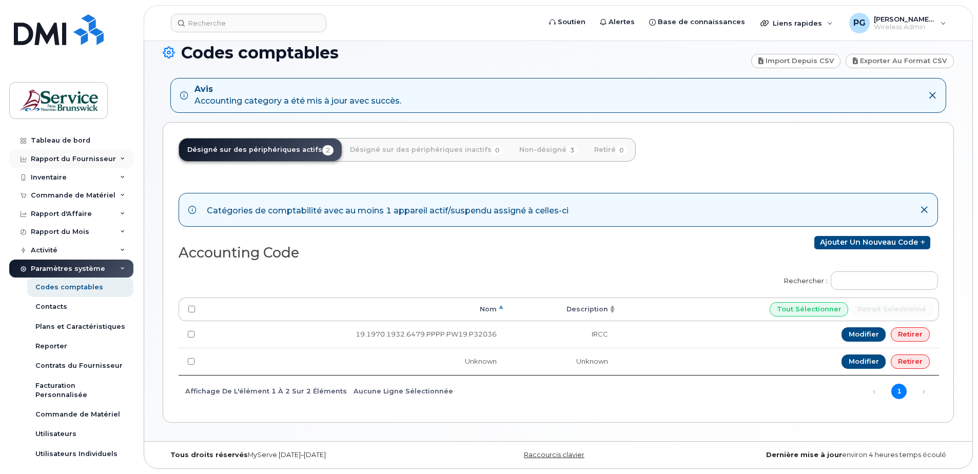
click at [77, 161] on div "Rapport du Fournisseur" at bounding box center [73, 159] width 85 height 8
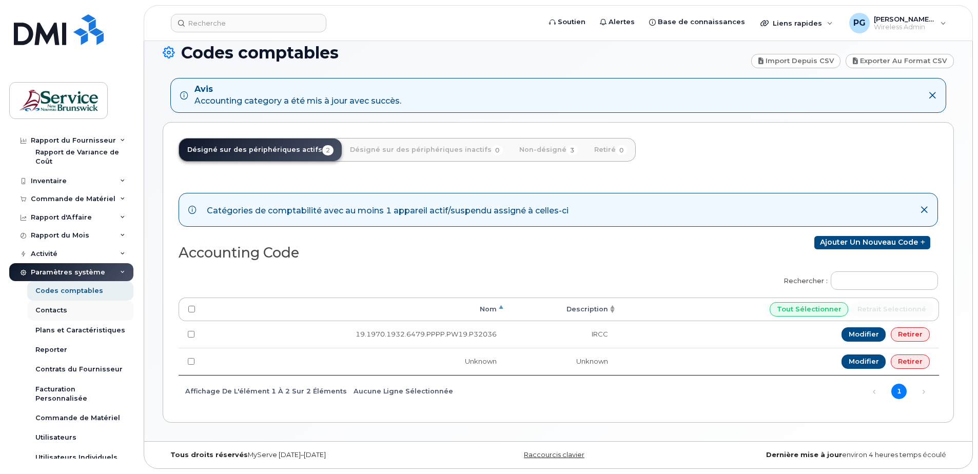
scroll to position [307, 0]
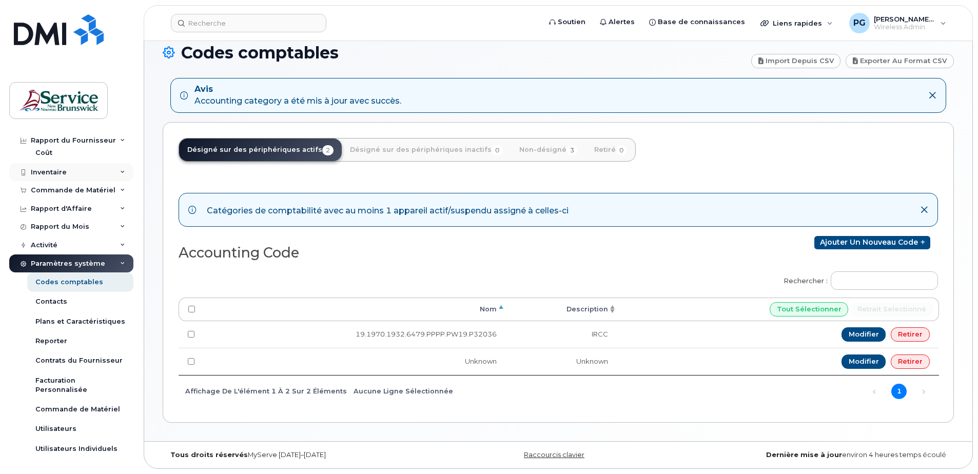
click at [63, 168] on div "Inventaire" at bounding box center [49, 172] width 36 height 8
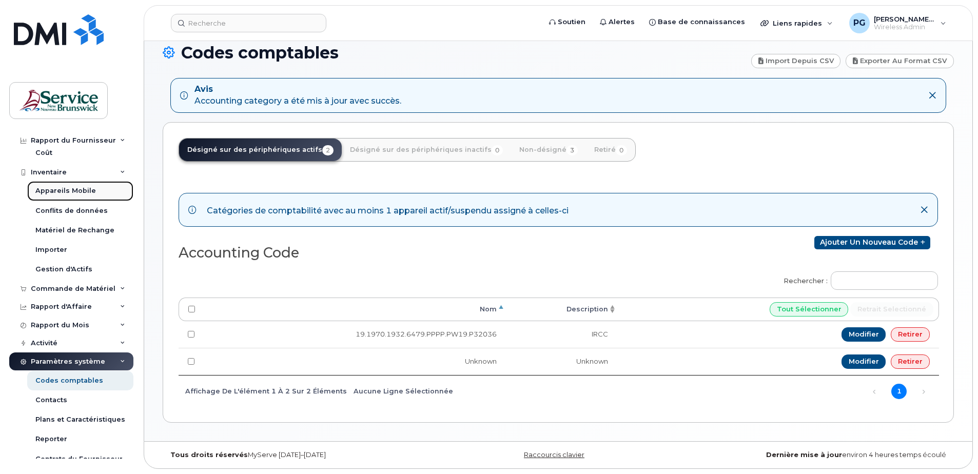
click at [68, 188] on div "Appareils Mobile" at bounding box center [65, 190] width 61 height 9
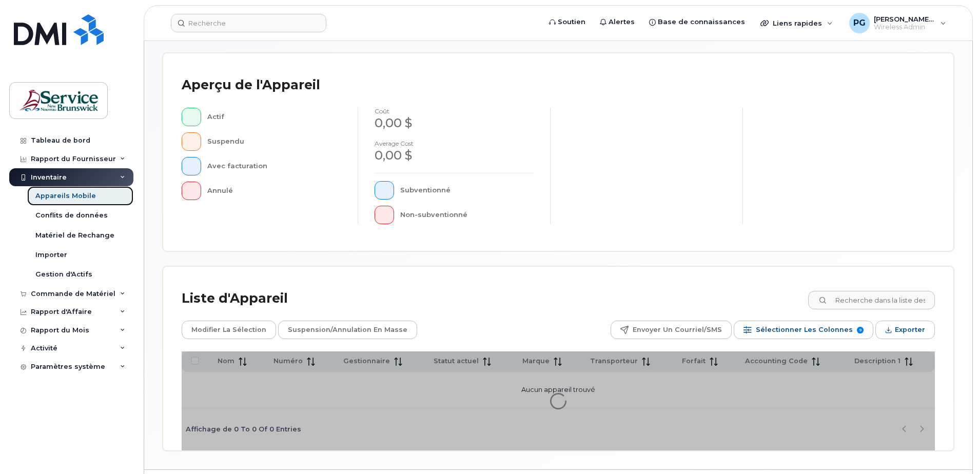
scroll to position [235, 0]
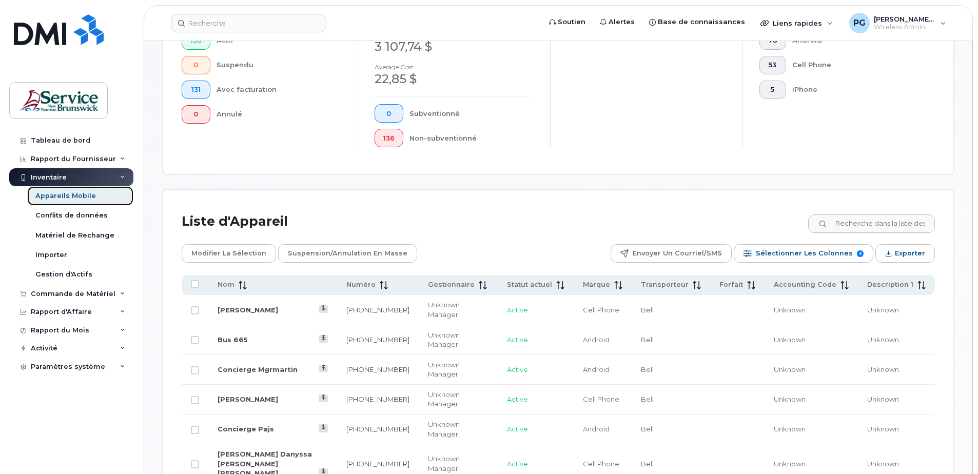
scroll to position [315, 0]
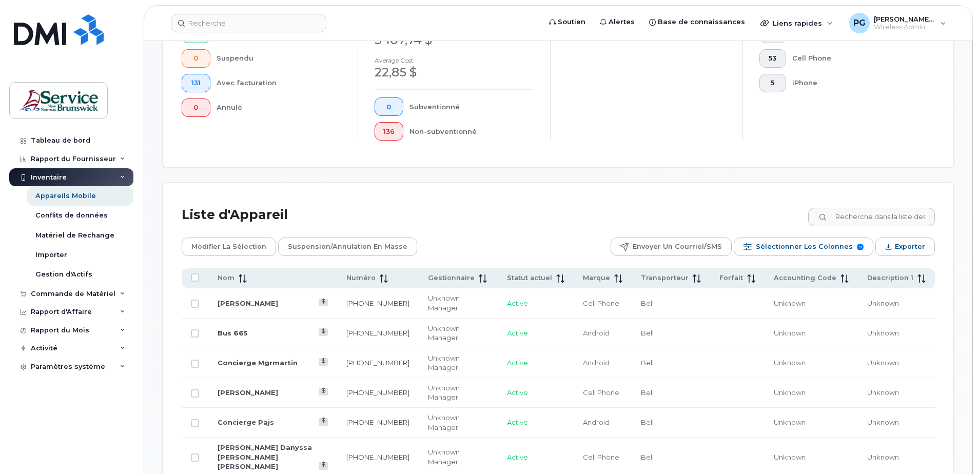
click at [797, 299] on span "Unknown" at bounding box center [790, 303] width 32 height 8
click at [810, 281] on span "Accounting Code" at bounding box center [805, 278] width 63 height 9
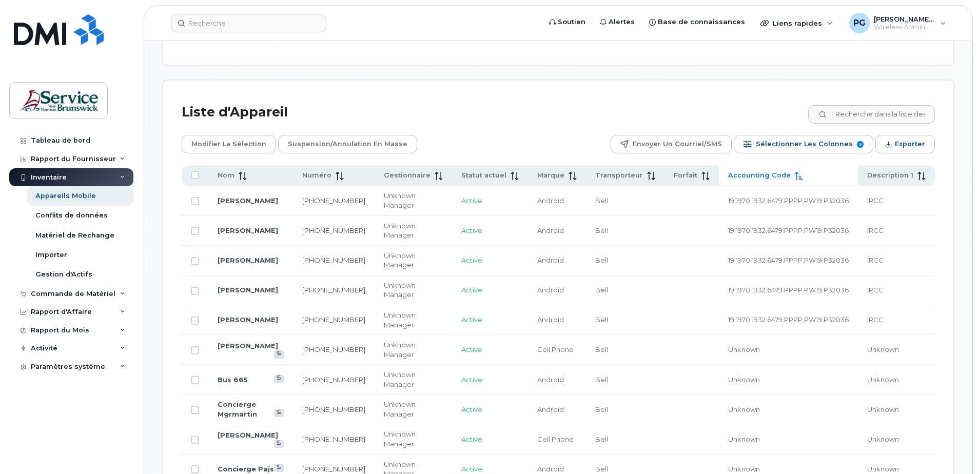
scroll to position [469, 0]
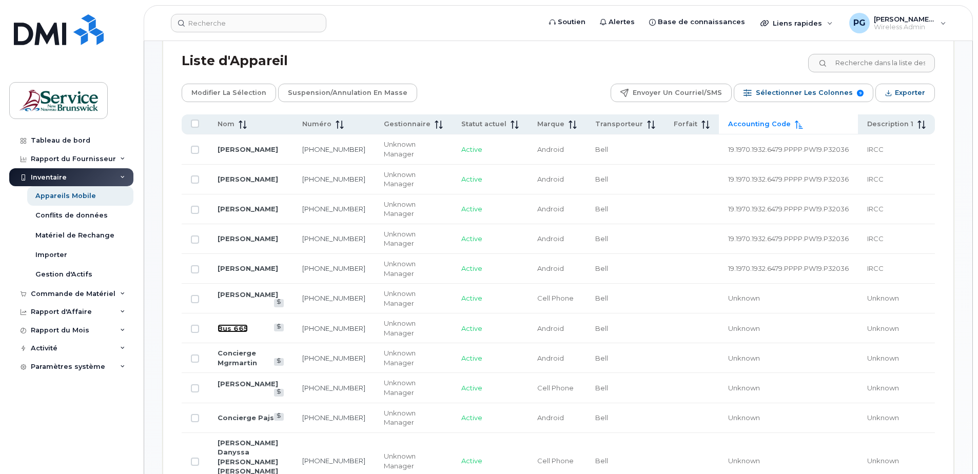
click at [240, 327] on link "Bus 665" at bounding box center [233, 328] width 30 height 8
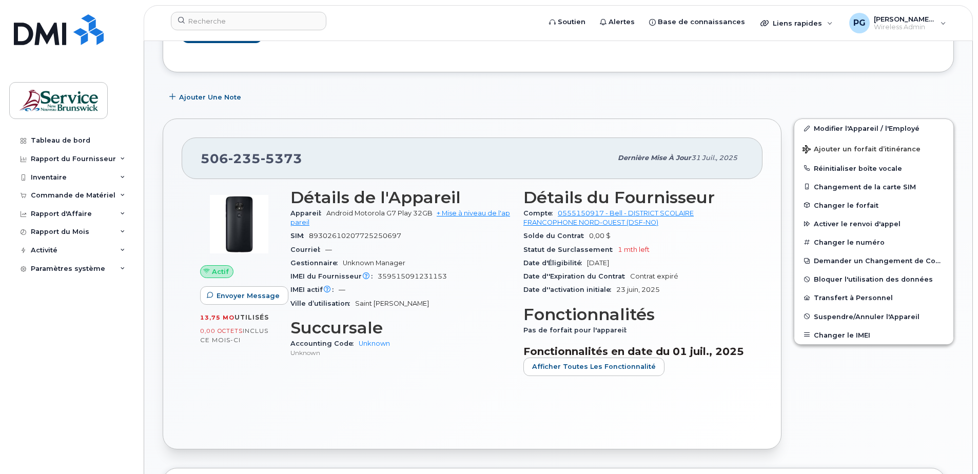
scroll to position [154, 0]
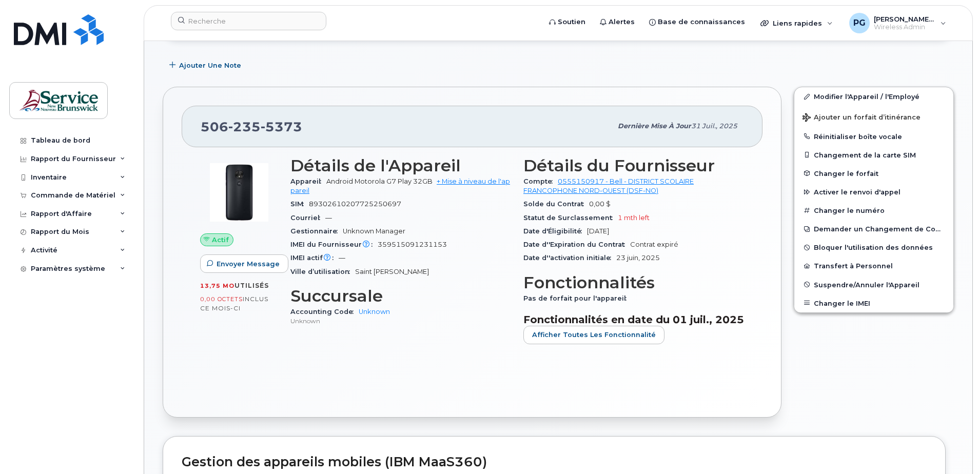
click at [298, 319] on p "Unknown" at bounding box center [401, 321] width 221 height 9
click at [364, 315] on link "Unknown" at bounding box center [374, 312] width 31 height 8
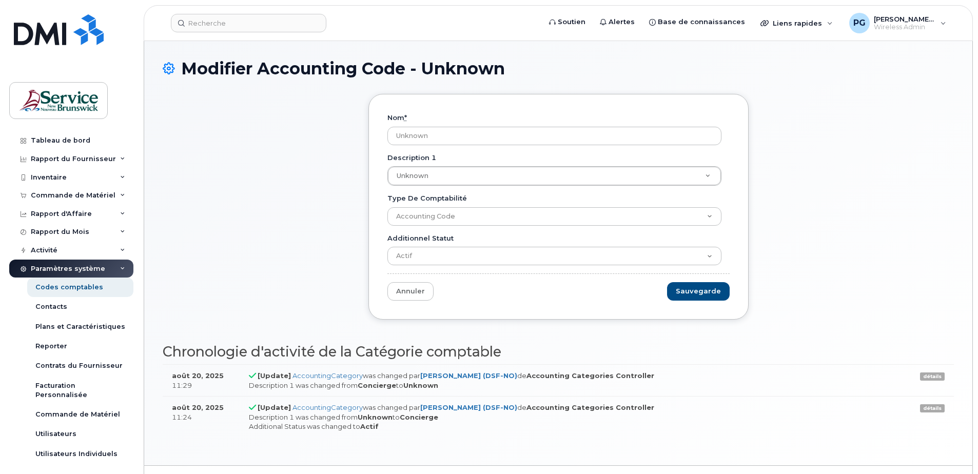
drag, startPoint x: 429, startPoint y: 139, endPoint x: 369, endPoint y: 139, distance: 60.1
click at [369, 139] on div "Nom * Unknown Description 1 Unknown Description 1 Description 1 Unknown Type de…" at bounding box center [559, 207] width 380 height 226
type input "20.2070"
click at [299, 161] on div "Nom * 20.2070 Description 1 Unknown Description 1 Description 1 Unknown Type de…" at bounding box center [558, 214] width 791 height 241
click at [416, 295] on link "Annuler" at bounding box center [411, 291] width 46 height 19
